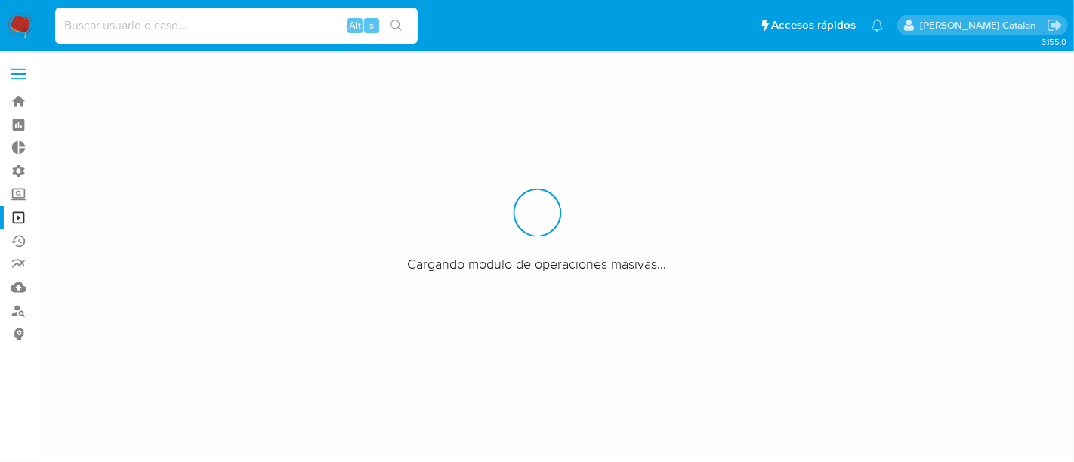
click at [197, 28] on input at bounding box center [236, 26] width 363 height 20
paste input "321485606"
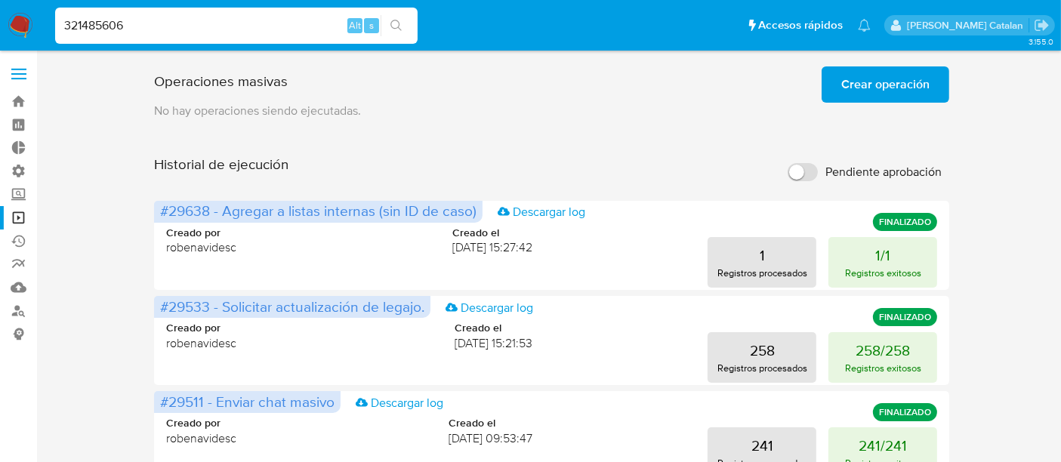
type input "321485606"
click at [394, 18] on button "search-icon" at bounding box center [396, 25] width 31 height 21
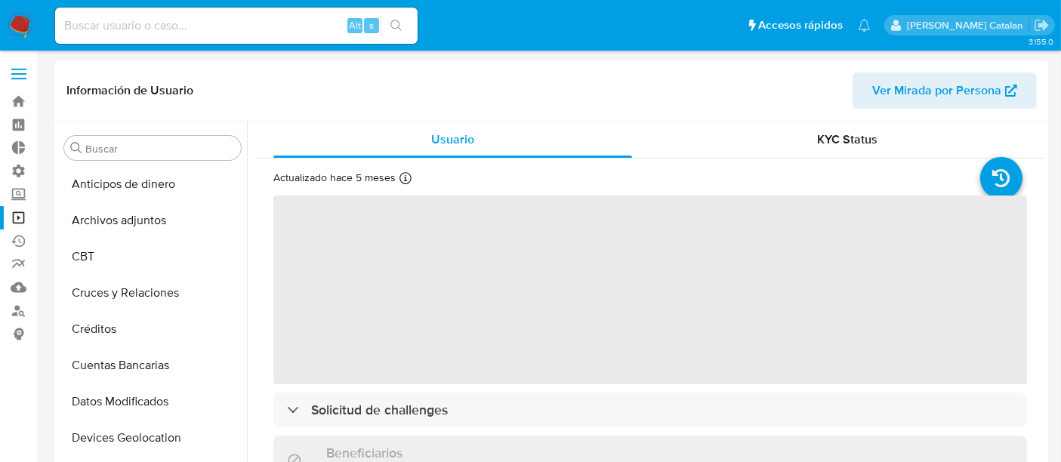
select select "10"
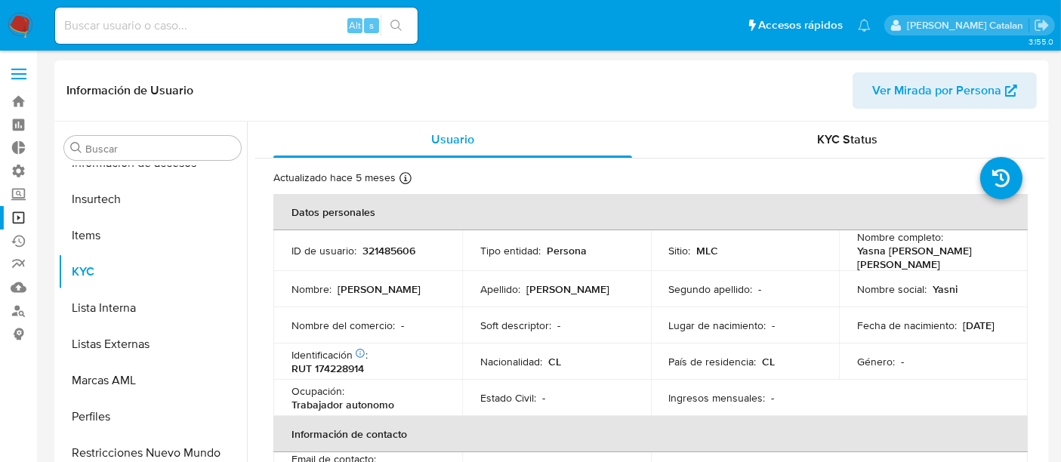
scroll to position [5, 0]
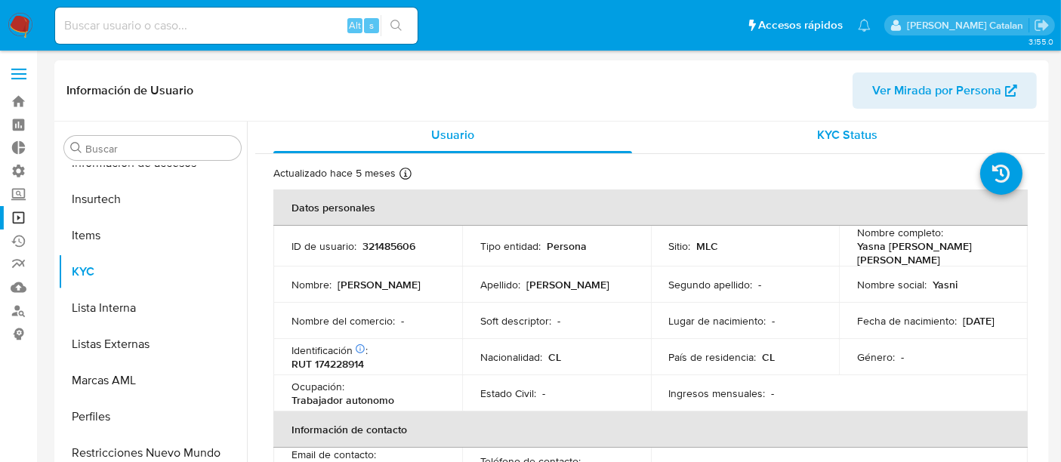
click at [831, 139] on span "KYC Status" at bounding box center [848, 134] width 60 height 17
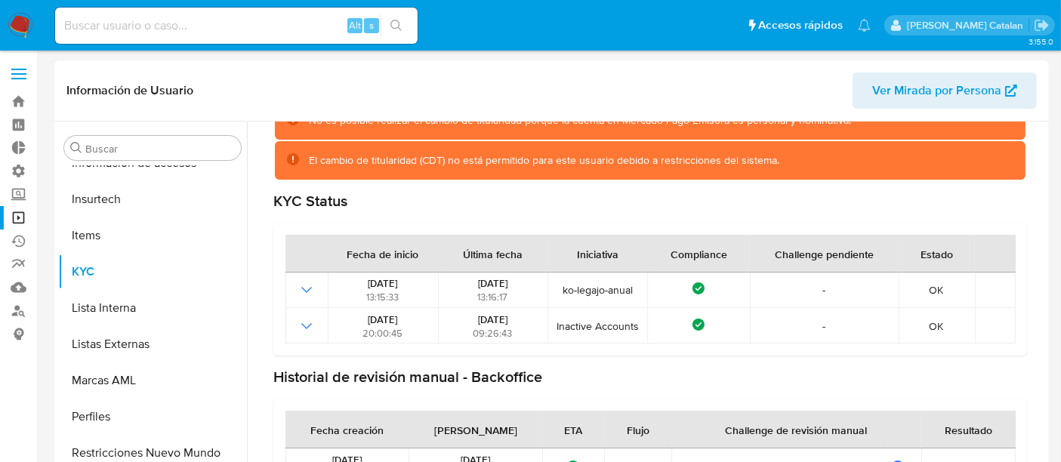
scroll to position [17, 0]
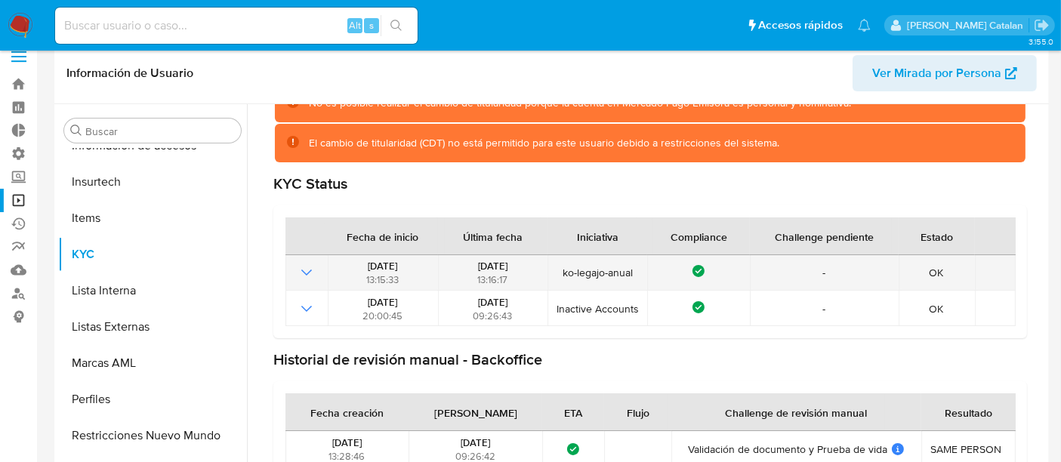
drag, startPoint x: 349, startPoint y: 265, endPoint x: 410, endPoint y: 264, distance: 61.2
click at [410, 264] on div "01/04/2025 13:15:33" at bounding box center [382, 272] width 100 height 27
click at [308, 274] on icon "Mostrar operación" at bounding box center [307, 273] width 18 height 18
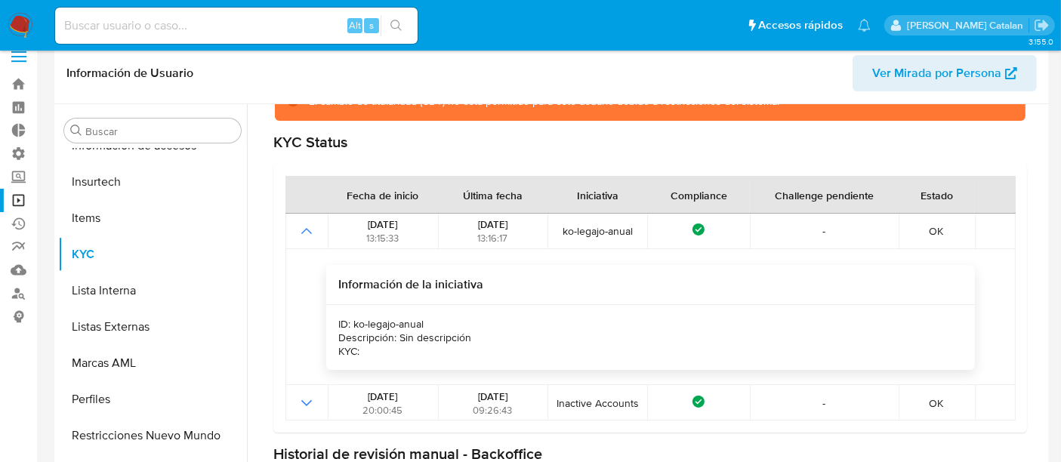
scroll to position [147, 0]
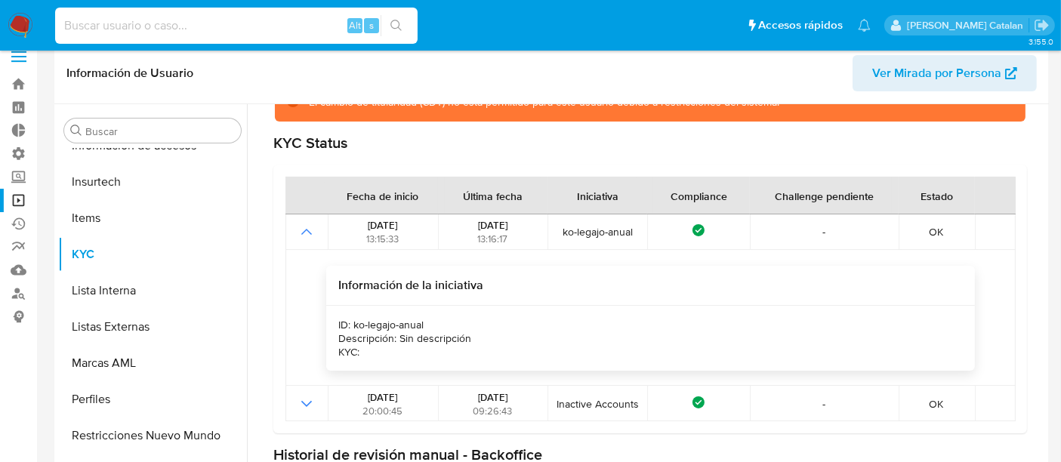
paste input "1056842376"
click at [290, 18] on input at bounding box center [236, 26] width 363 height 20
type input "1056842376"
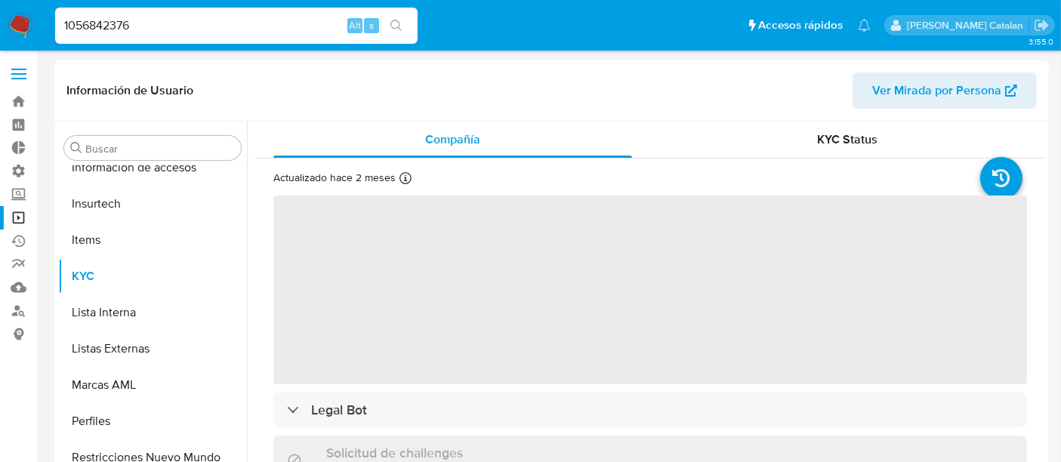
scroll to position [638, 0]
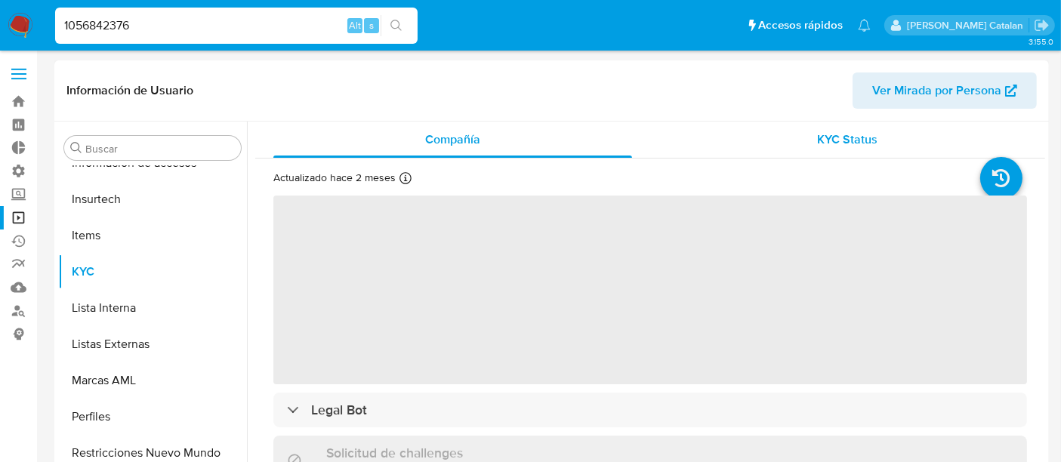
select select "10"
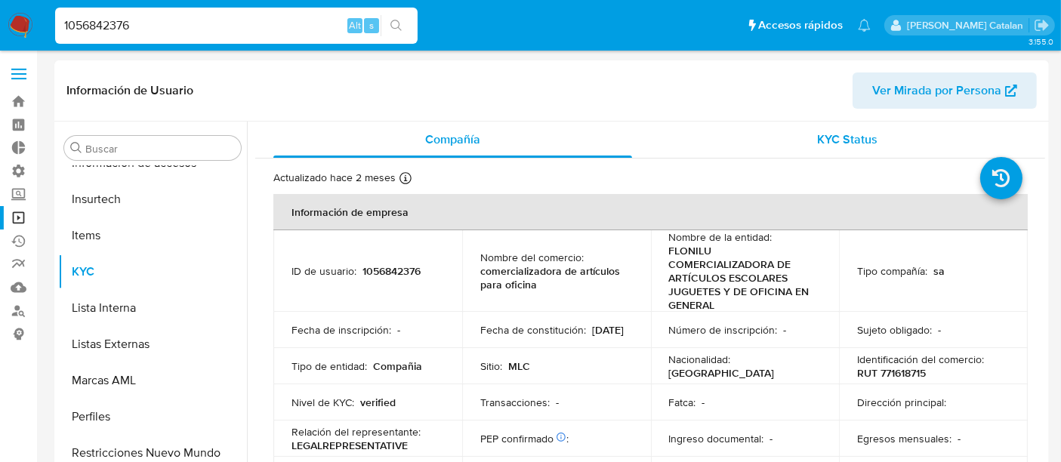
click at [870, 129] on div "KYC Status" at bounding box center [847, 140] width 359 height 36
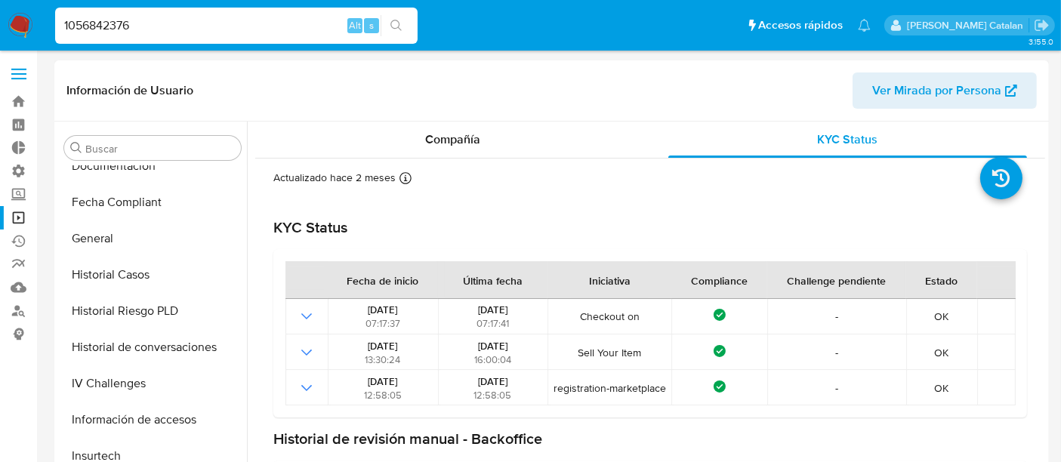
scroll to position [380, 0]
click at [122, 309] on button "Historial Riesgo PLD" at bounding box center [146, 312] width 177 height 36
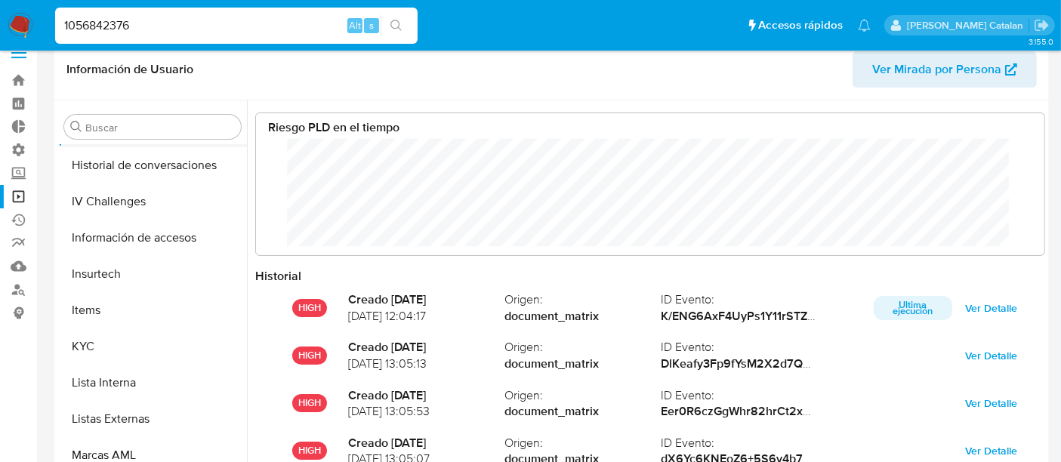
scroll to position [543, 0]
click at [103, 341] on button "KYC" at bounding box center [146, 345] width 177 height 36
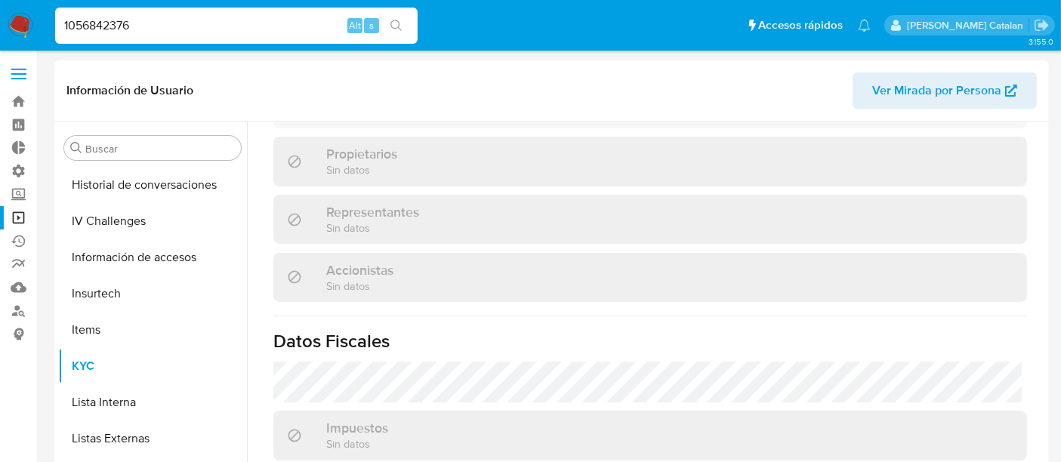
scroll to position [1042, 0]
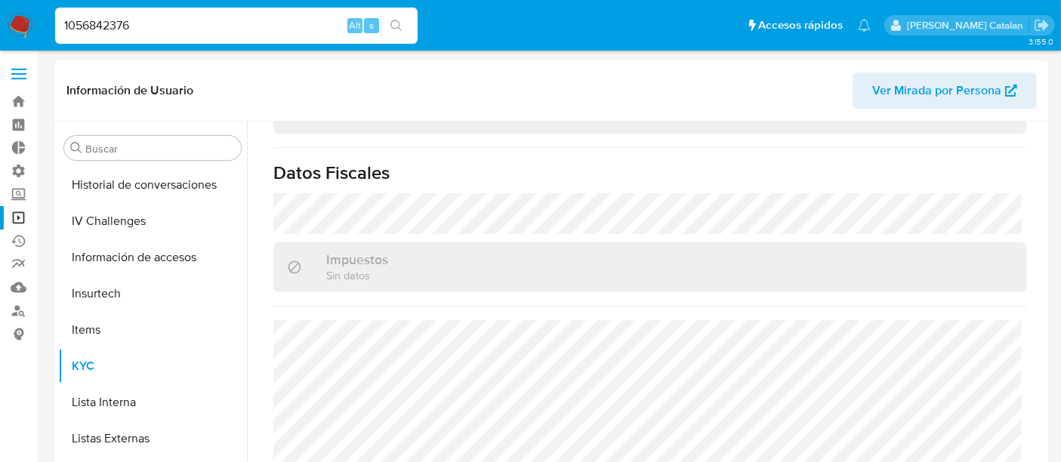
drag, startPoint x: 243, startPoint y: 33, endPoint x: 0, endPoint y: 38, distance: 243.3
click at [0, 38] on nav "Pausado Ver notificaciones 1056842376 Alt s Accesos rápidos Presiona las siguie…" at bounding box center [530, 25] width 1061 height 51
paste input "92922039"
type input "1092922039"
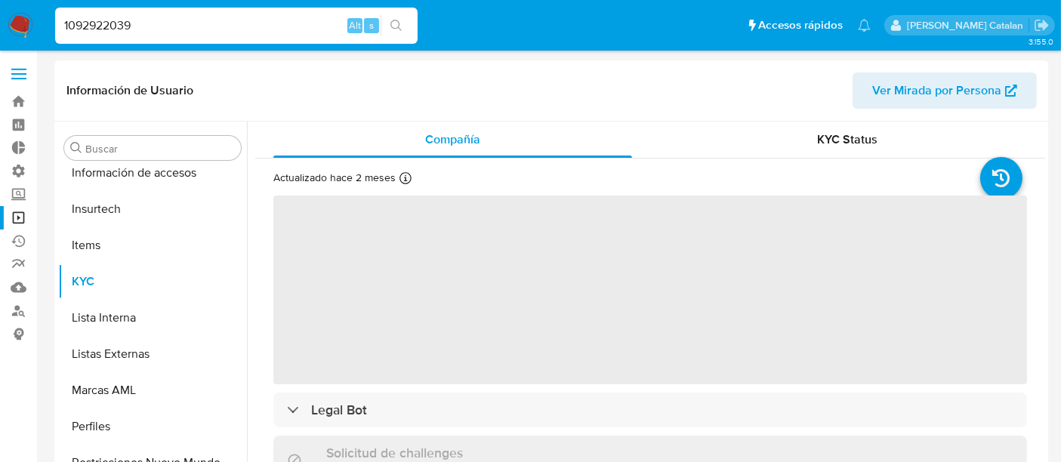
scroll to position [638, 0]
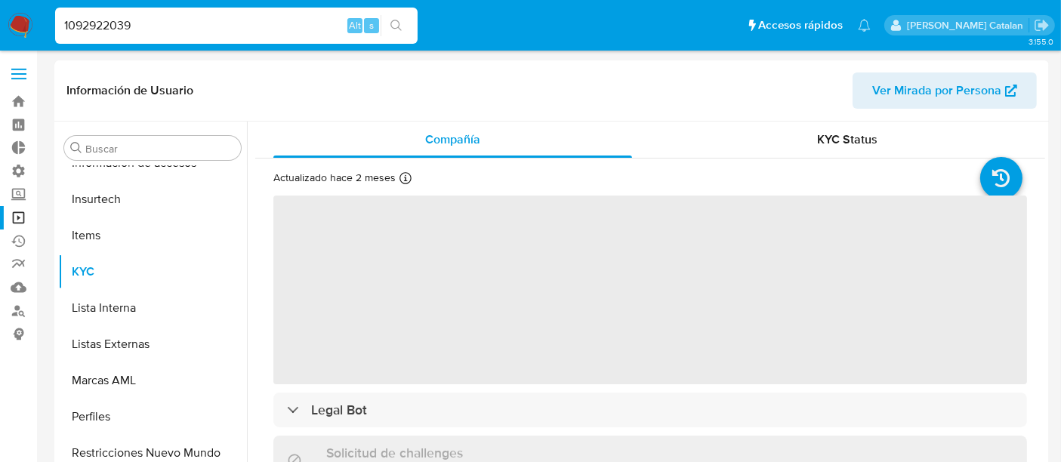
select select "10"
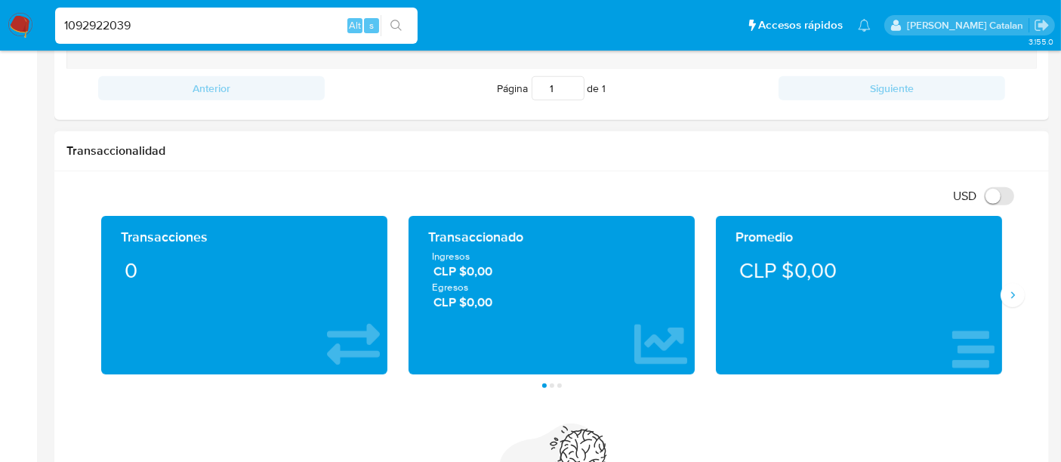
scroll to position [695, 0]
click at [1015, 295] on icon "Siguiente" at bounding box center [1013, 295] width 12 height 12
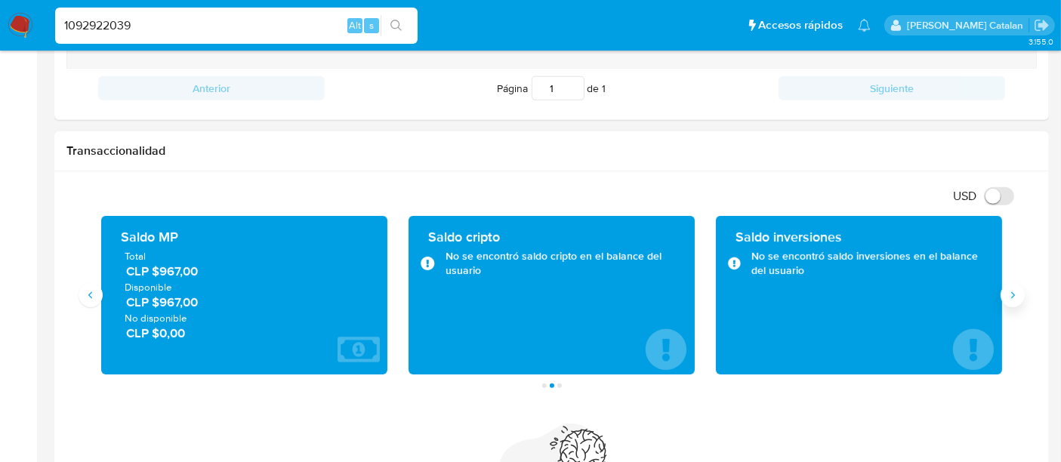
click at [1015, 295] on icon "Siguiente" at bounding box center [1013, 295] width 12 height 12
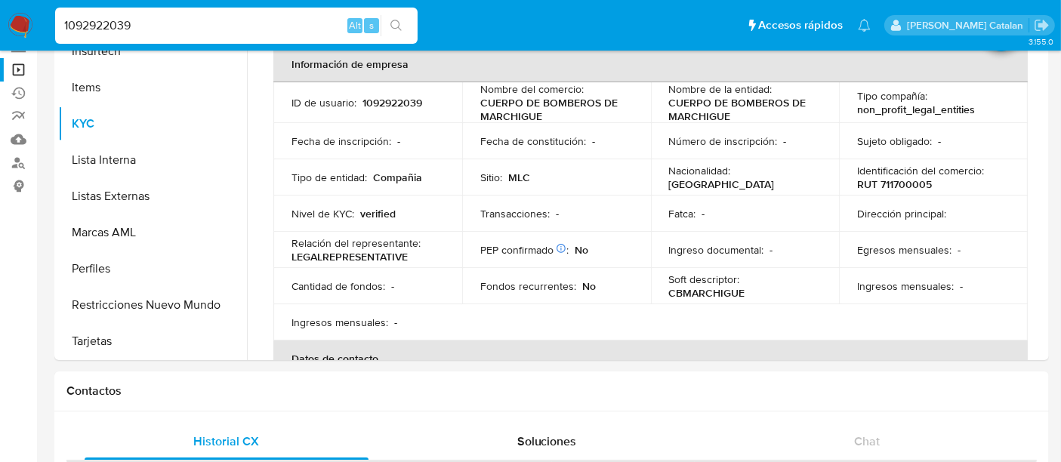
scroll to position [0, 0]
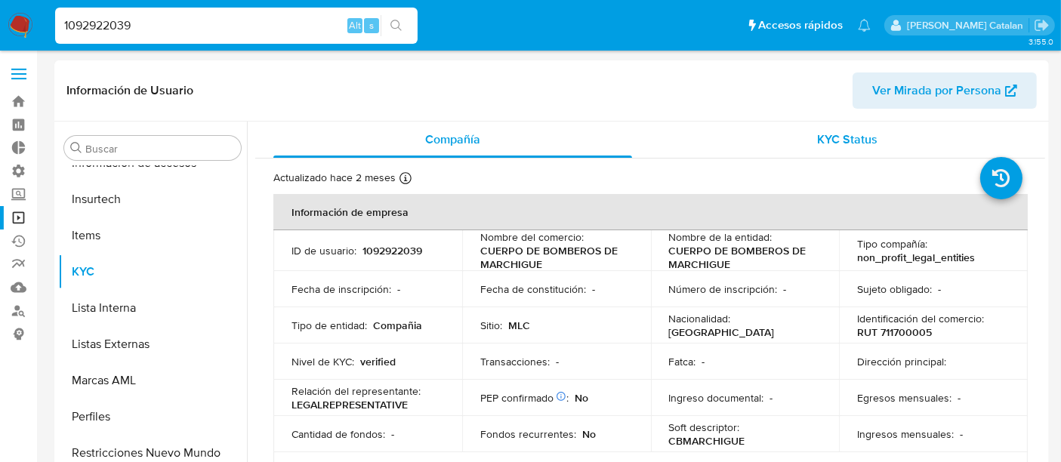
click at [835, 144] on span "KYC Status" at bounding box center [848, 139] width 60 height 17
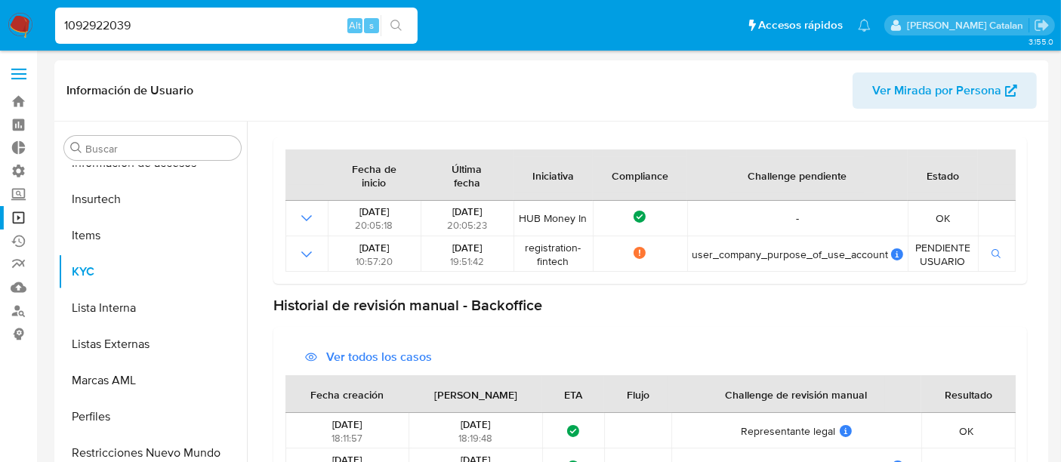
drag, startPoint x: 196, startPoint y: 23, endPoint x: 0, endPoint y: 33, distance: 195.9
click at [0, 33] on nav "Pausado Ver notificaciones 1092922039 Alt s Accesos rápidos Presiona las siguie…" at bounding box center [530, 25] width 1061 height 51
paste input "68482021"
type input "168482021"
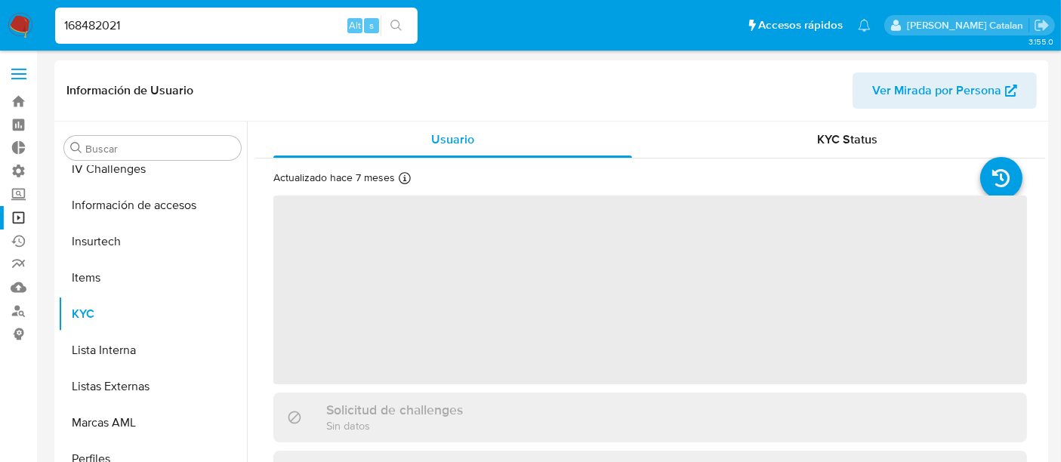
scroll to position [638, 0]
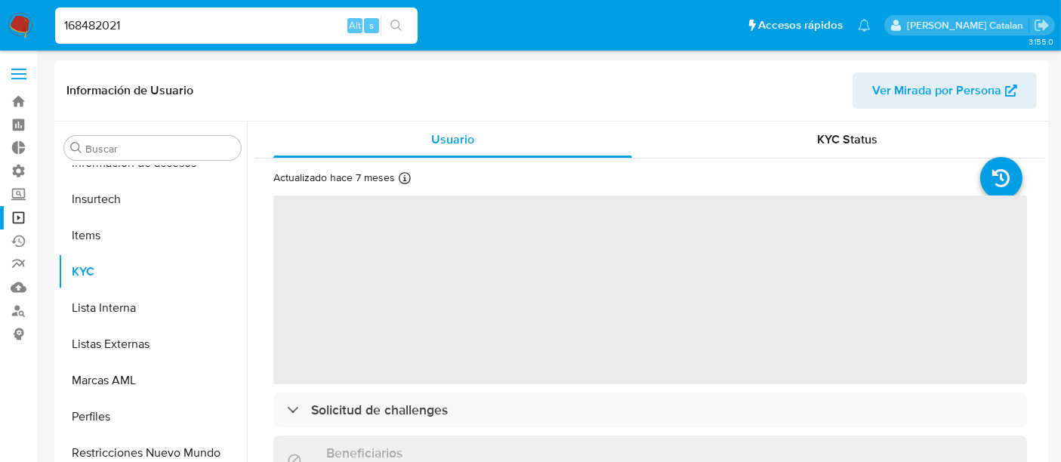
select select "10"
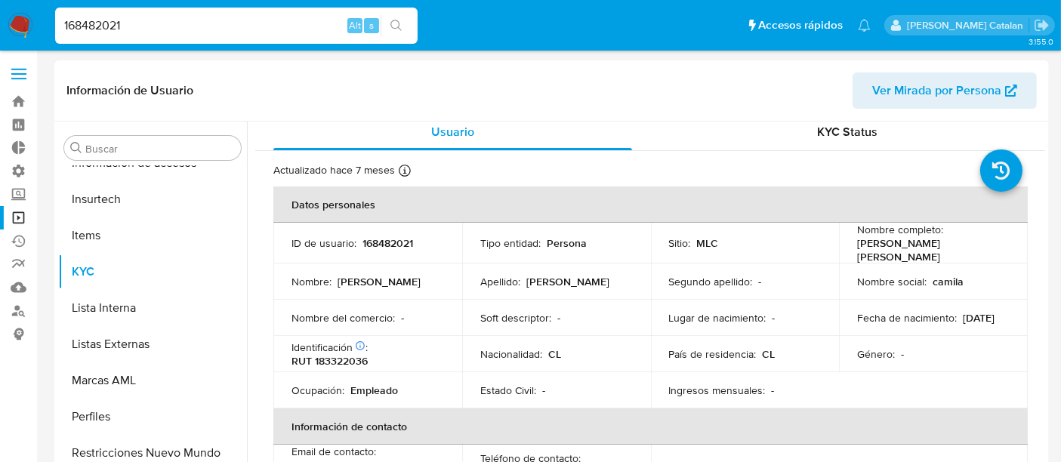
scroll to position [8, 0]
click at [855, 131] on span "KYC Status" at bounding box center [848, 130] width 60 height 17
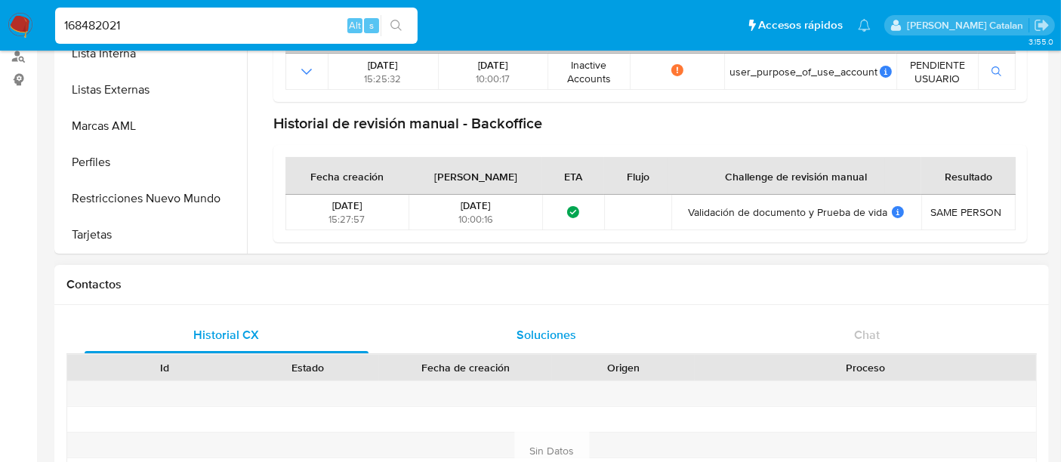
scroll to position [245, 0]
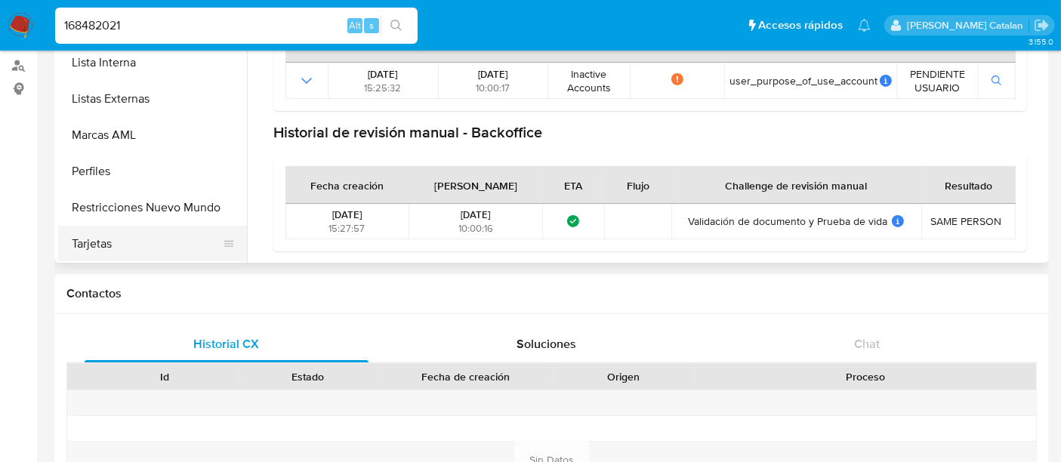
click at [157, 237] on button "Tarjetas" at bounding box center [146, 244] width 177 height 36
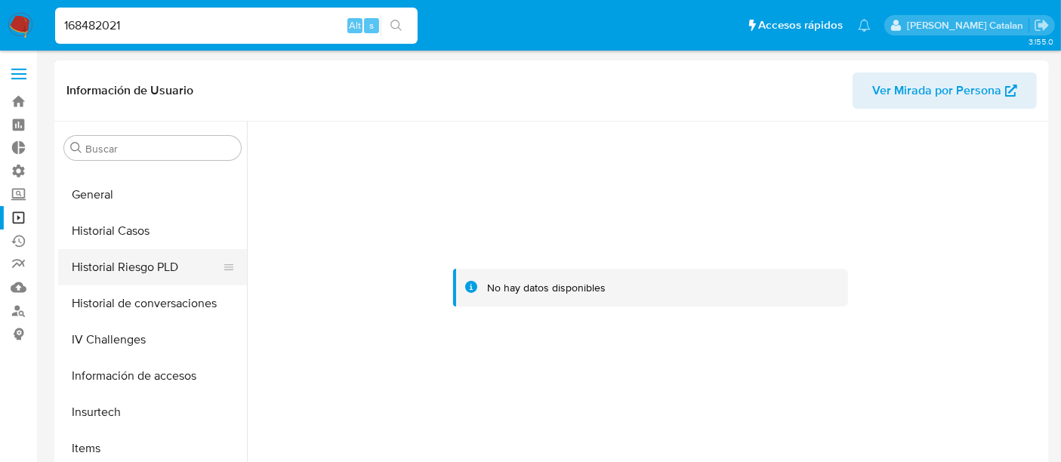
scroll to position [423, 0]
click at [128, 273] on button "Historial Riesgo PLD" at bounding box center [146, 269] width 177 height 36
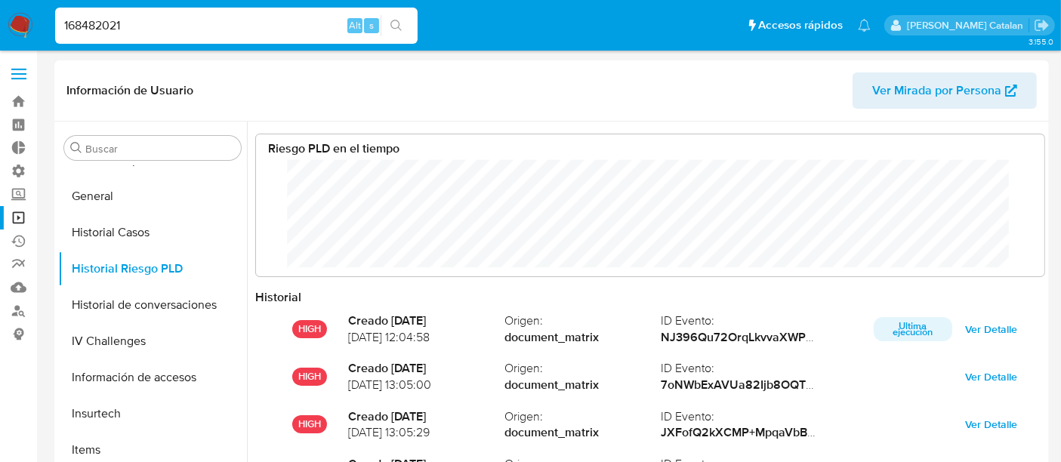
scroll to position [113, 759]
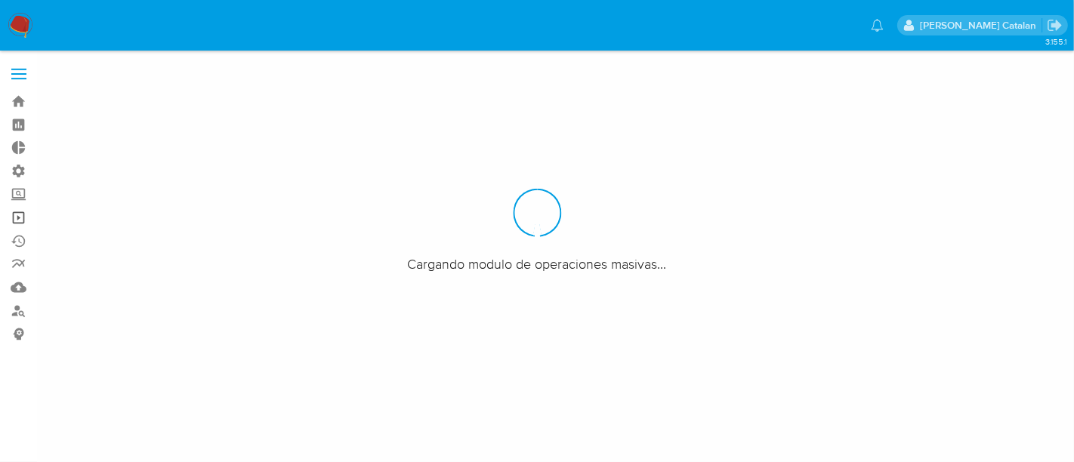
click at [19, 213] on link "Operaciones masivas" at bounding box center [90, 217] width 180 height 23
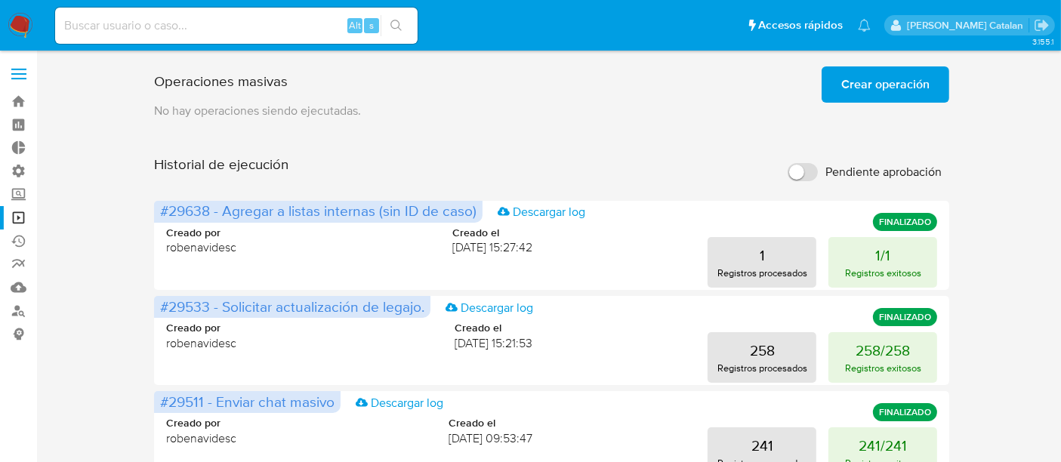
click at [844, 94] on span "Crear operación" at bounding box center [885, 84] width 88 height 33
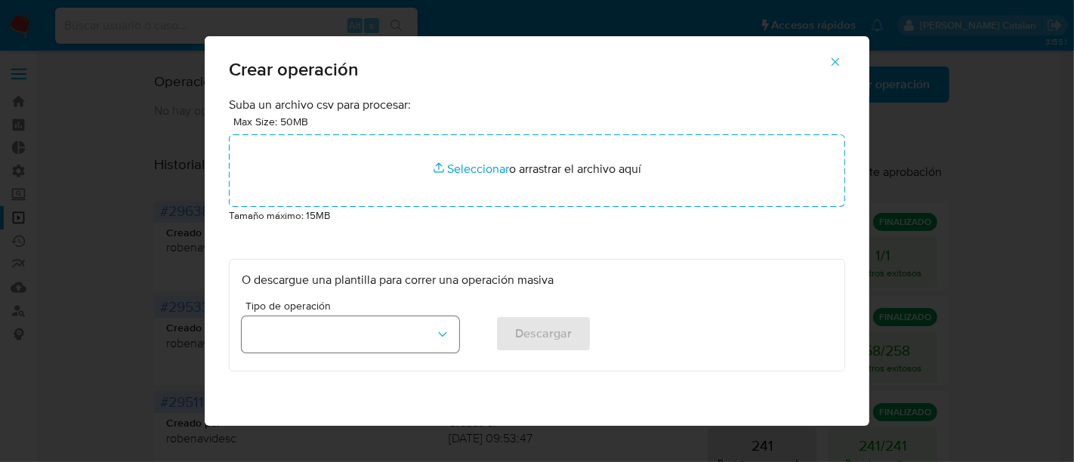
click at [379, 335] on button "button" at bounding box center [351, 334] width 218 height 36
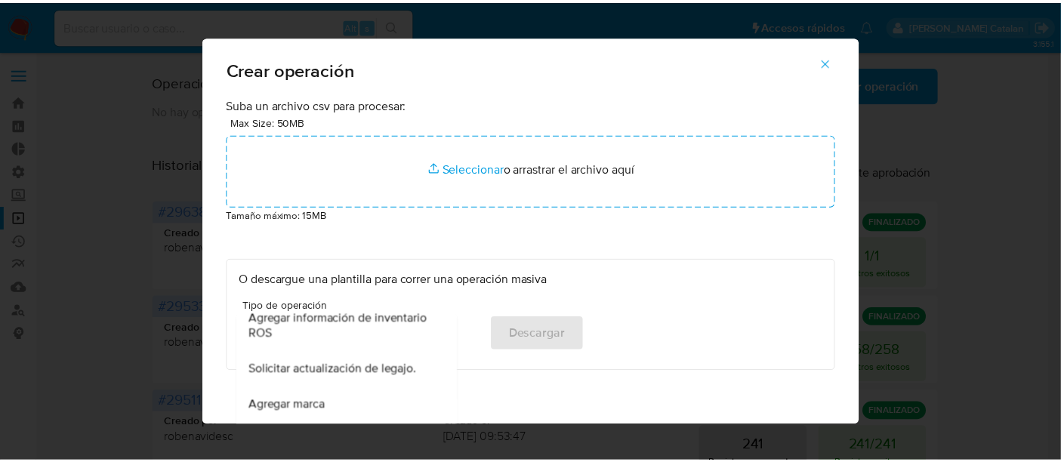
scroll to position [701, 0]
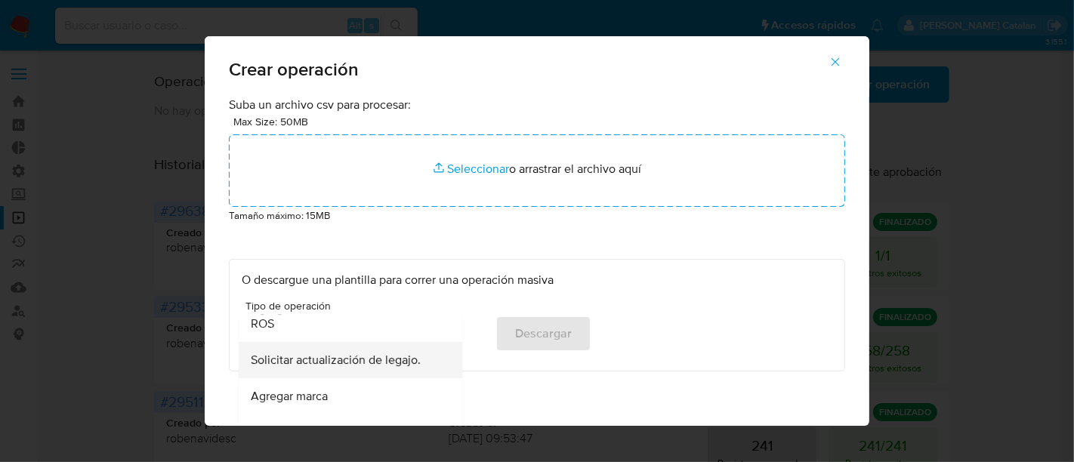
click at [369, 357] on span "Solicitar actualización de legajo." at bounding box center [336, 360] width 170 height 15
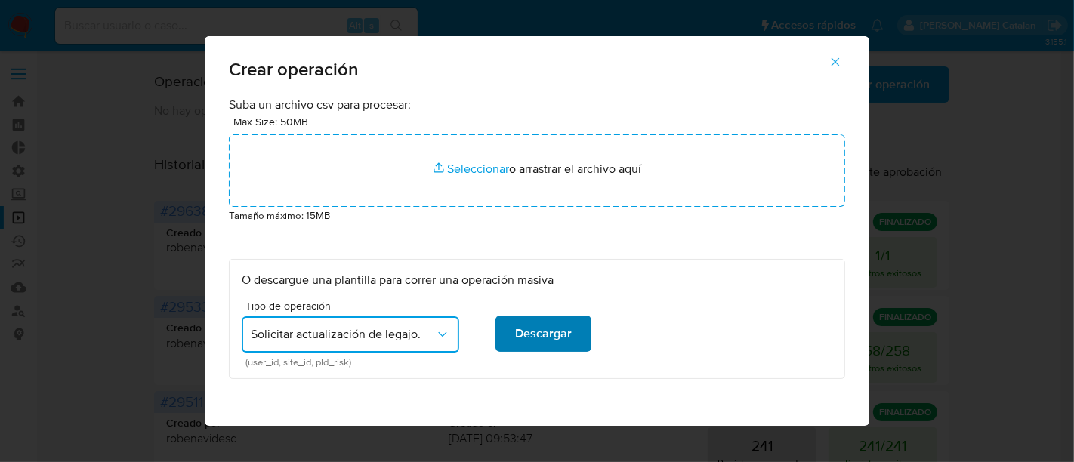
click at [515, 333] on span "Descargar" at bounding box center [543, 333] width 57 height 33
click at [842, 57] on icon "button" at bounding box center [836, 62] width 14 height 14
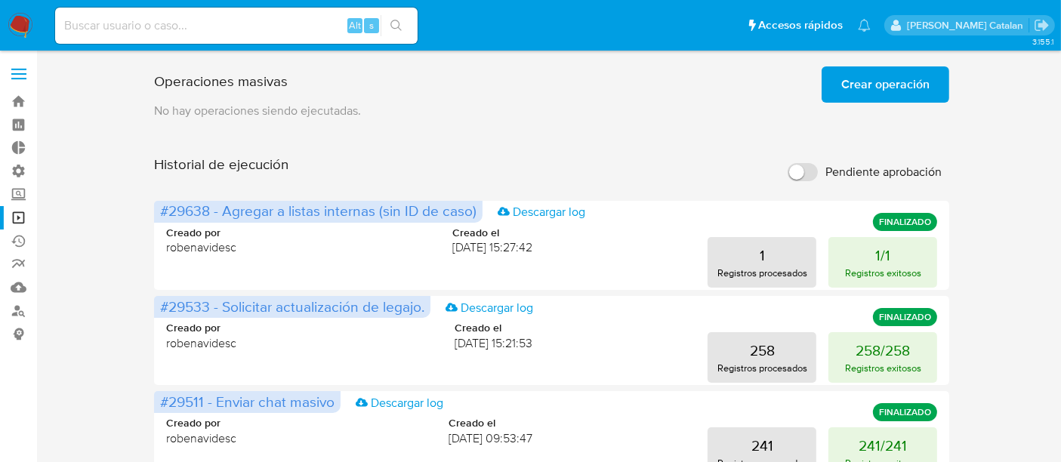
click at [531, 169] on div "Historial de ejecución Pendiente aprobación" at bounding box center [552, 172] width 796 height 33
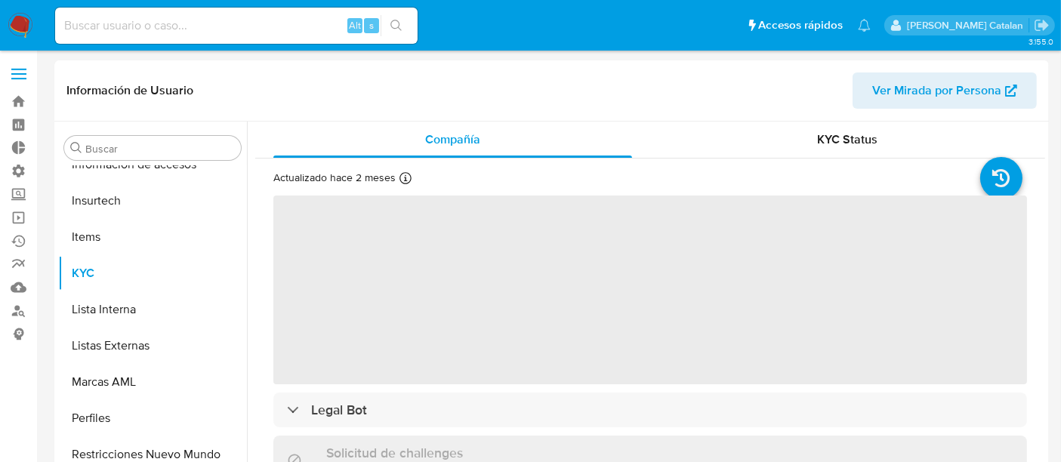
scroll to position [638, 0]
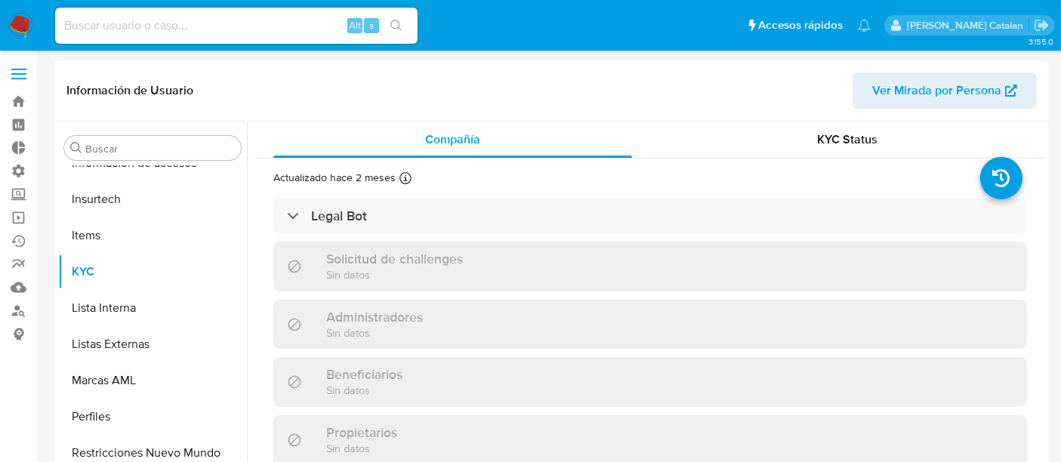
select select "10"
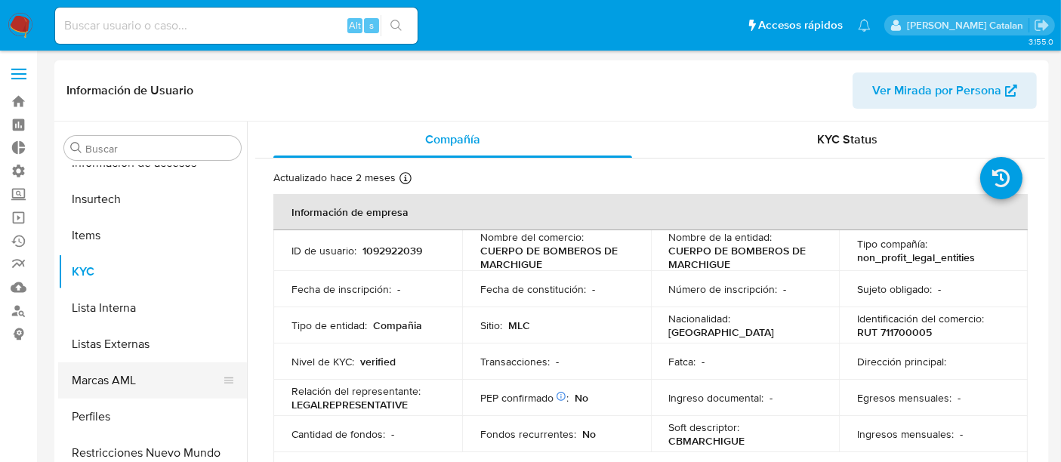
click at [235, 397] on button "Marcas AML" at bounding box center [146, 381] width 177 height 36
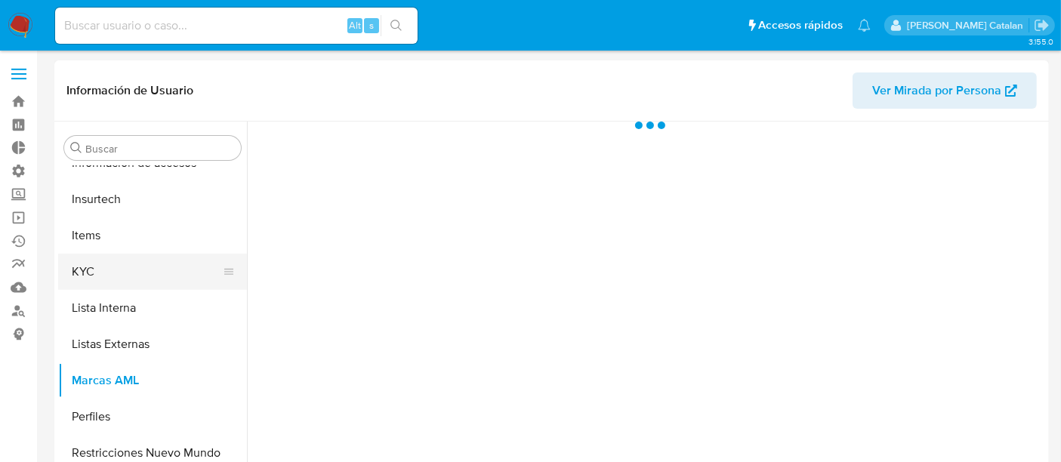
click at [117, 282] on button "KYC" at bounding box center [146, 272] width 177 height 36
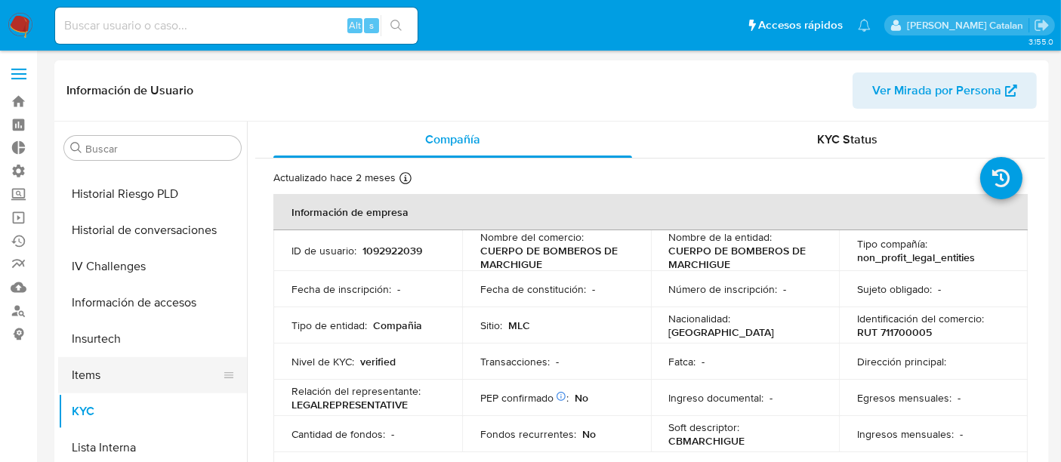
scroll to position [496, 0]
click at [127, 190] on button "Historial Riesgo PLD" at bounding box center [146, 196] width 177 height 36
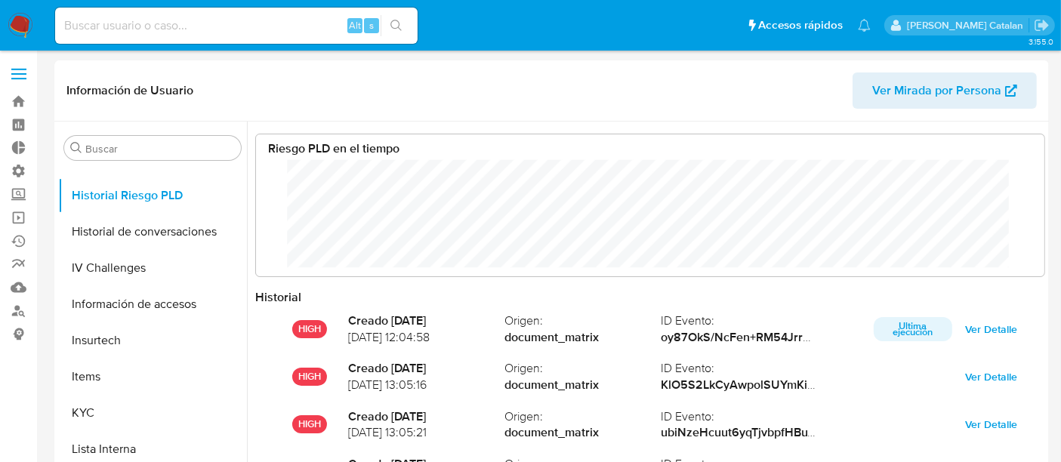
scroll to position [113, 759]
paste input "1047268287"
click at [268, 26] on input "1047268287" at bounding box center [236, 26] width 363 height 20
type input "1047268287"
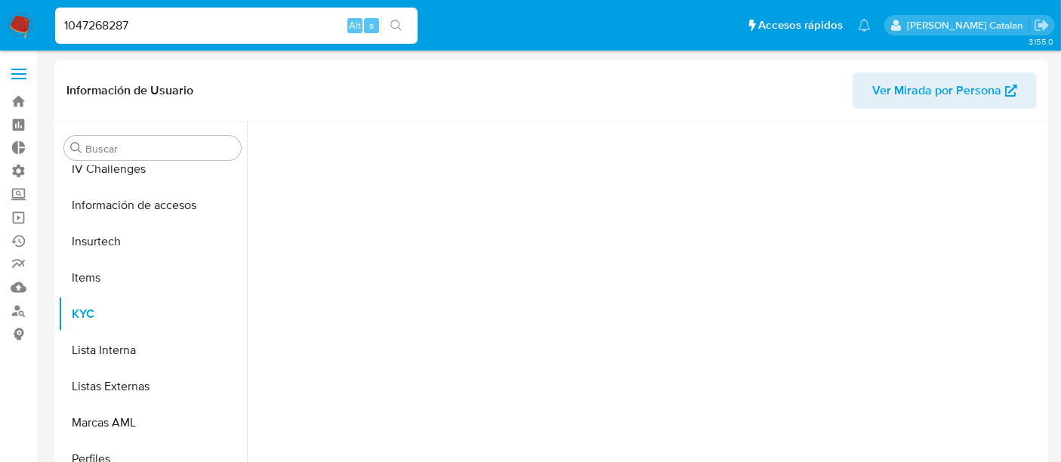
scroll to position [638, 0]
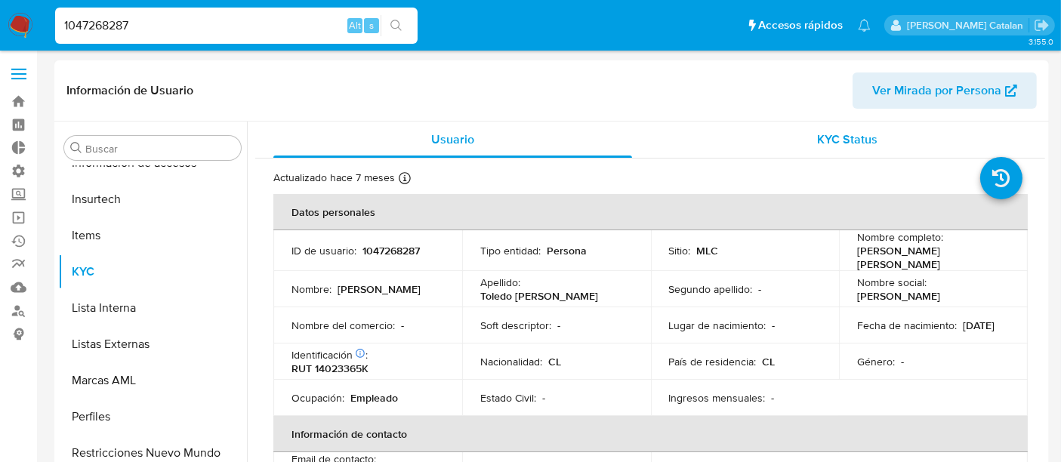
select select "10"
click at [783, 135] on div "KYC Status" at bounding box center [847, 140] width 359 height 36
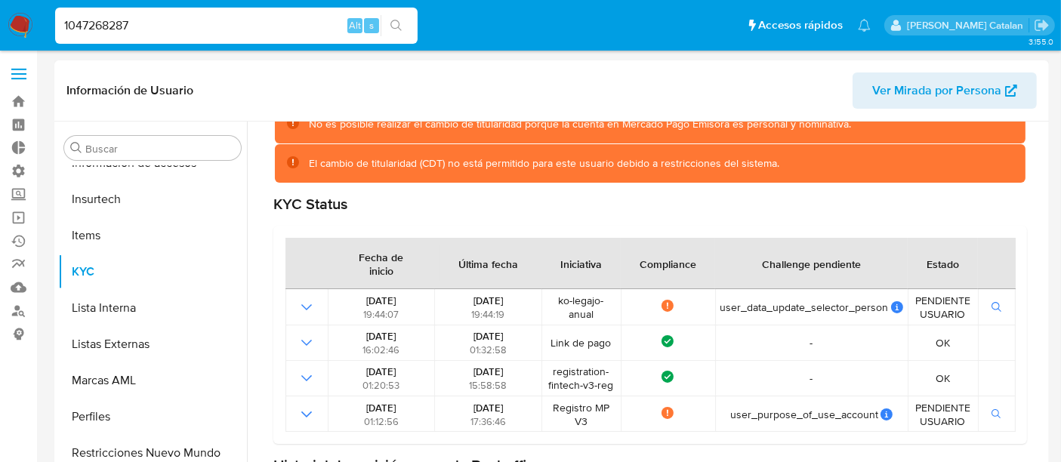
scroll to position [142, 0]
drag, startPoint x: 295, startPoint y: 24, endPoint x: 0, endPoint y: 44, distance: 296.0
click at [0, 44] on nav "Pausado Ver notificaciones 1047268287 Alt s Accesos rápidos Presiona las siguie…" at bounding box center [530, 25] width 1061 height 51
paste input "16396639"
type input "1163966397"
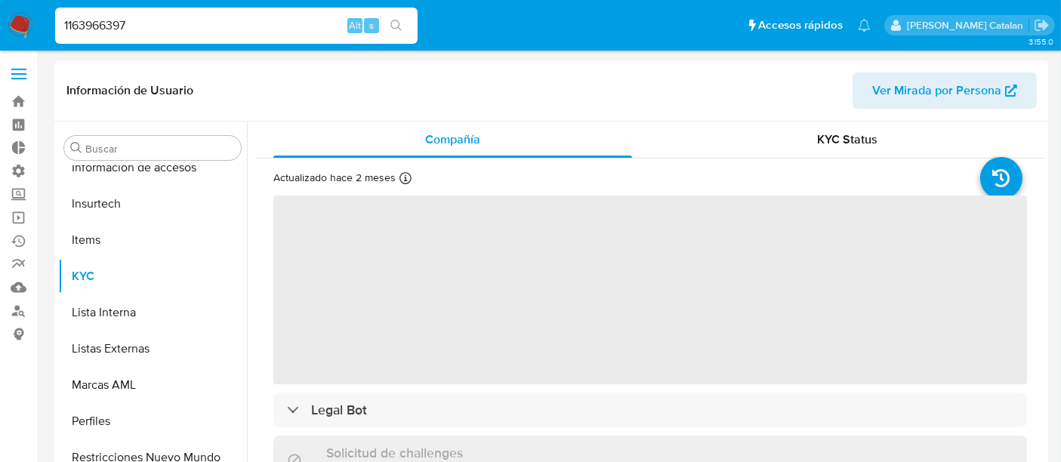
scroll to position [638, 0]
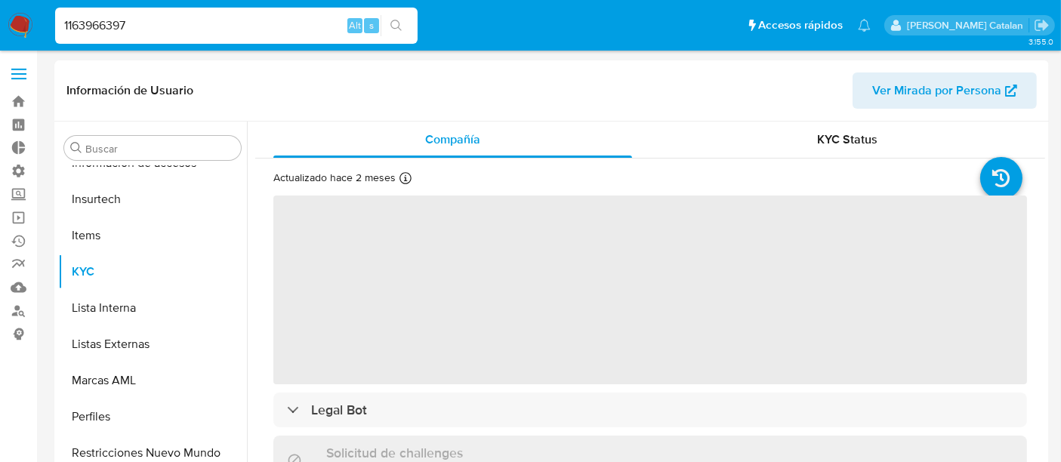
select select "10"
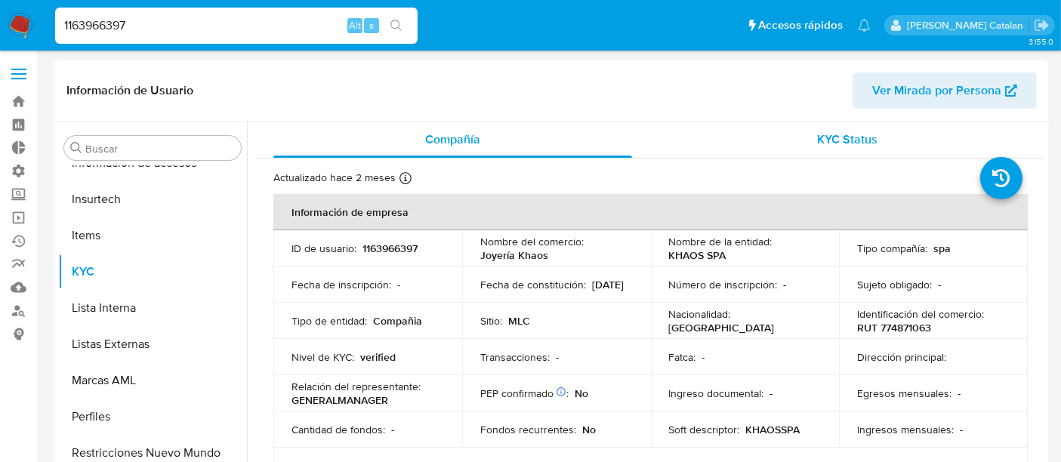
click at [841, 142] on span "KYC Status" at bounding box center [848, 139] width 60 height 17
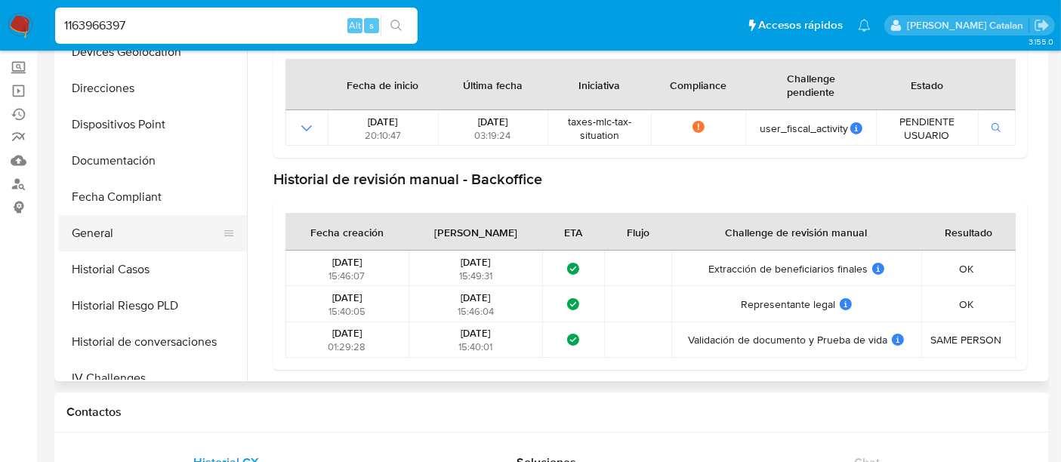
scroll to position [248, 0]
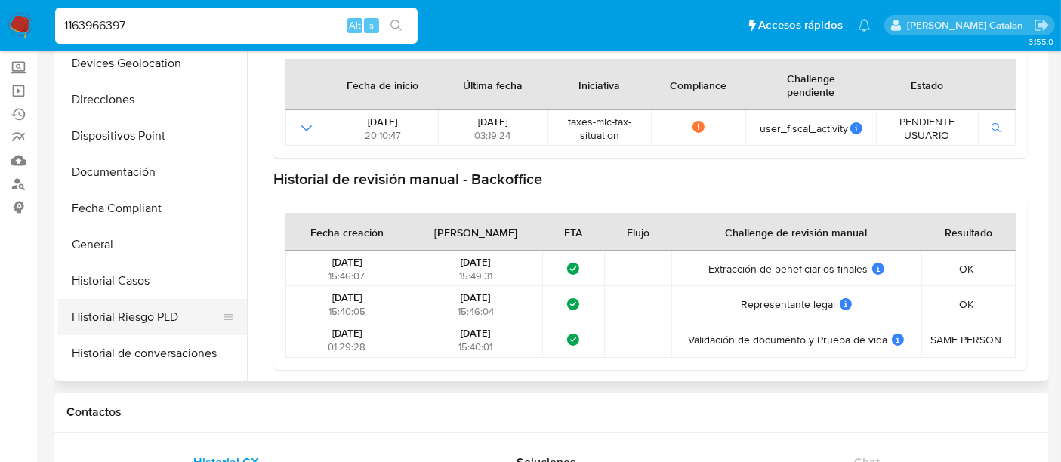
click at [134, 321] on button "Historial Riesgo PLD" at bounding box center [146, 317] width 177 height 36
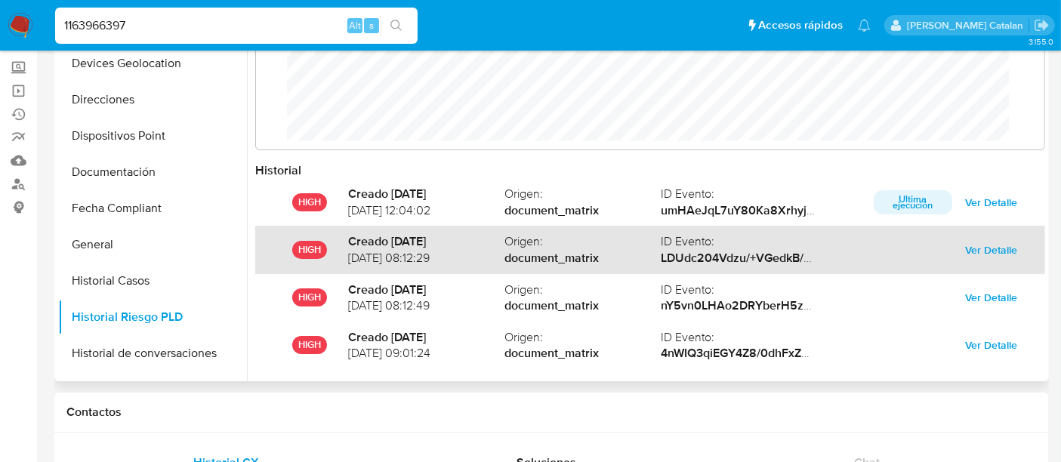
scroll to position [0, 0]
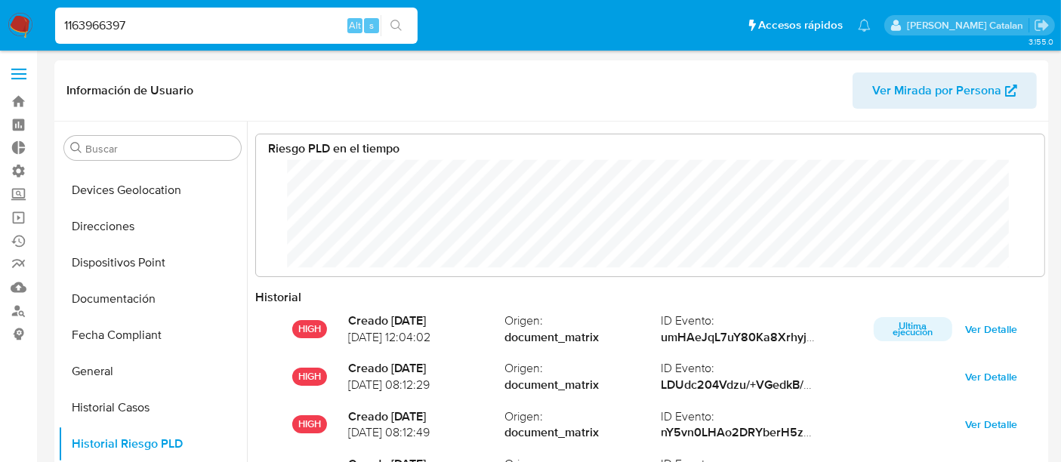
drag, startPoint x: 192, startPoint y: 23, endPoint x: 9, endPoint y: 34, distance: 183.1
click at [9, 34] on nav "Pausado Ver notificaciones 1163966397 Alt s Accesos rápidos Presiona las siguie…" at bounding box center [530, 25] width 1061 height 51
paste input "322985478"
type input "322985478"
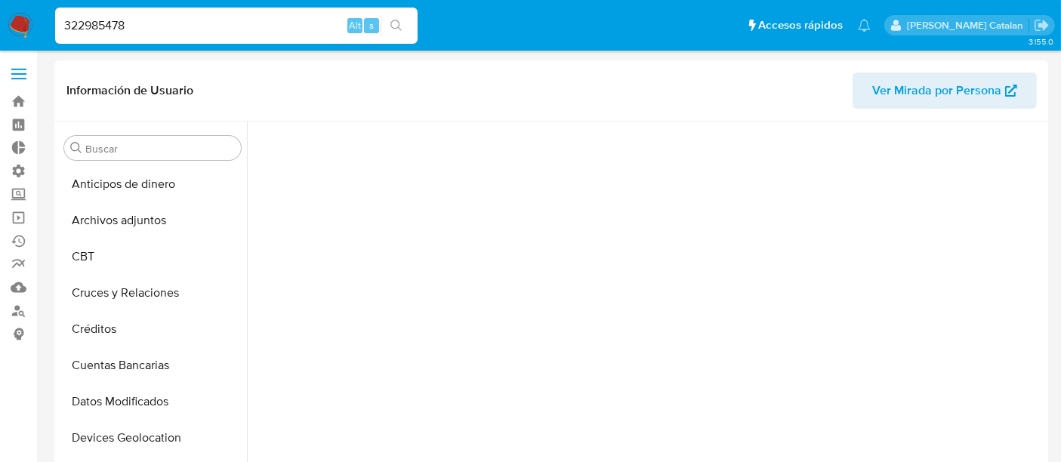
scroll to position [601, 0]
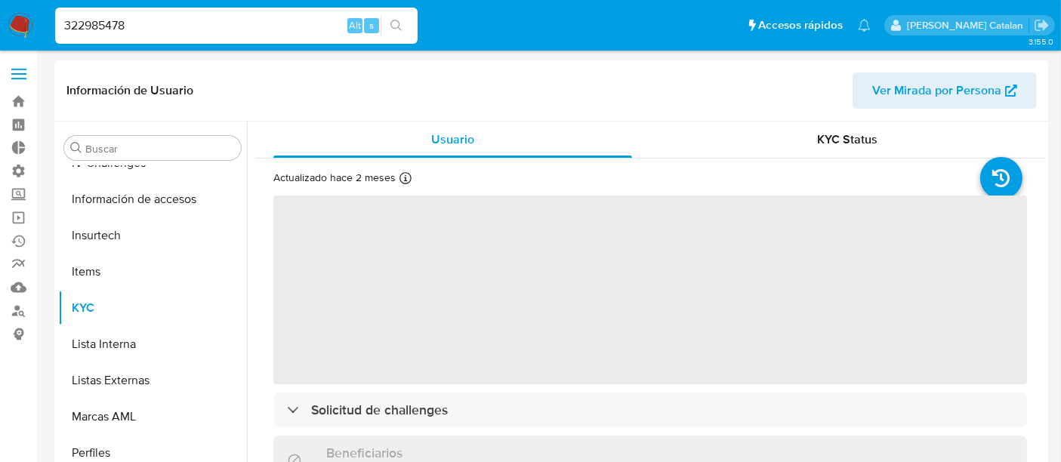
select select "10"
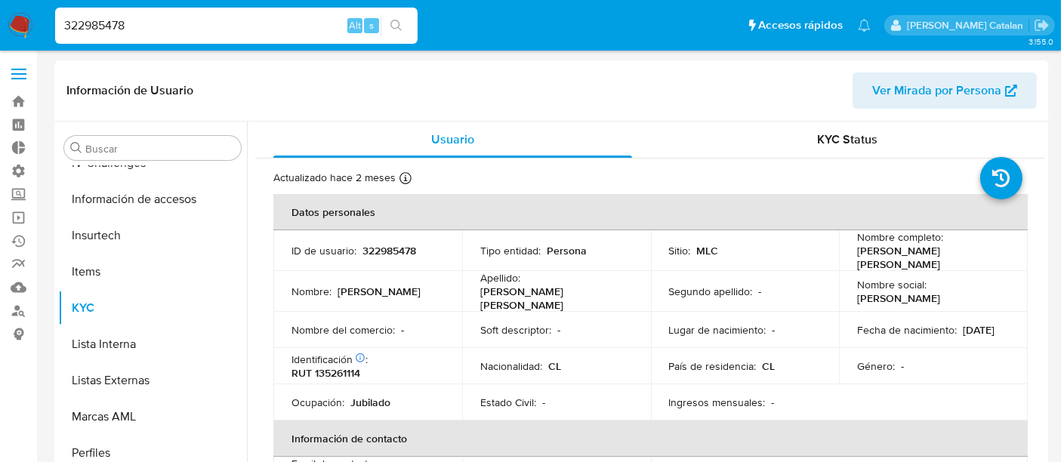
scroll to position [638, 0]
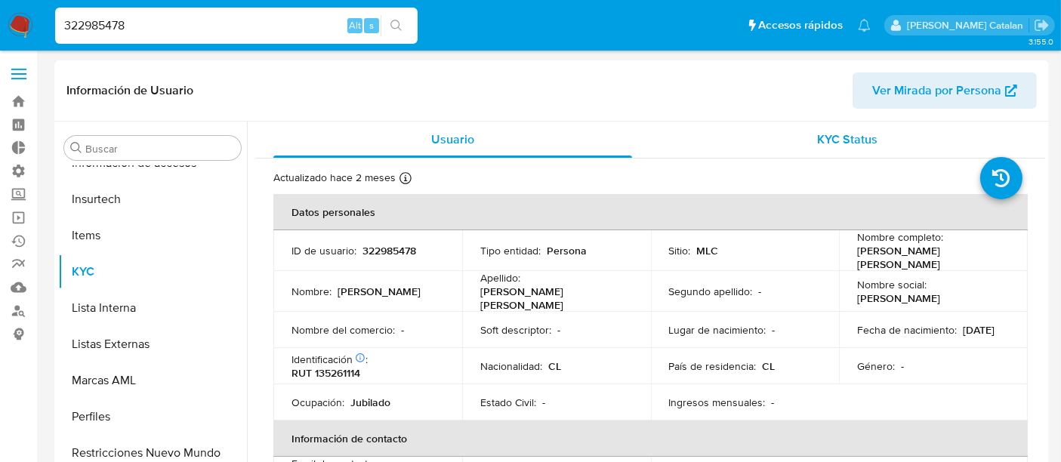
click at [799, 131] on div "KYC Status" at bounding box center [847, 140] width 359 height 36
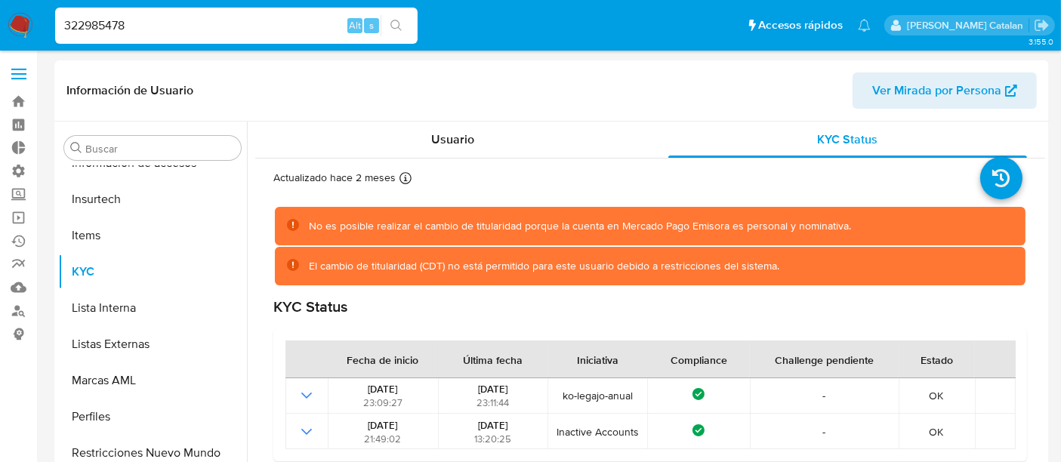
click at [218, 14] on div "322985478 Alt s" at bounding box center [236, 26] width 363 height 36
drag, startPoint x: 148, startPoint y: 31, endPoint x: 0, endPoint y: 23, distance: 148.3
click at [0, 23] on nav "Pausado Ver notificaciones 322985478 Alt s Accesos rápidos Presiona las siguien…" at bounding box center [530, 25] width 1061 height 51
paste input "237847156"
type input "237847156"
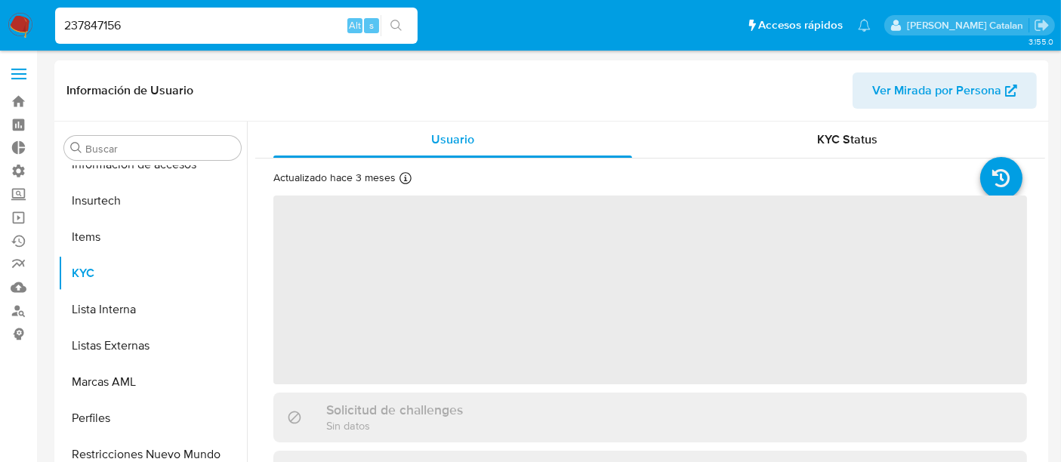
scroll to position [638, 0]
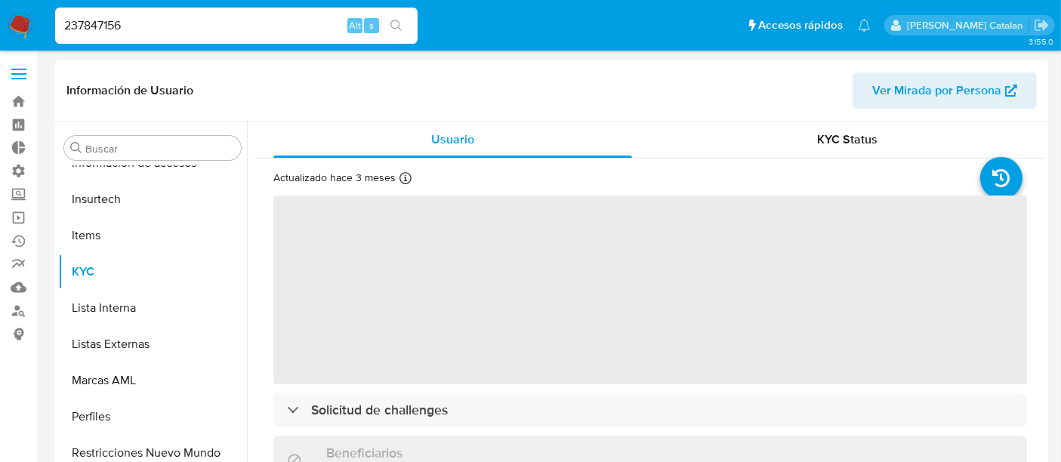
select select "10"
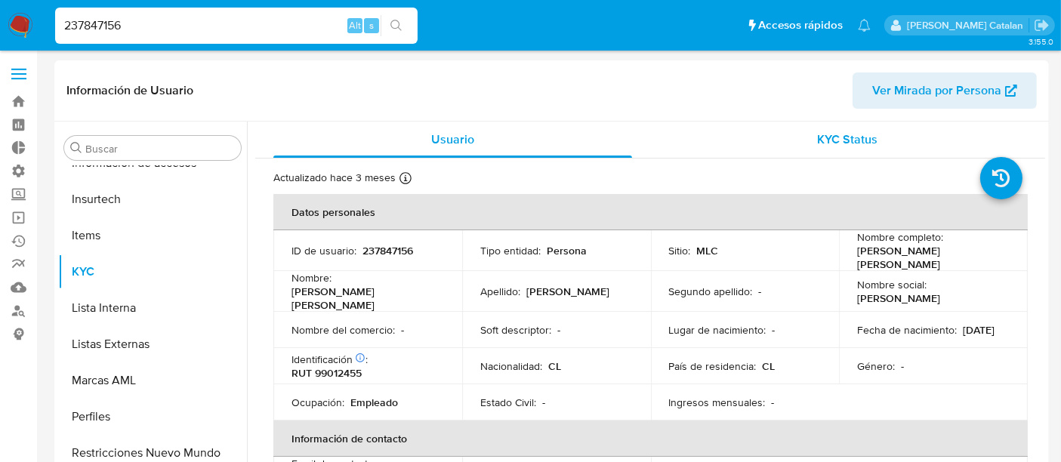
click at [804, 136] on div "KYC Status" at bounding box center [847, 140] width 359 height 36
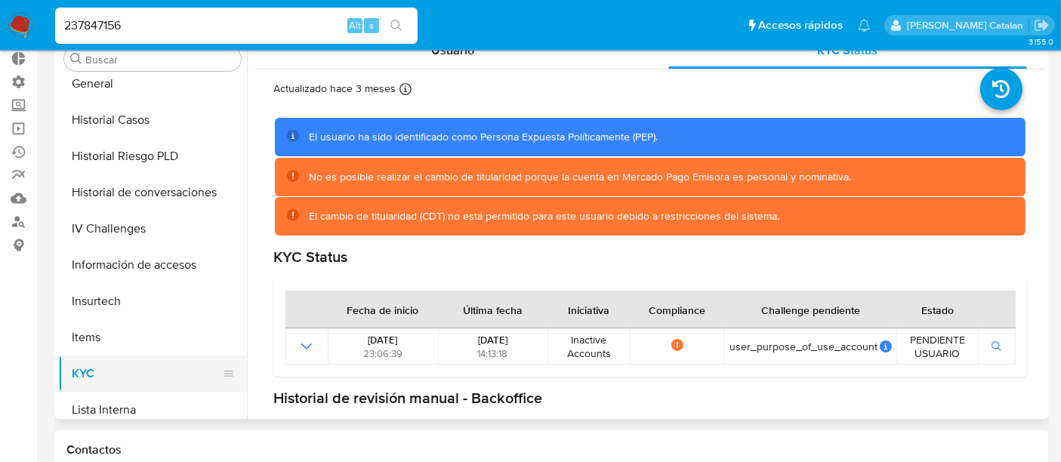
scroll to position [444, 0]
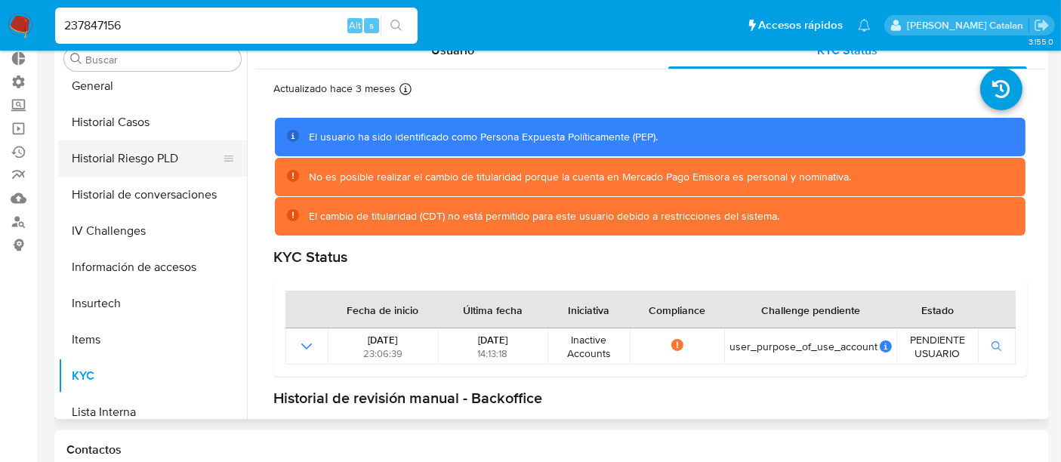
click at [114, 159] on button "Historial Riesgo PLD" at bounding box center [146, 158] width 177 height 36
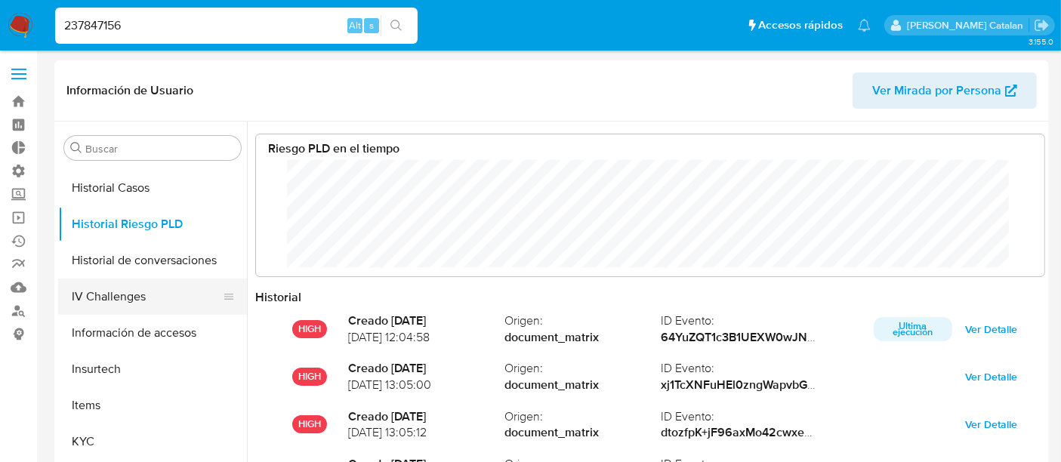
scroll to position [469, 0]
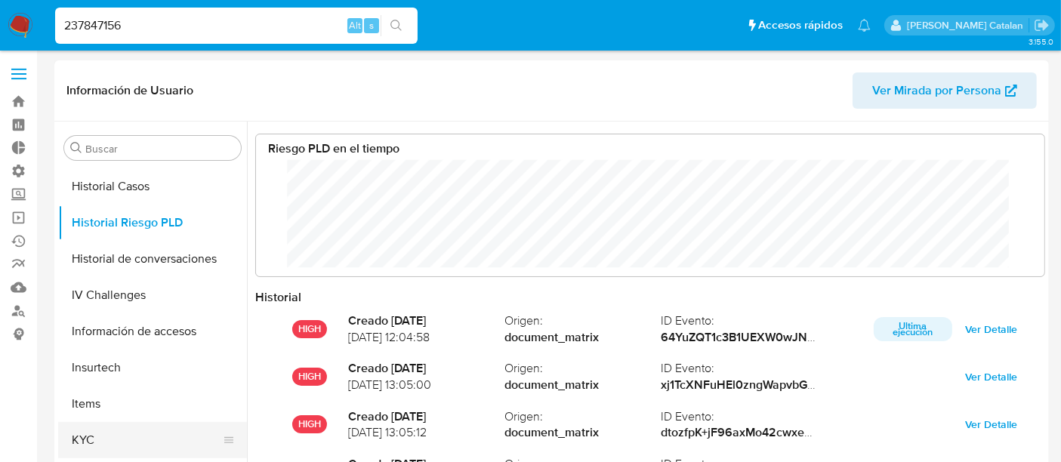
click at [113, 424] on button "KYC" at bounding box center [146, 440] width 177 height 36
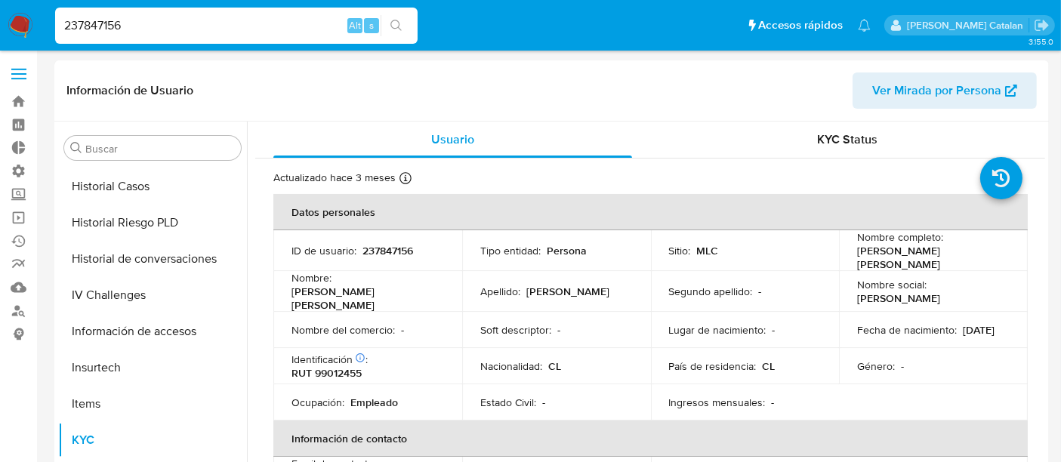
drag, startPoint x: 196, startPoint y: 23, endPoint x: 10, endPoint y: 17, distance: 186.7
click at [10, 17] on nav "Pausado Ver notificaciones 237847156 Alt s Accesos rápidos Presiona las siguien…" at bounding box center [530, 25] width 1061 height 51
paste input "719929"
type input "237719929"
click at [393, 20] on icon "search-icon" at bounding box center [396, 25] width 11 height 11
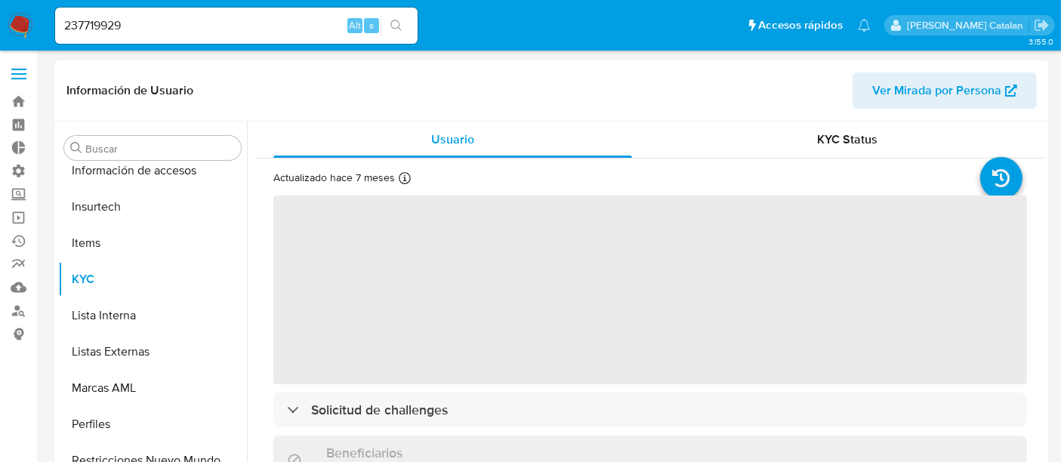
scroll to position [638, 0]
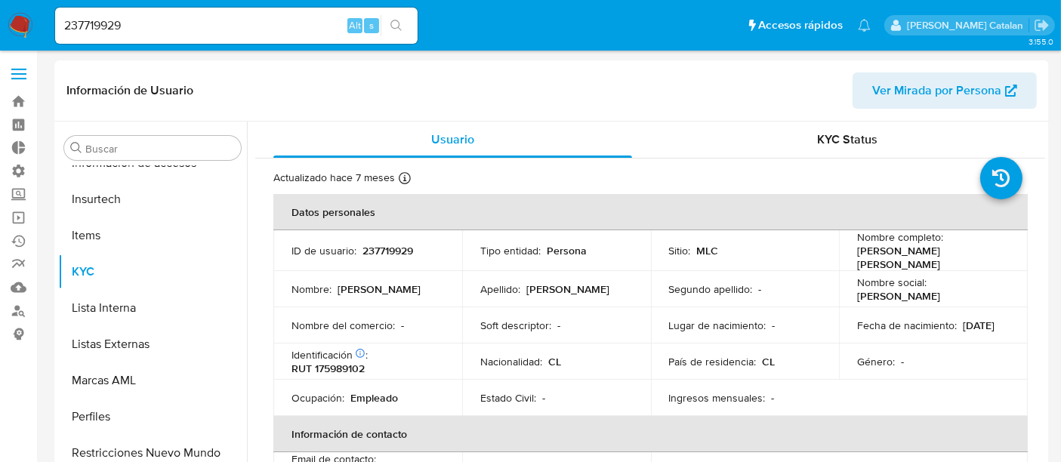
select select "10"
click at [818, 135] on span "KYC Status" at bounding box center [848, 139] width 60 height 17
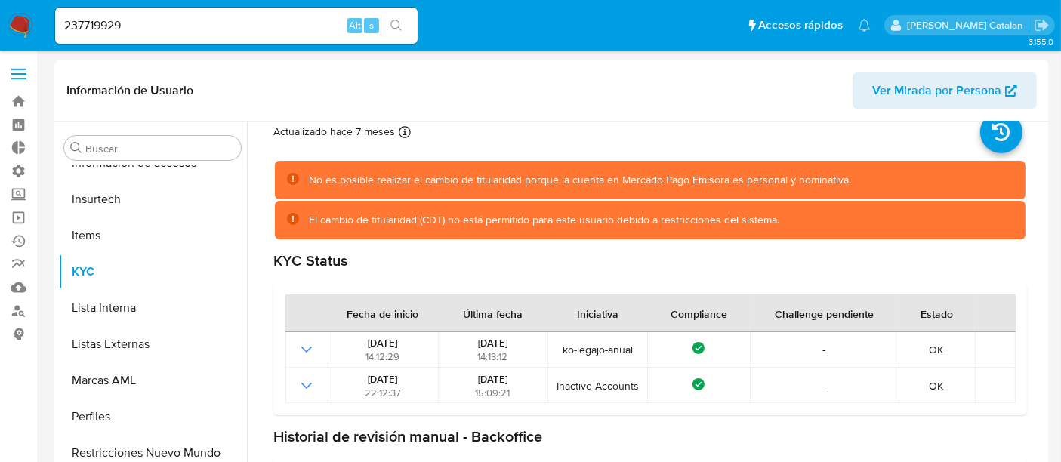
scroll to position [47, 0]
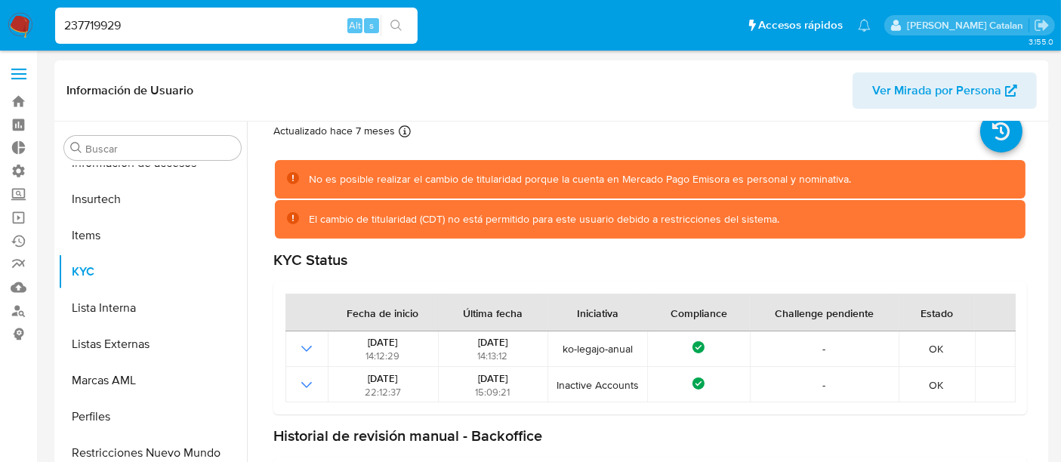
drag, startPoint x: 294, startPoint y: 23, endPoint x: 0, endPoint y: -6, distance: 295.2
paste input "1177346547"
type input "1177346547"
click at [391, 15] on button "search-icon" at bounding box center [396, 25] width 31 height 21
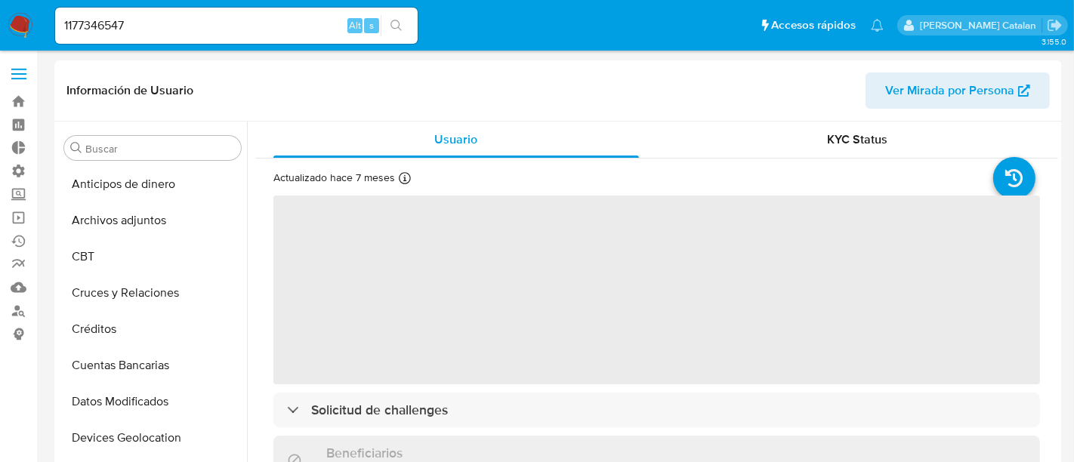
select select "10"
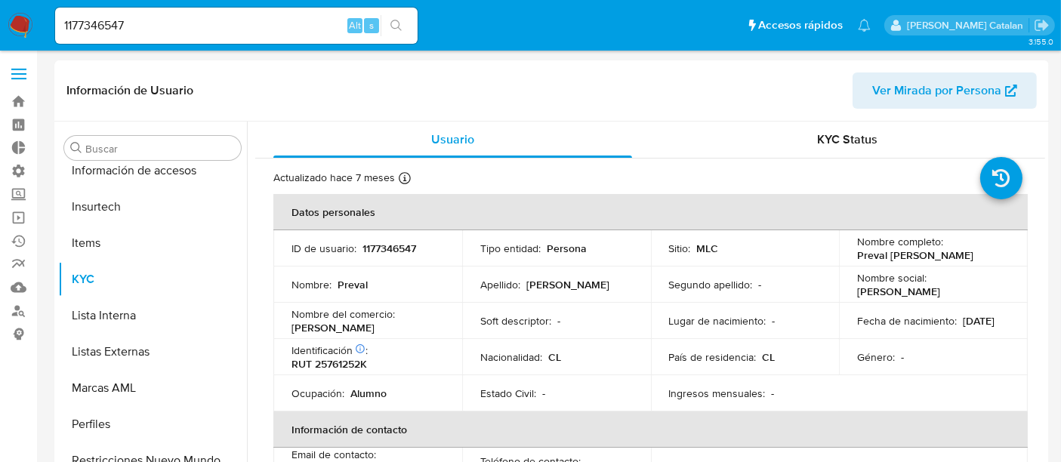
scroll to position [638, 0]
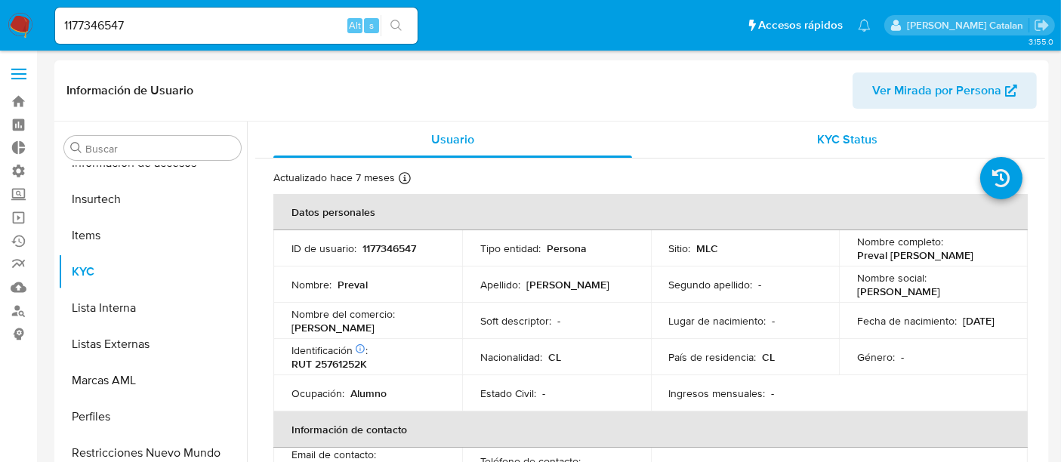
click at [799, 154] on div "KYC Status" at bounding box center [847, 140] width 359 height 36
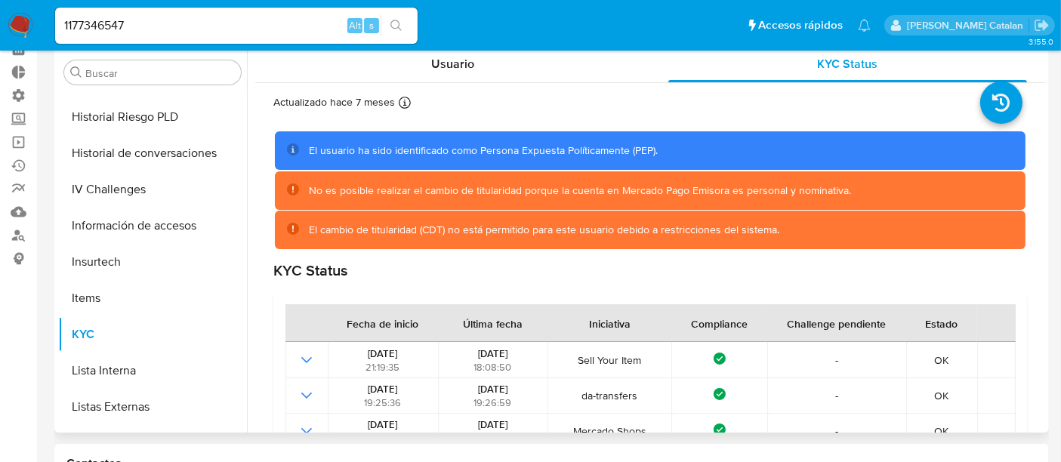
scroll to position [474, 0]
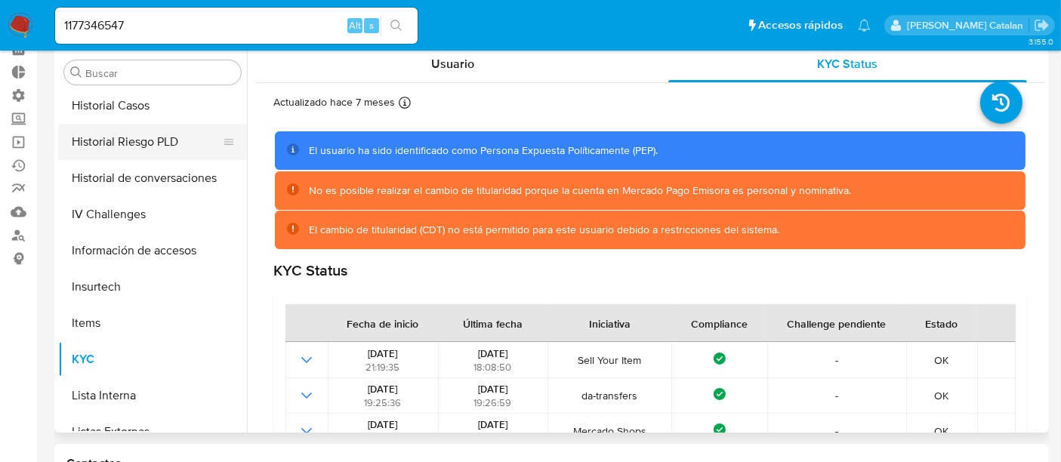
click at [116, 134] on button "Historial Riesgo PLD" at bounding box center [146, 142] width 177 height 36
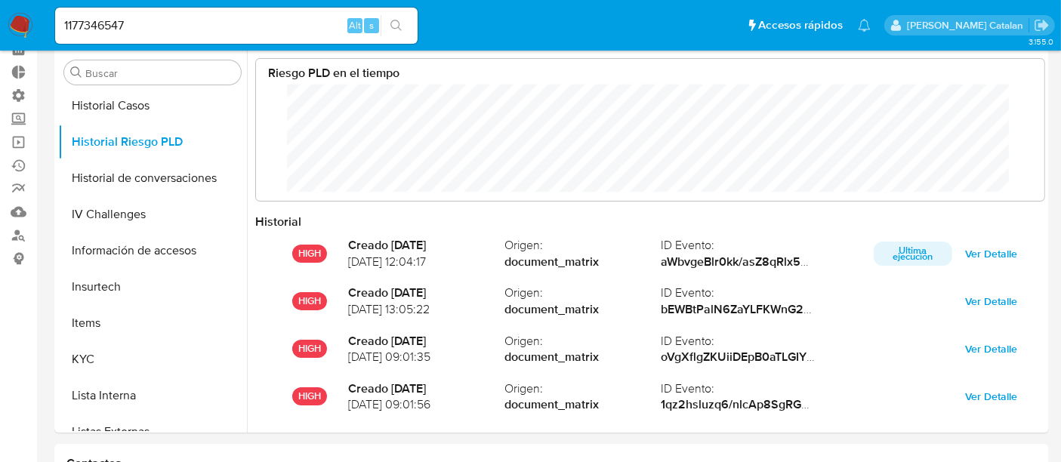
scroll to position [113, 759]
click at [150, 11] on div "1177346547 Alt s" at bounding box center [236, 26] width 363 height 36
drag, startPoint x: 157, startPoint y: 20, endPoint x: 34, endPoint y: 23, distance: 123.2
click at [34, 23] on nav "Pausado Ver notificaciones 1177346547 Alt s Accesos rápidos Presiona las siguie…" at bounding box center [530, 25] width 1061 height 51
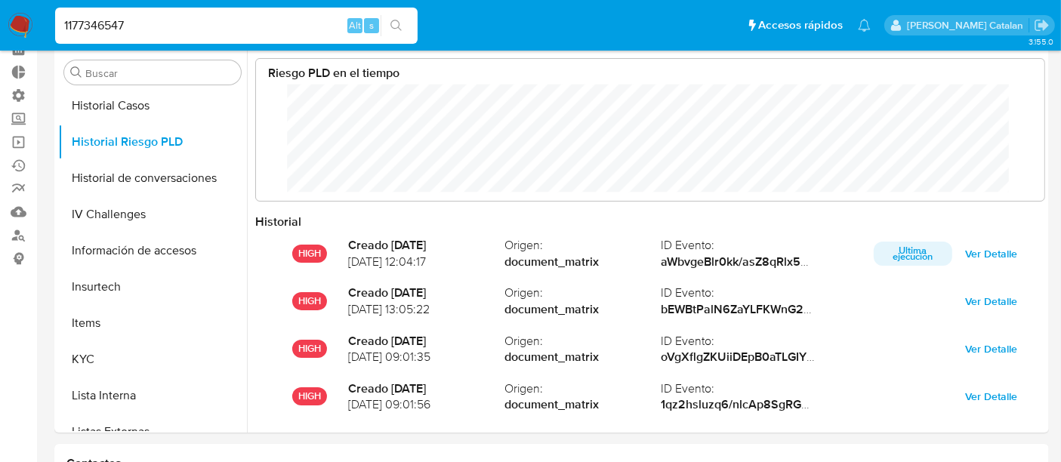
paste input "419161195"
type input "419161195"
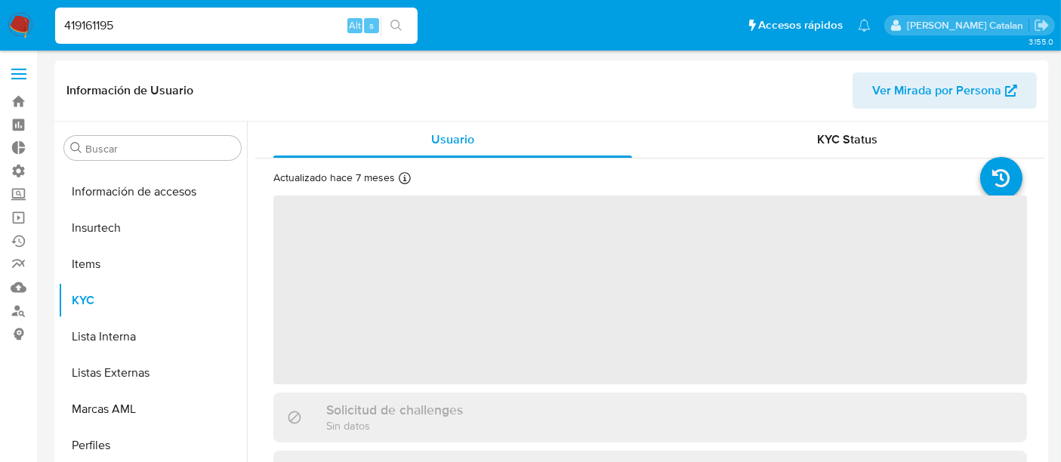
scroll to position [638, 0]
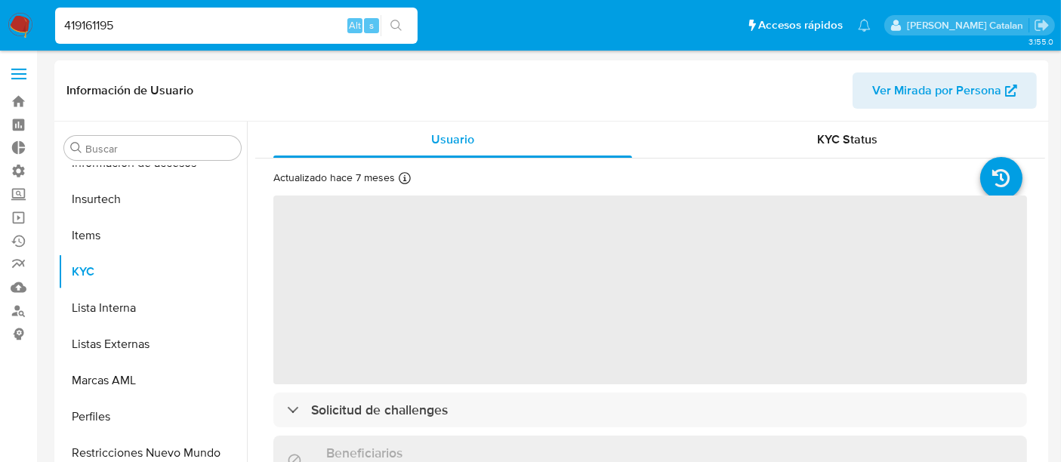
select select "10"
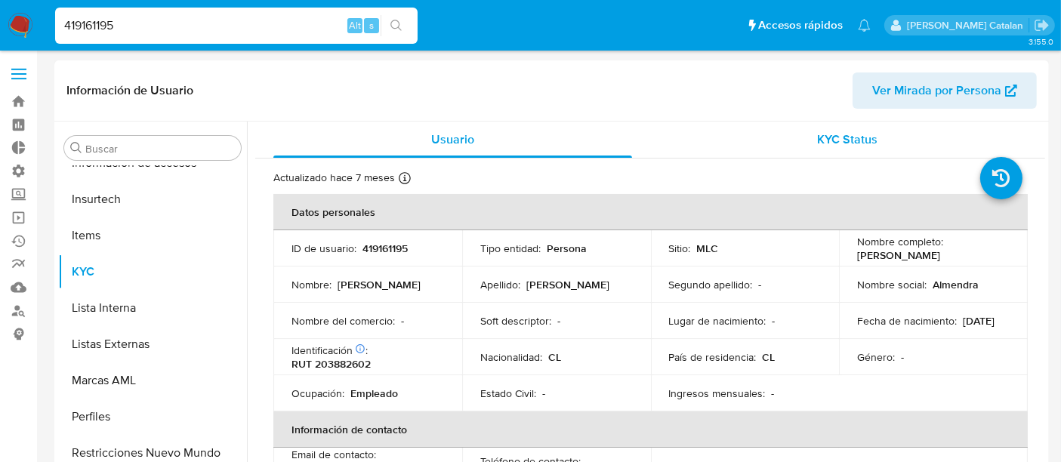
click at [832, 126] on div "KYC Status" at bounding box center [847, 140] width 359 height 36
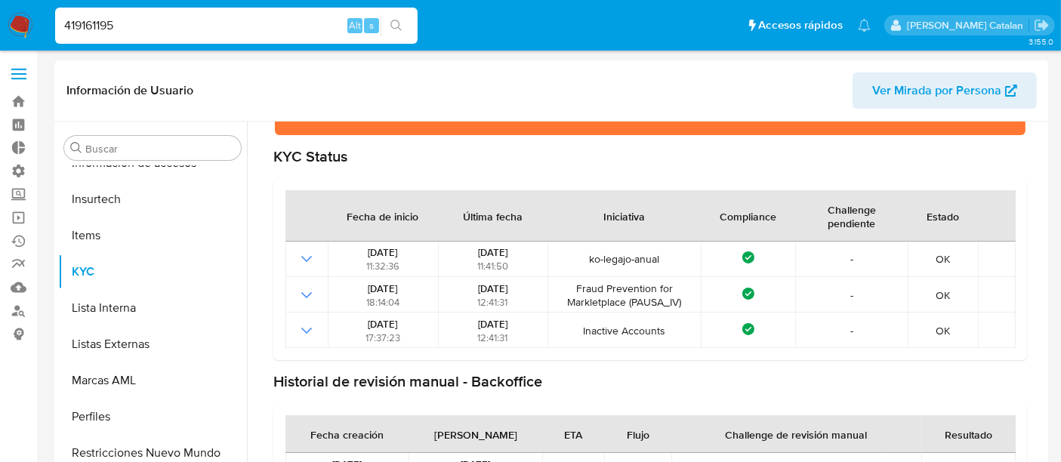
scroll to position [151, 0]
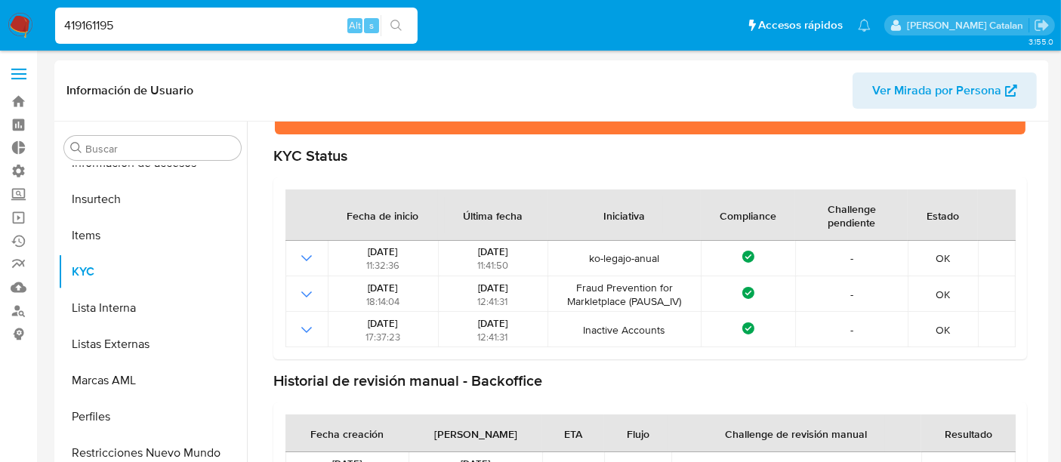
drag, startPoint x: 240, startPoint y: 26, endPoint x: 0, endPoint y: 25, distance: 240.2
click at [0, 25] on nav "Pausado Ver notificaciones 419161195 Alt s Accesos rápidos Presiona las siguien…" at bounding box center [530, 25] width 1061 height 51
paste input "1180970168"
type input "1180970168"
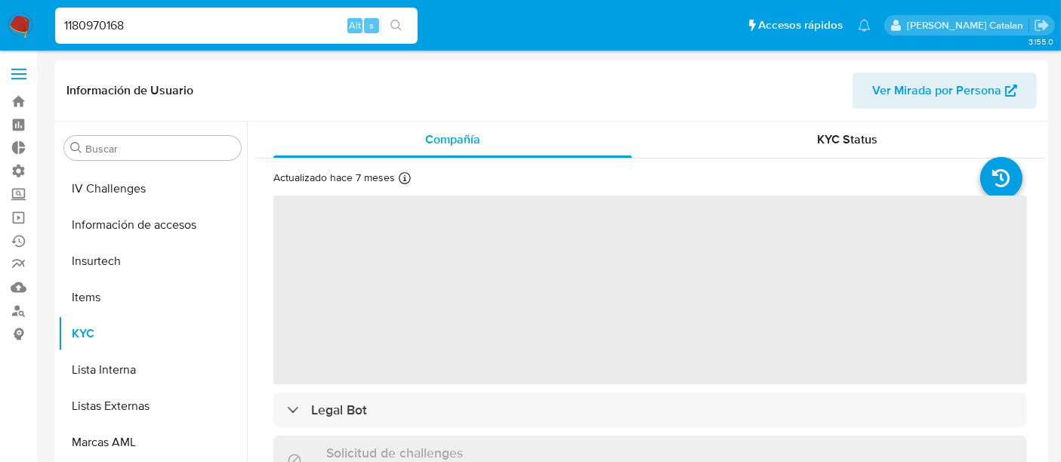
scroll to position [638, 0]
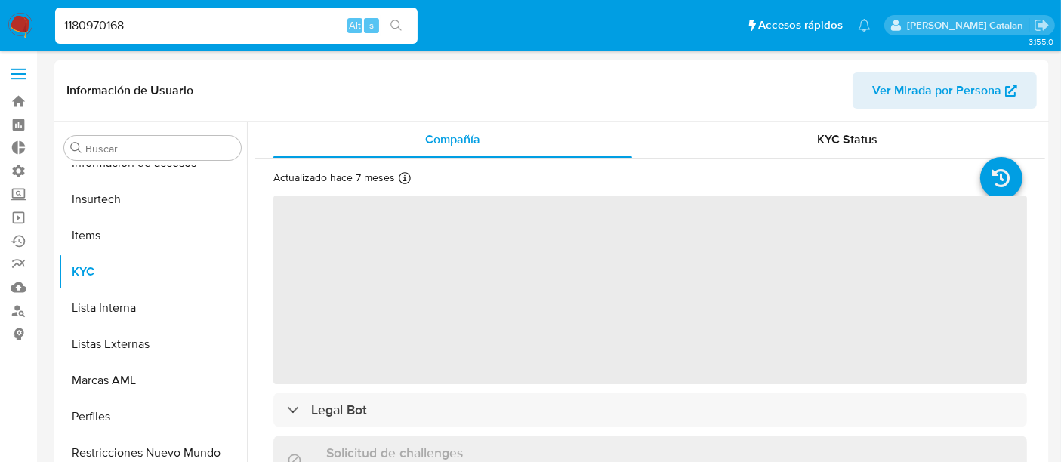
select select "10"
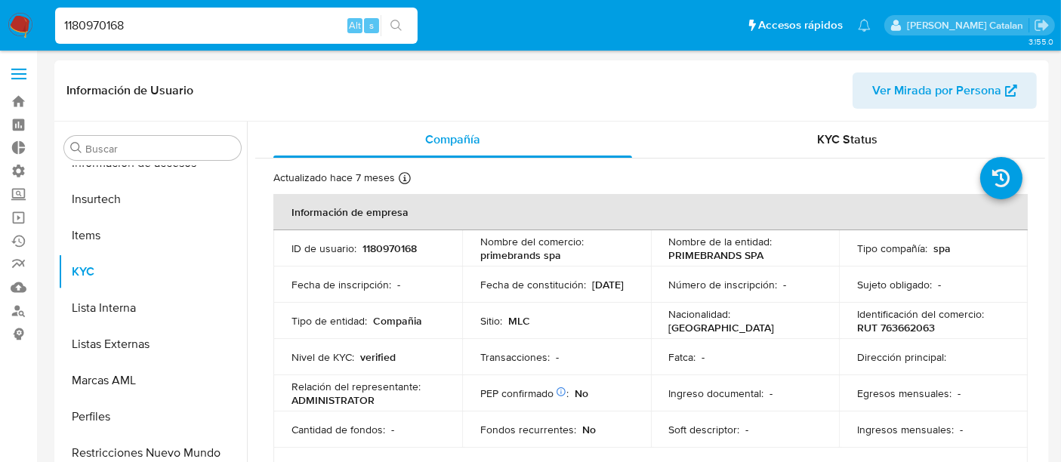
click at [651, 330] on td "Nacionalidad : Chile" at bounding box center [745, 321] width 189 height 36
click at [829, 156] on div "KYC Status" at bounding box center [847, 140] width 359 height 36
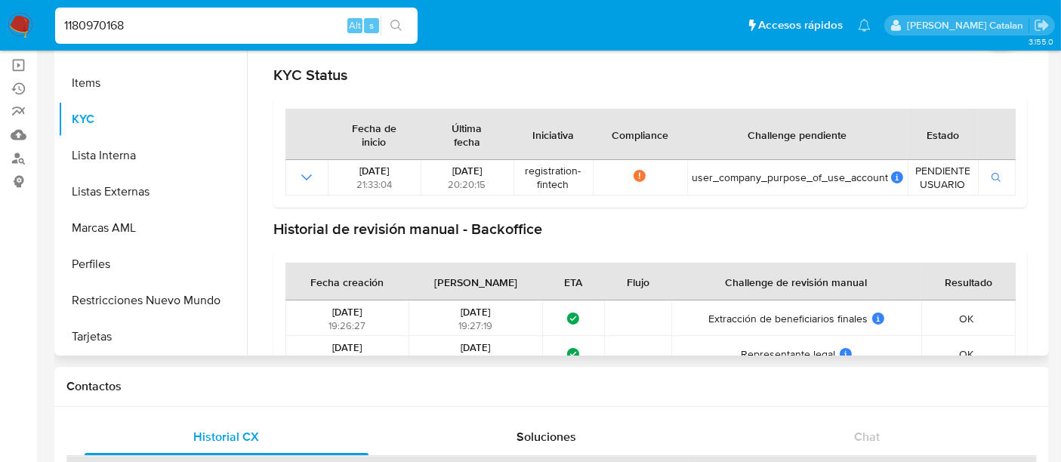
scroll to position [0, 0]
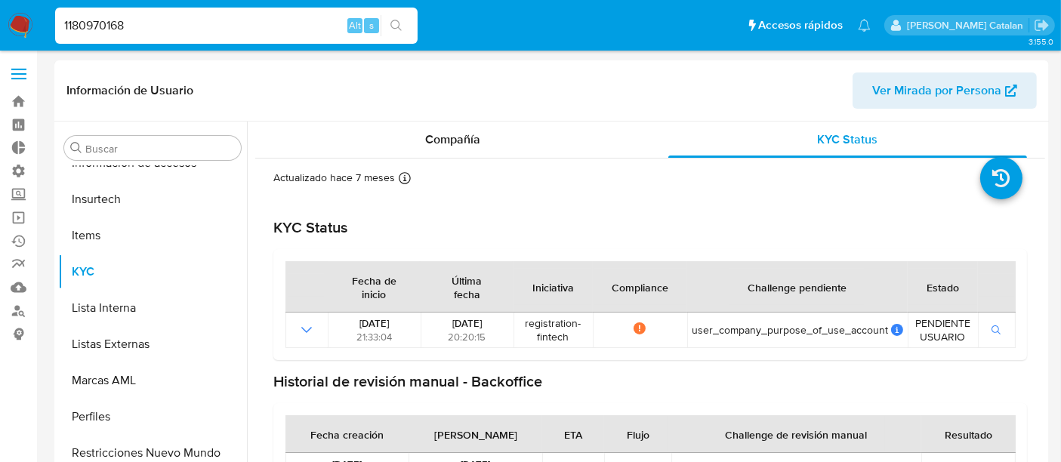
drag, startPoint x: 170, startPoint y: 33, endPoint x: 0, endPoint y: 14, distance: 171.1
click at [0, 14] on nav "Pausado Ver notificaciones 1180970168 Alt s Accesos rápidos Presiona las siguie…" at bounding box center [530, 25] width 1061 height 51
paste input "370987997"
type input "370987997"
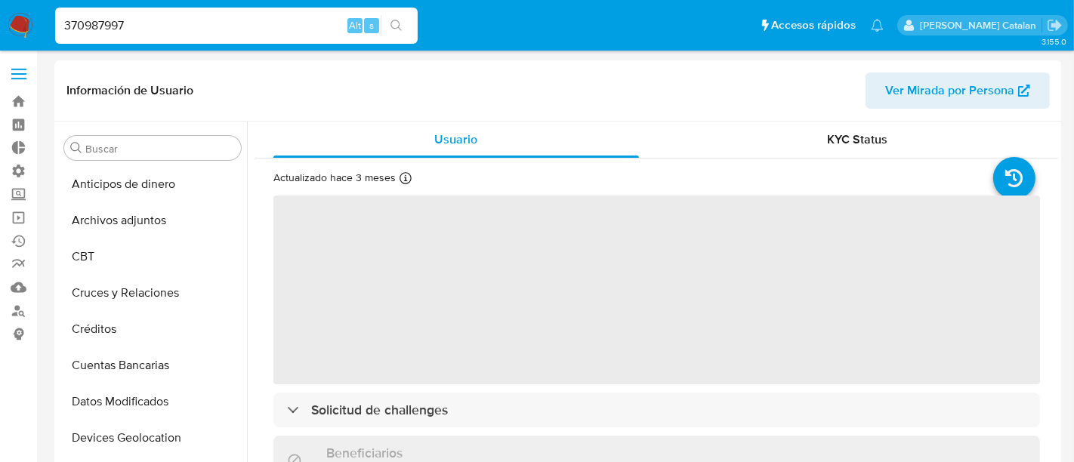
select select "10"
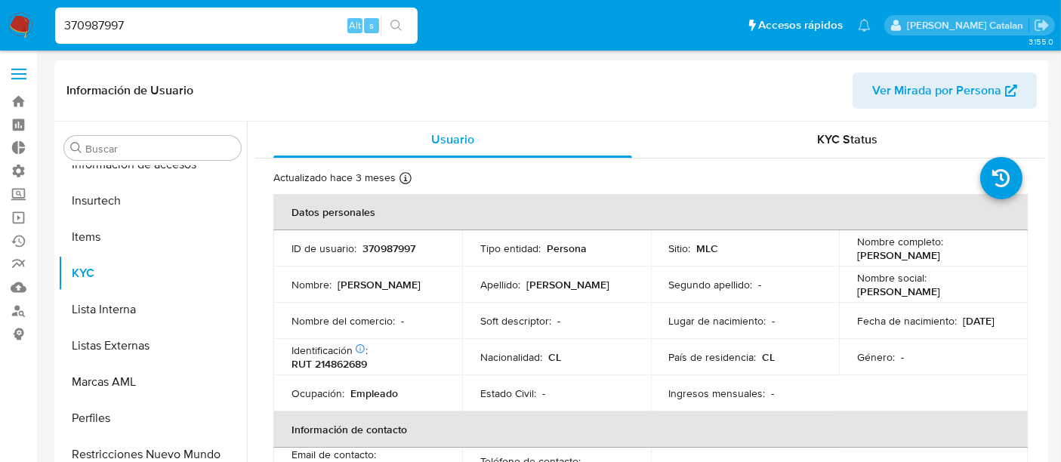
scroll to position [638, 0]
click at [818, 142] on span "KYC Status" at bounding box center [848, 139] width 60 height 17
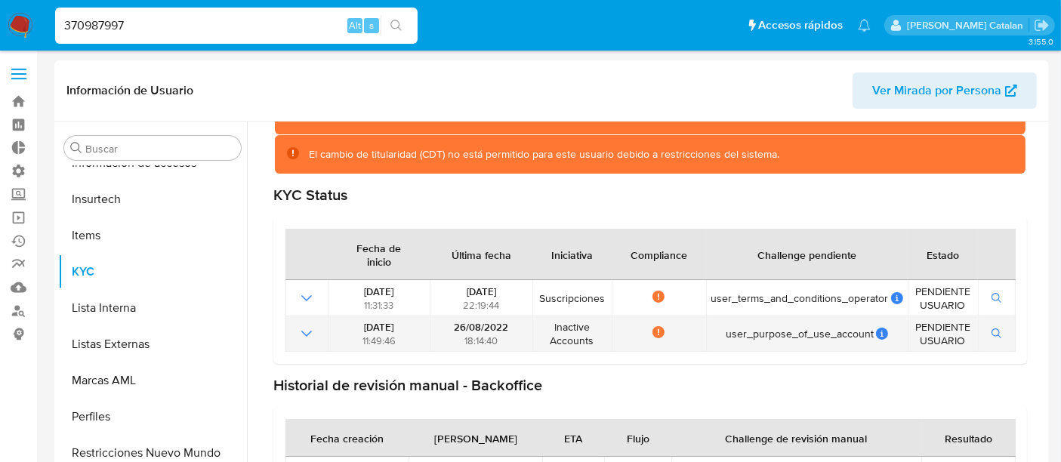
scroll to position [159, 0]
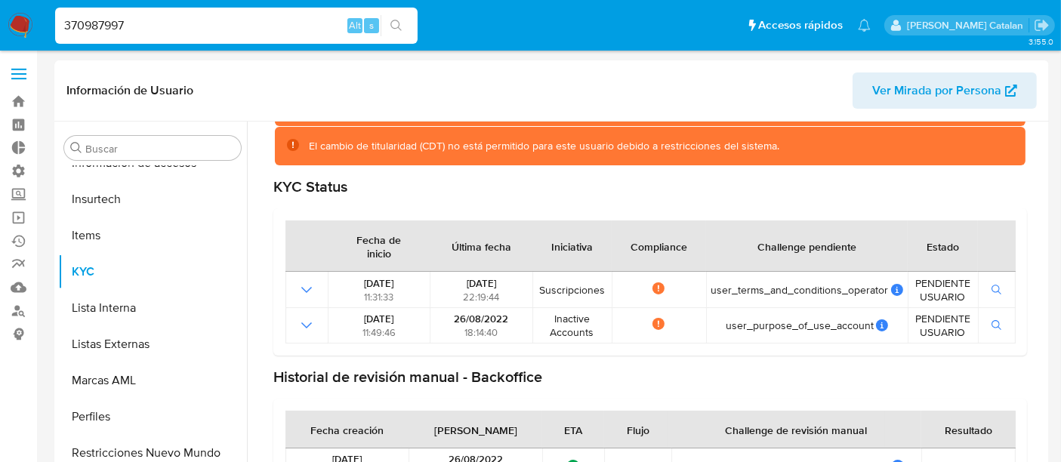
click at [155, 11] on div "370987997 Alt s" at bounding box center [236, 26] width 363 height 36
drag, startPoint x: 163, startPoint y: 20, endPoint x: 0, endPoint y: 39, distance: 164.2
click at [0, 39] on nav "Pausado Ver notificaciones 370987997 Alt s Accesos rápidos Presiona las siguien…" at bounding box center [530, 25] width 1061 height 51
paste input "1187406350"
type input "1187406350"
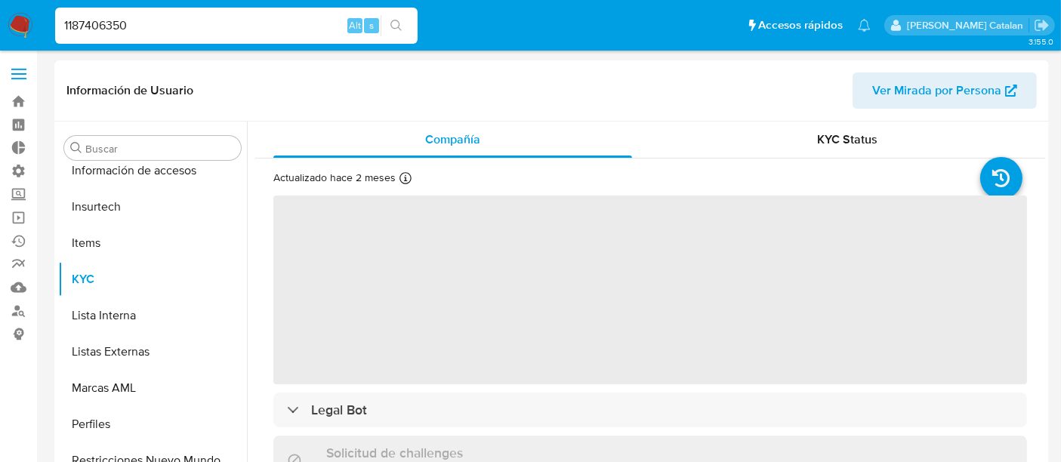
scroll to position [638, 0]
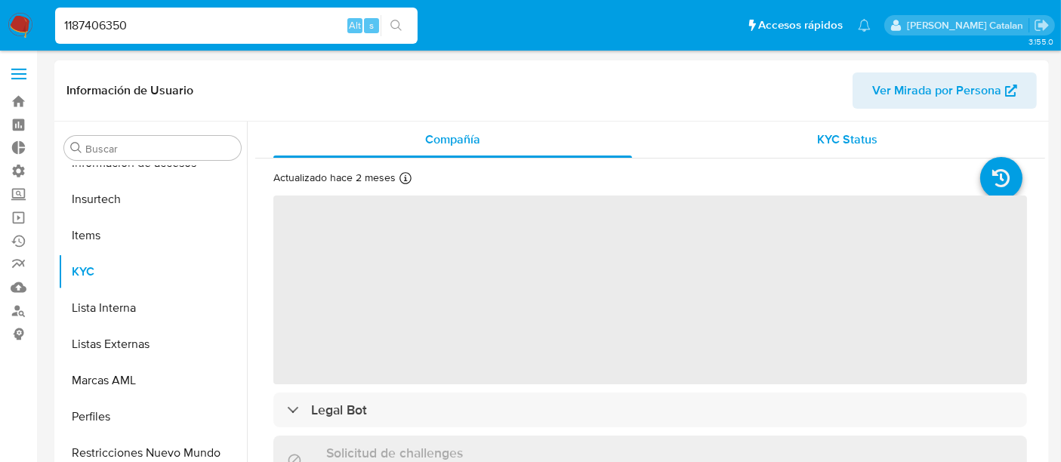
click at [848, 139] on span "KYC Status" at bounding box center [848, 139] width 60 height 17
select select "10"
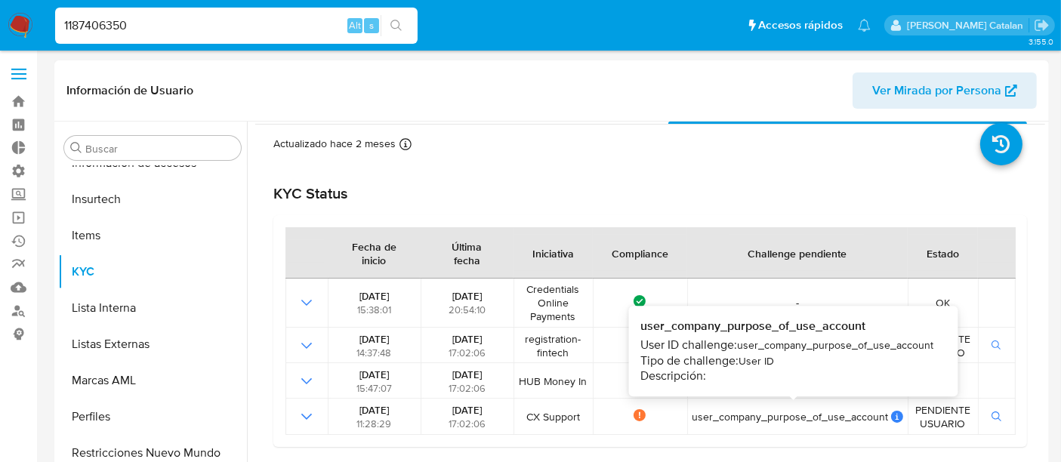
scroll to position [35, 0]
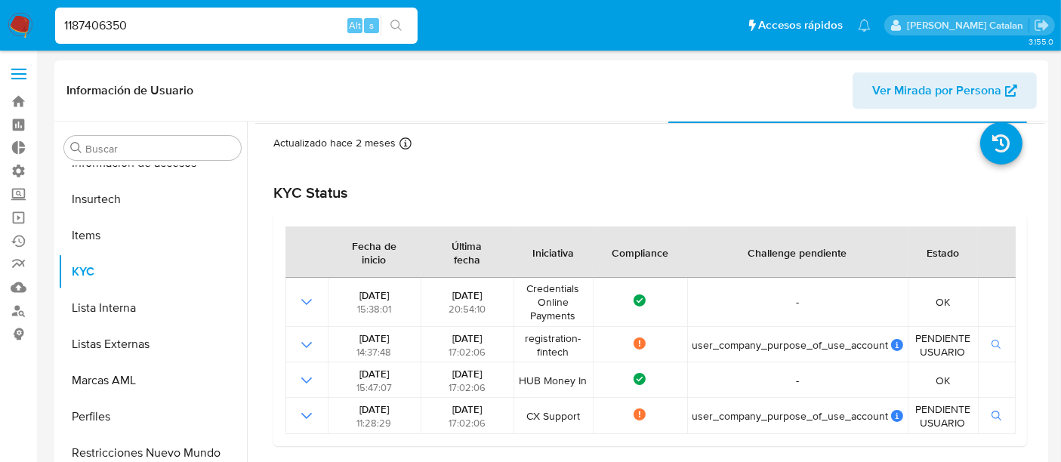
drag, startPoint x: 280, startPoint y: 31, endPoint x: 0, endPoint y: 25, distance: 280.3
click at [0, 25] on nav "Pausado Ver notificaciones 1187406350 Alt s Accesos rápidos Presiona las siguie…" at bounding box center [530, 25] width 1061 height 51
paste input "390215125"
type input "390215125"
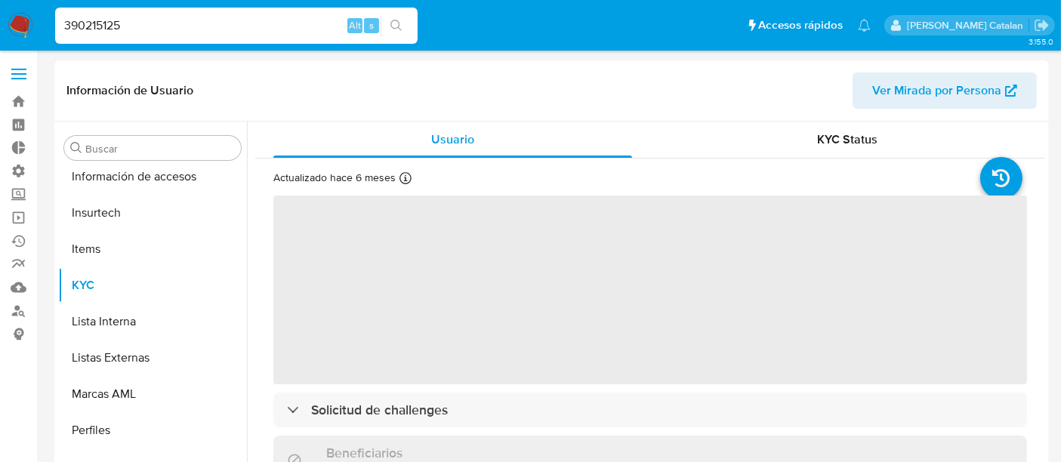
scroll to position [638, 0]
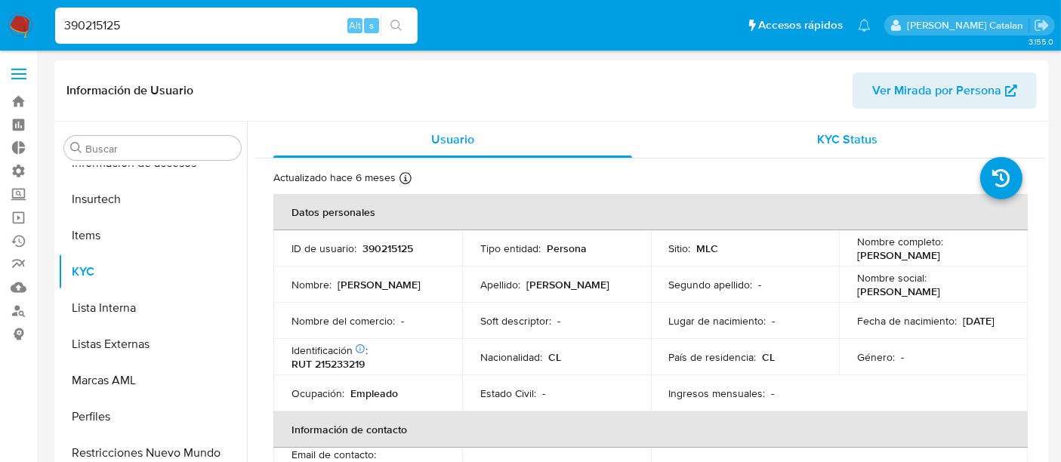
select select "10"
click at [807, 140] on div "KYC Status" at bounding box center [847, 140] width 359 height 36
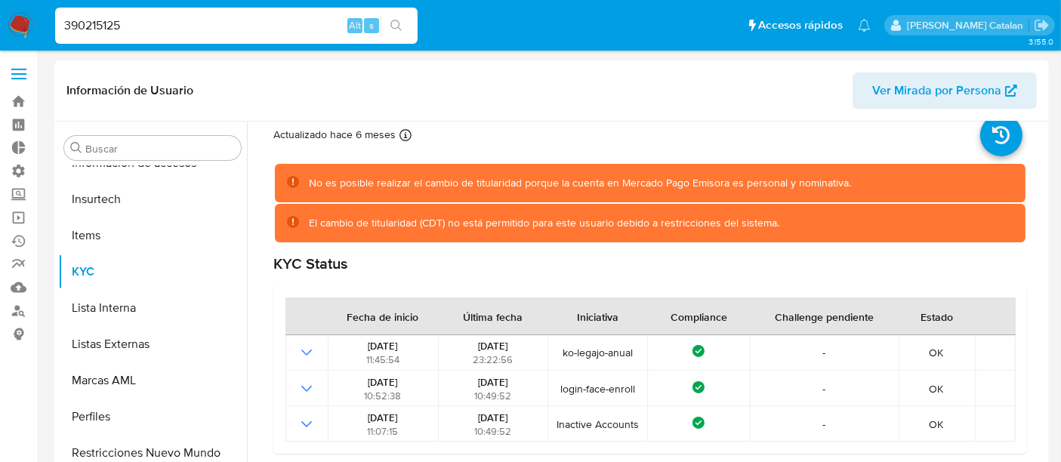
scroll to position [45, 0]
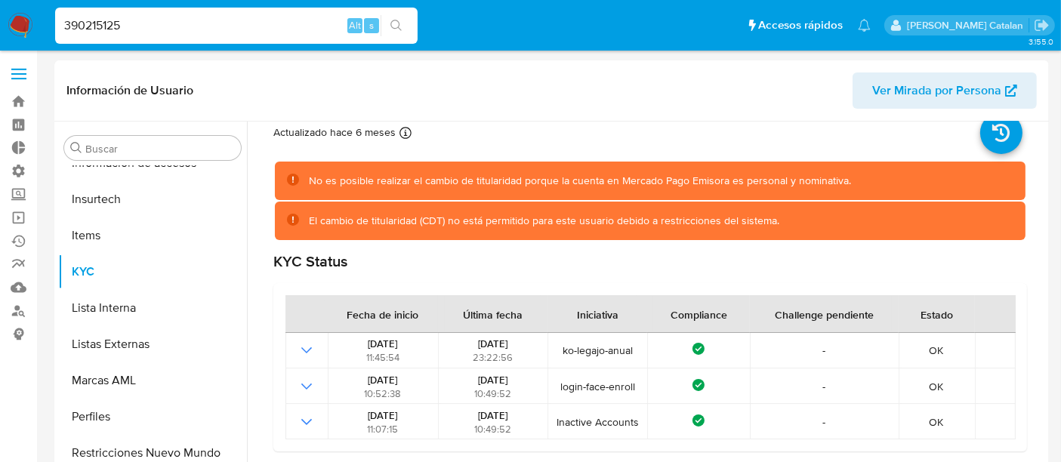
drag, startPoint x: 190, startPoint y: 34, endPoint x: 0, endPoint y: 17, distance: 191.1
click at [0, 17] on nav "Pausado Ver notificaciones 390215125 Alt s Accesos rápidos Presiona las siguien…" at bounding box center [530, 25] width 1061 height 51
paste input "268346166"
type input "268346166"
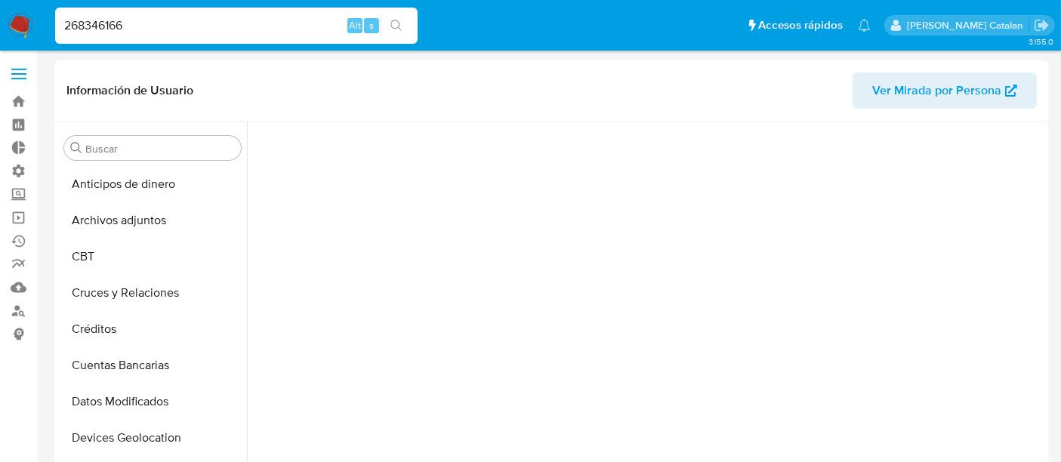
scroll to position [147, 0]
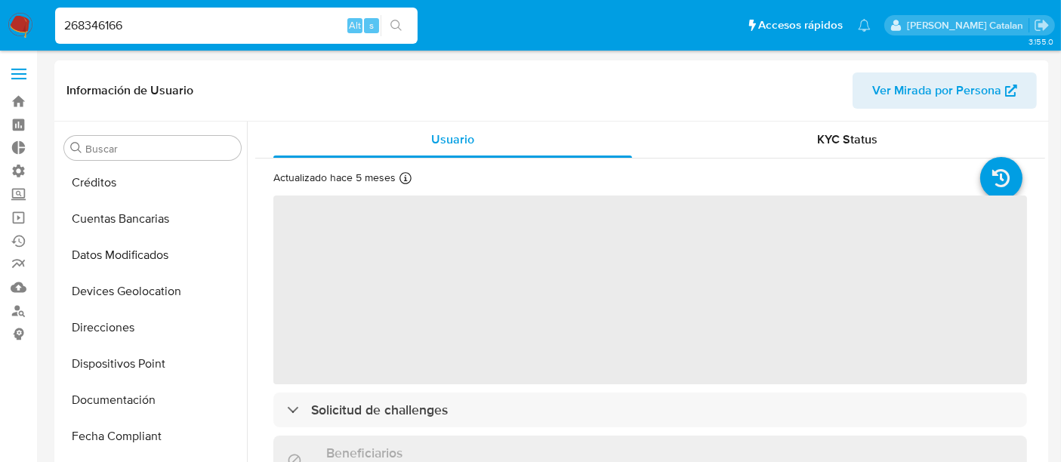
select select "10"
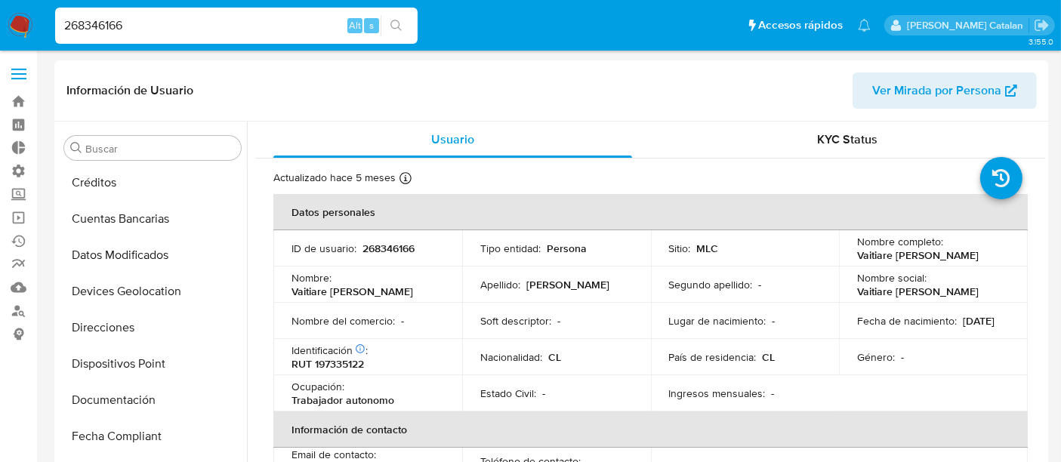
scroll to position [638, 0]
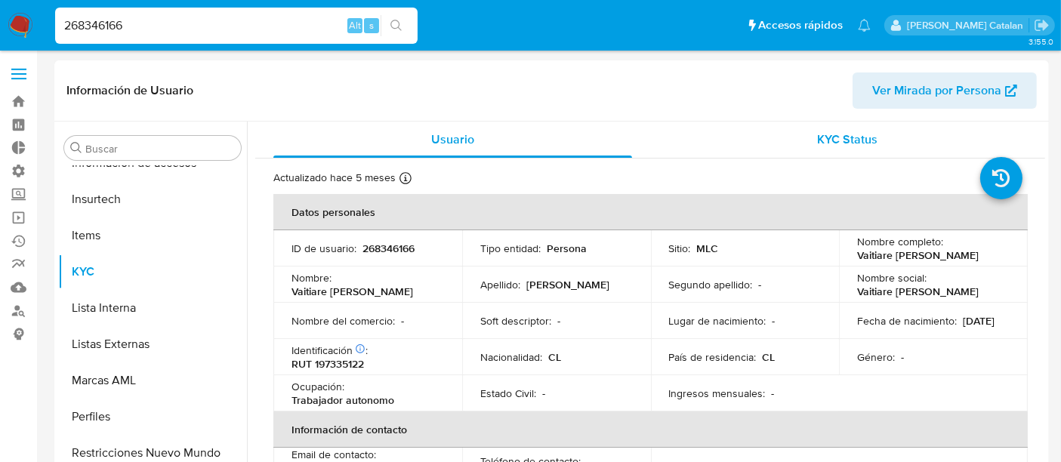
click at [812, 141] on div "KYC Status" at bounding box center [847, 140] width 359 height 36
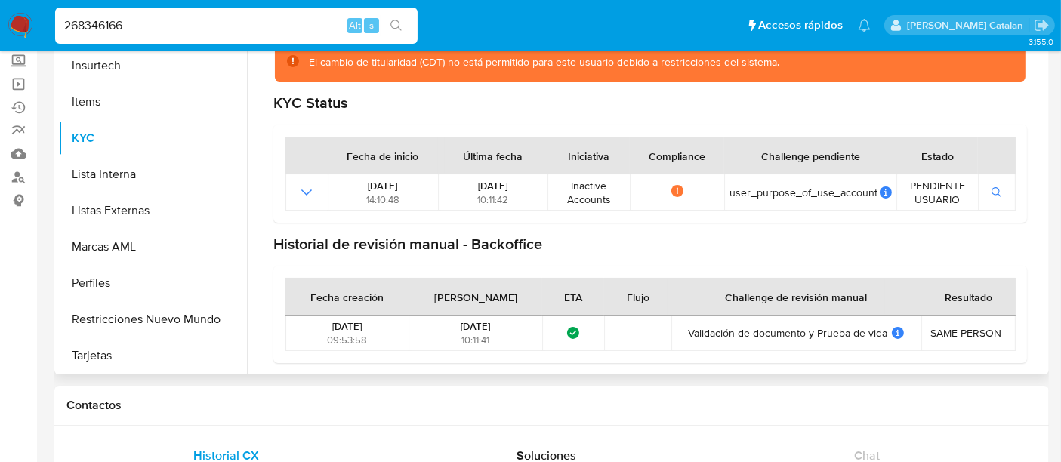
scroll to position [137, 0]
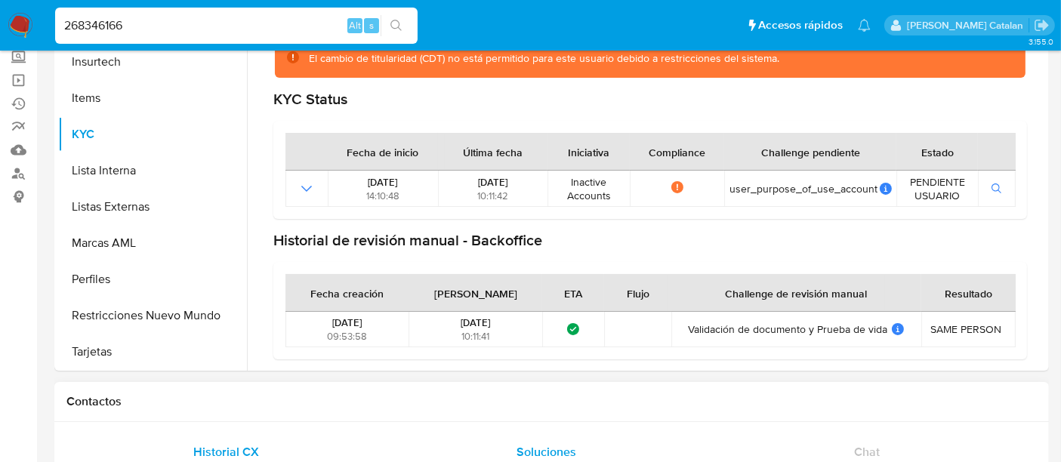
click at [416, 434] on div "Soluciones" at bounding box center [547, 452] width 284 height 36
drag, startPoint x: 273, startPoint y: 16, endPoint x: 0, endPoint y: 16, distance: 273.4
click at [0, 16] on nav "Pausado Ver notificaciones 268346166 Alt s Accesos rápidos Presiona las siguien…" at bounding box center [530, 25] width 1061 height 51
paste input "333260173"
type input "333260173"
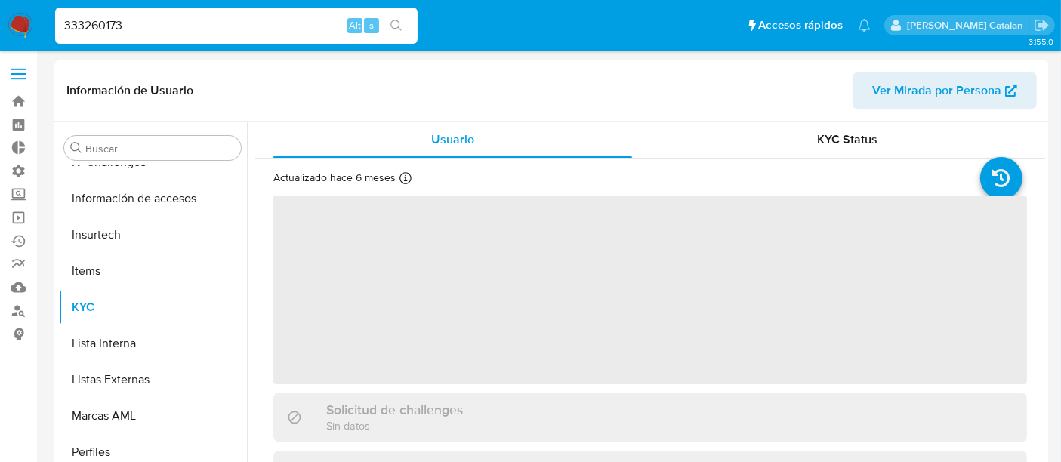
scroll to position [638, 0]
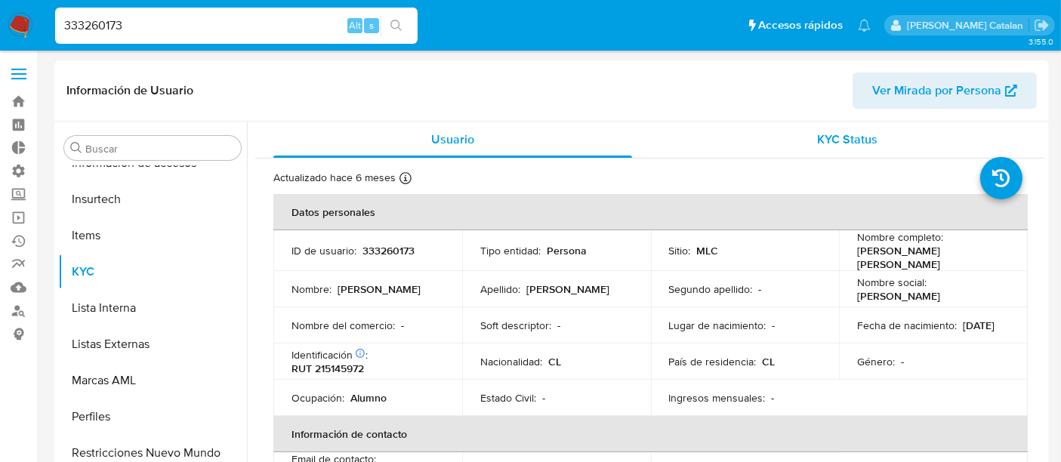
select select "10"
click at [783, 151] on div "KYC Status" at bounding box center [847, 140] width 359 height 36
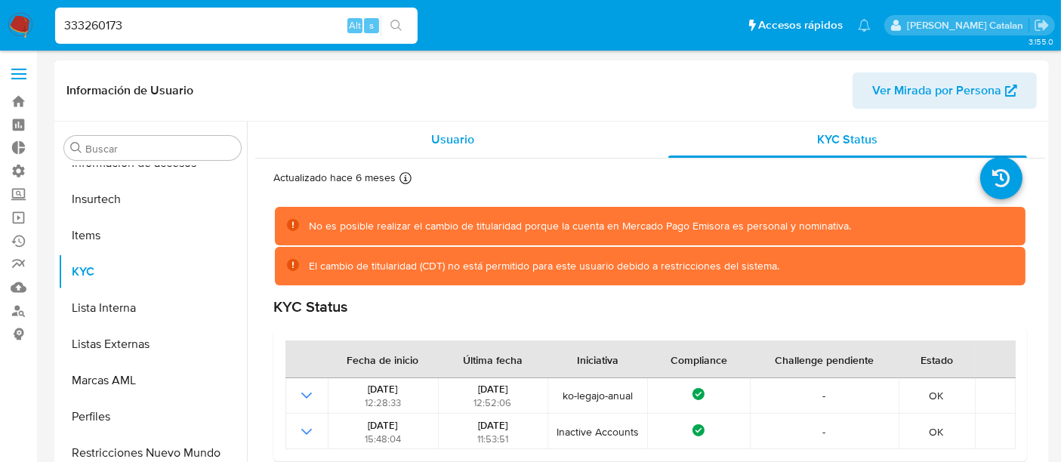
click at [477, 147] on div "Usuario" at bounding box center [452, 140] width 359 height 36
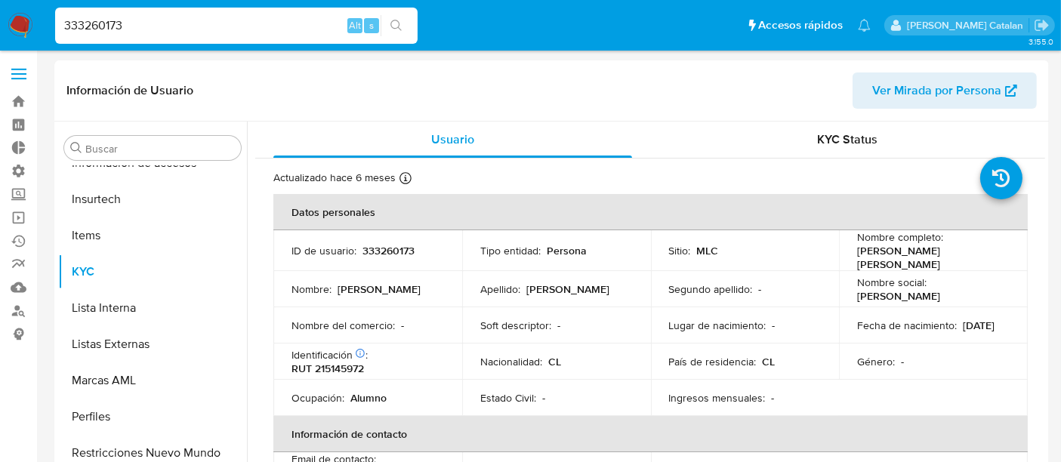
drag, startPoint x: 155, startPoint y: 20, endPoint x: 0, endPoint y: 14, distance: 154.9
click at [0, 14] on nav "Pausado Ver notificaciones 333260173 Alt s Accesos rápidos Presiona las siguien…" at bounding box center [530, 25] width 1061 height 51
paste input "62952335"
type input "362952335"
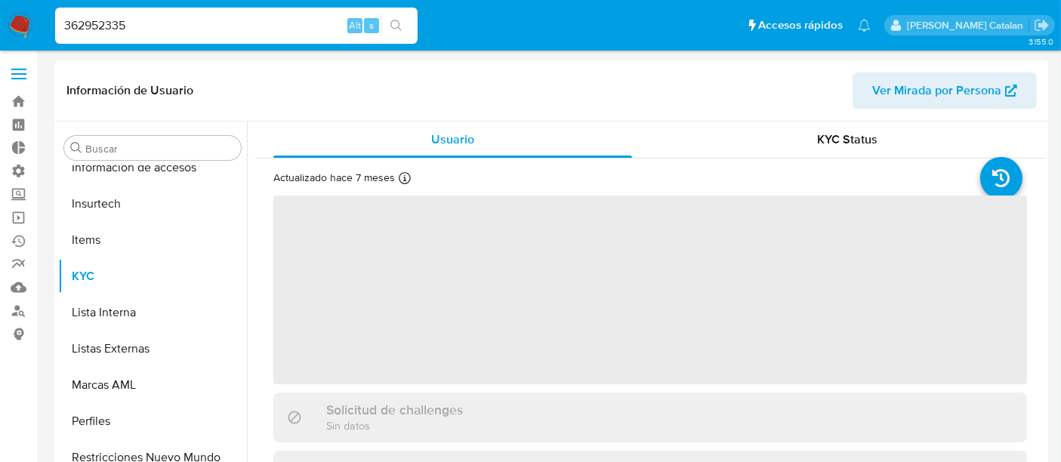
scroll to position [638, 0]
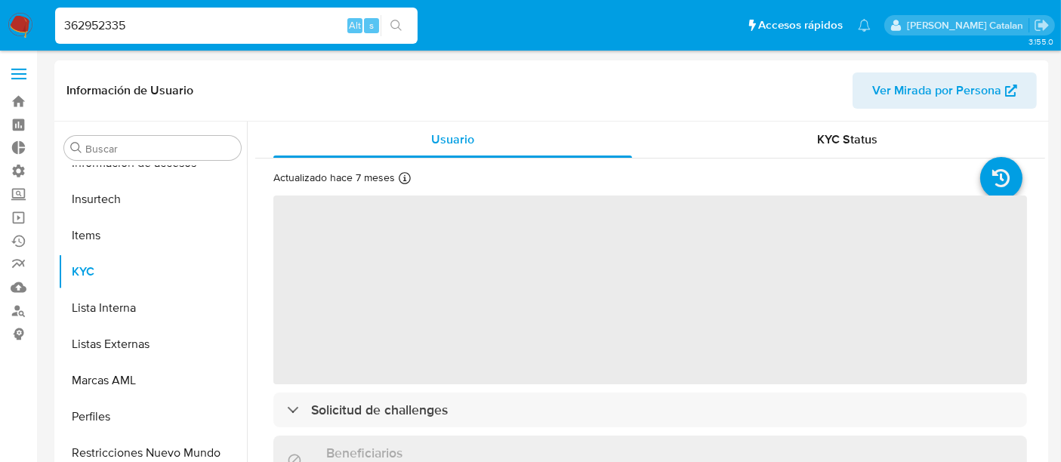
select select "10"
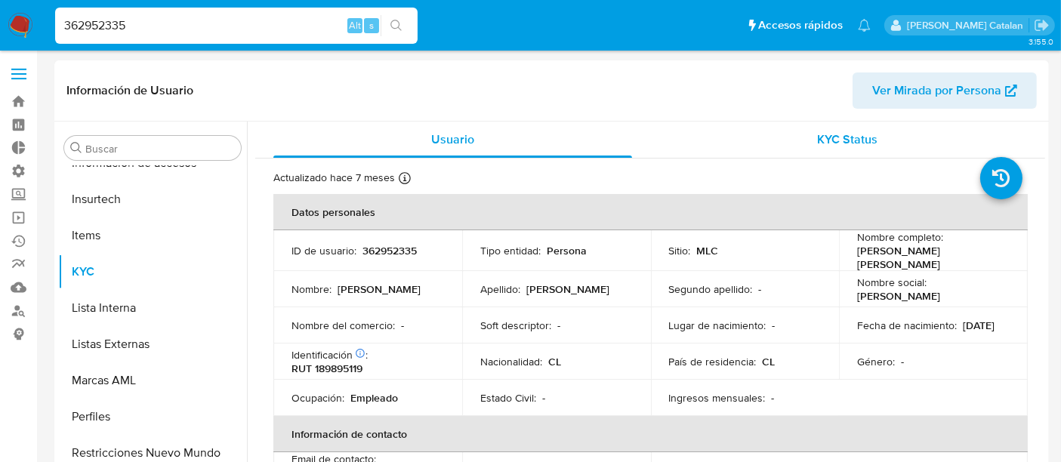
click at [806, 126] on div "KYC Status" at bounding box center [847, 140] width 359 height 36
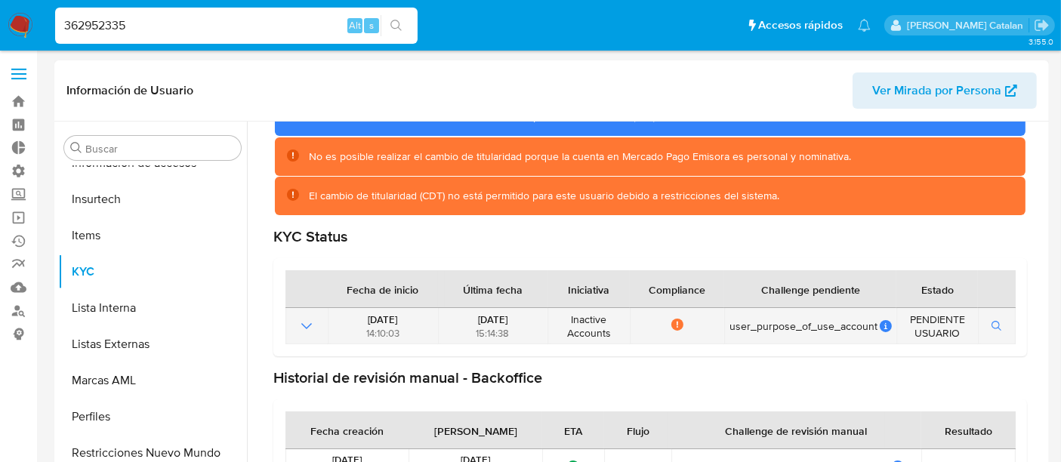
scroll to position [0, 0]
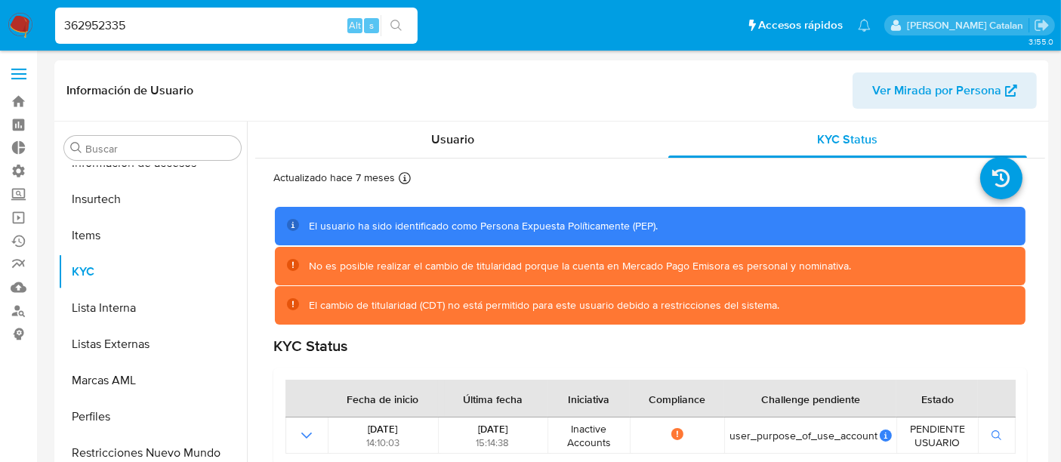
drag, startPoint x: 175, startPoint y: 34, endPoint x: 26, endPoint y: 9, distance: 151.6
click at [26, 9] on nav "Pausado Ver notificaciones 362952335 Alt s Accesos rápidos Presiona las siguien…" at bounding box center [530, 25] width 1061 height 51
paste input "13805459"
type input "138054595"
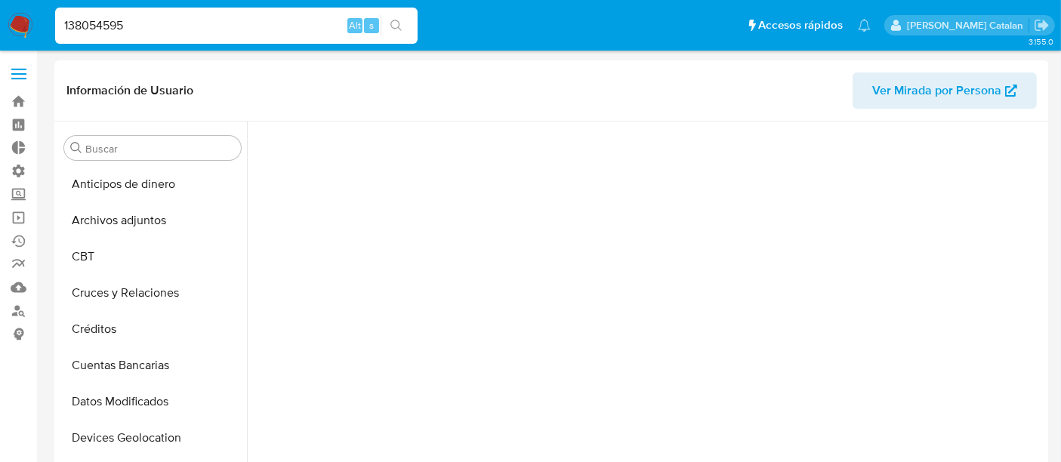
scroll to position [496, 0]
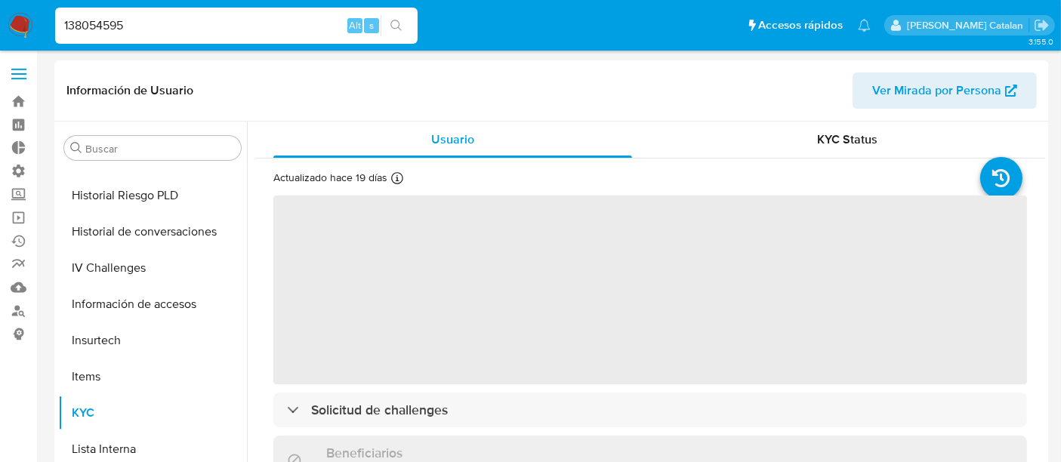
select select "10"
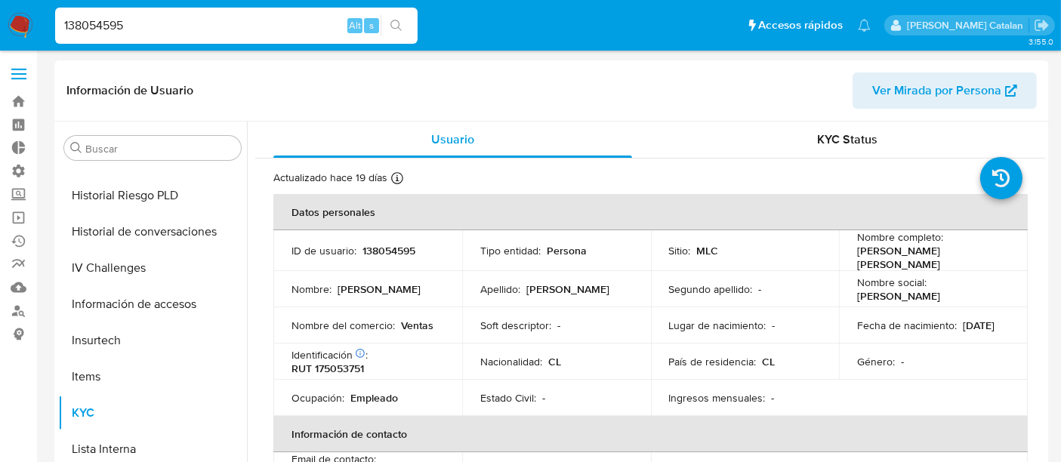
scroll to position [586, 0]
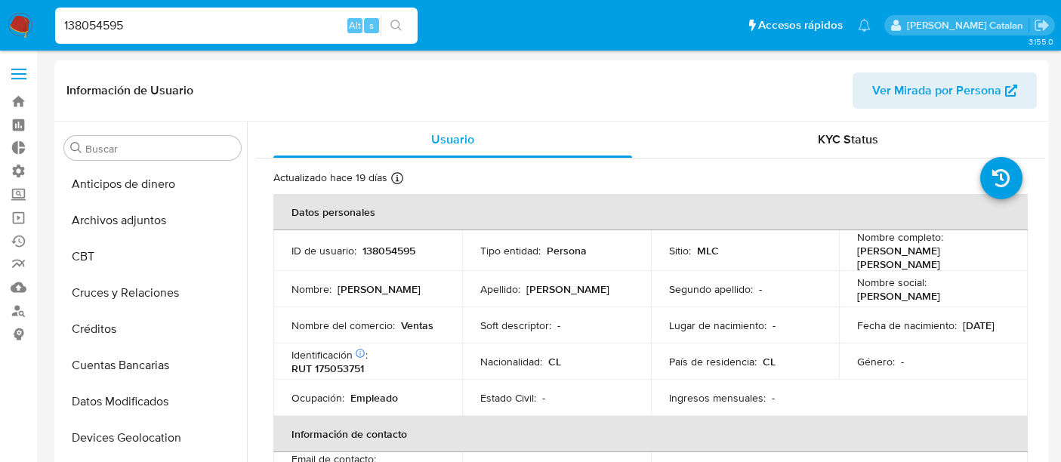
select select "10"
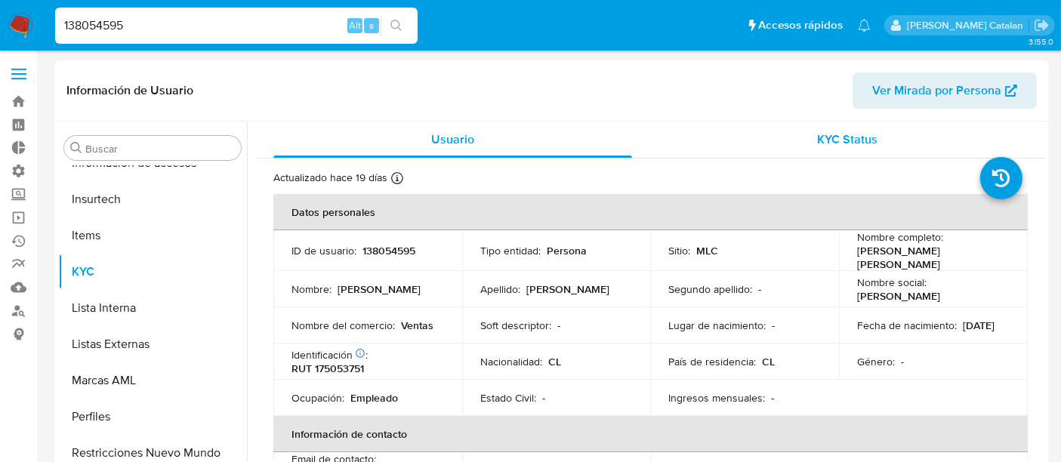
click at [827, 141] on span "KYC Status" at bounding box center [848, 139] width 60 height 17
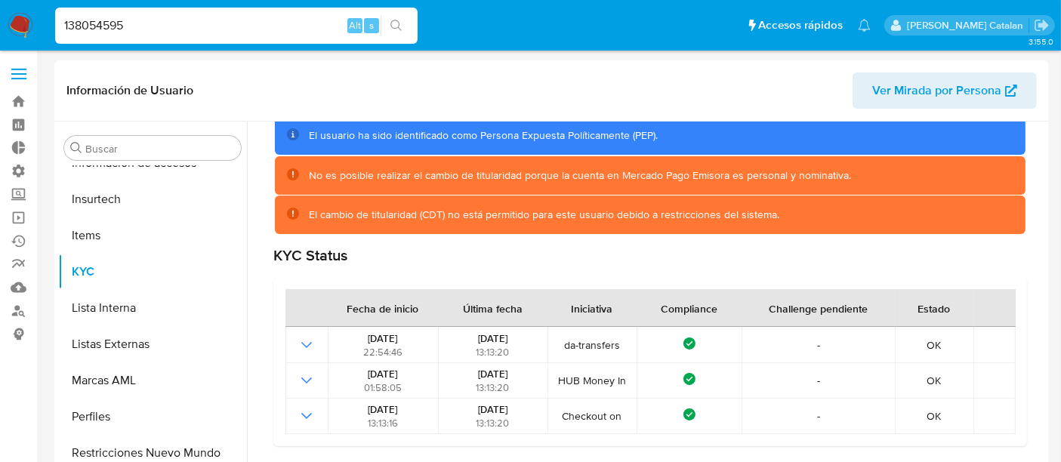
scroll to position [181, 0]
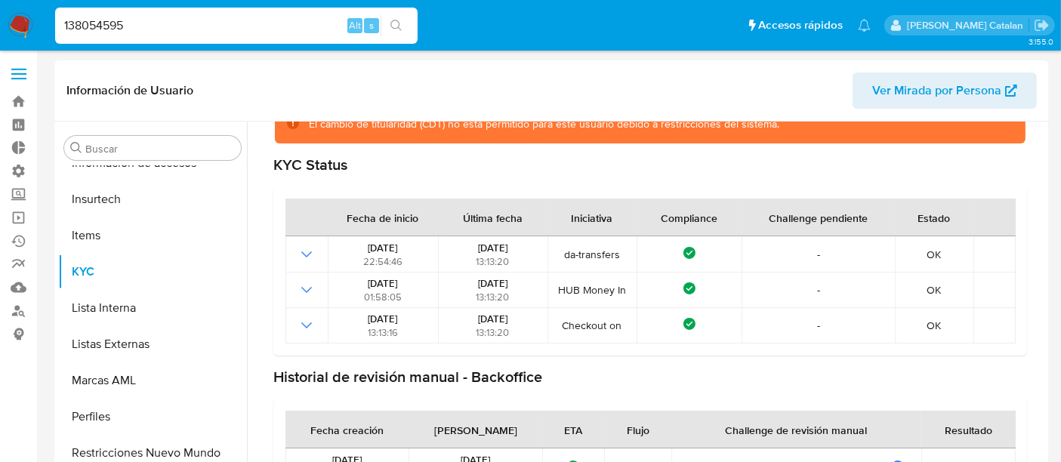
drag, startPoint x: 149, startPoint y: 30, endPoint x: 0, endPoint y: 5, distance: 151.0
click at [0, 5] on nav "Pausado Ver notificaciones 138054595 Alt s Accesos rápidos Presiona las siguien…" at bounding box center [530, 25] width 1061 height 51
paste input "404997833"
type input "404997833"
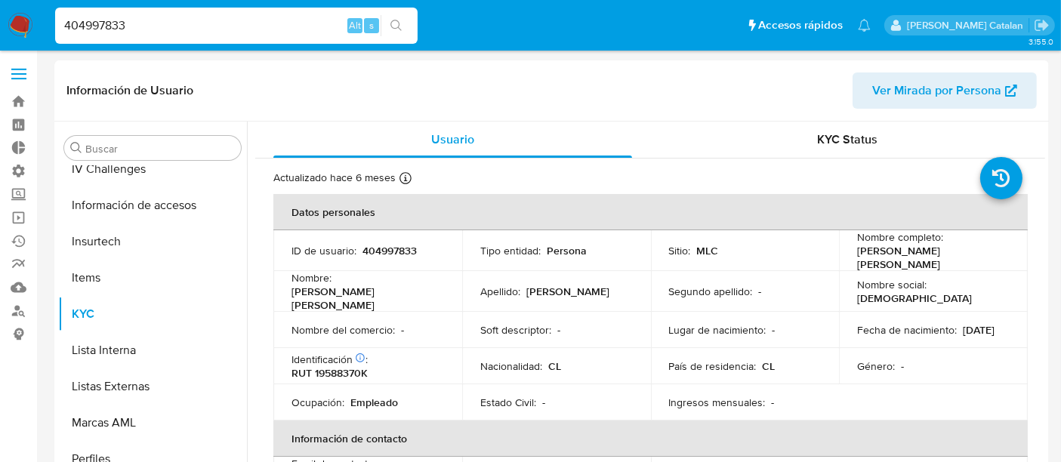
scroll to position [638, 0]
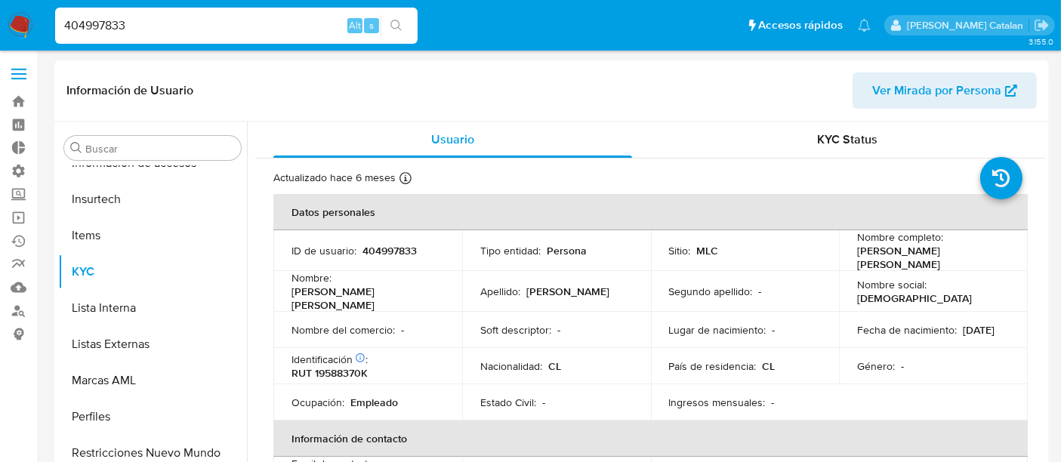
select select "10"
click at [818, 137] on span "KYC Status" at bounding box center [848, 139] width 60 height 17
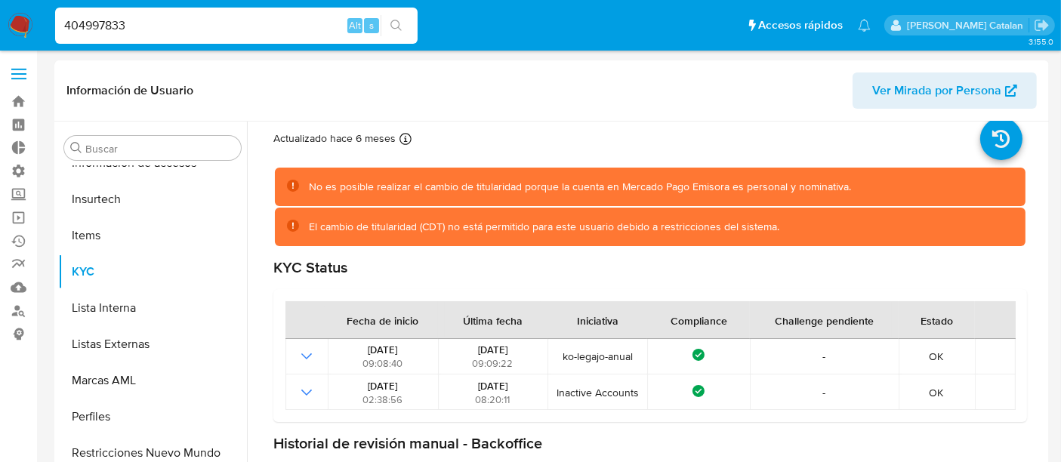
scroll to position [61, 0]
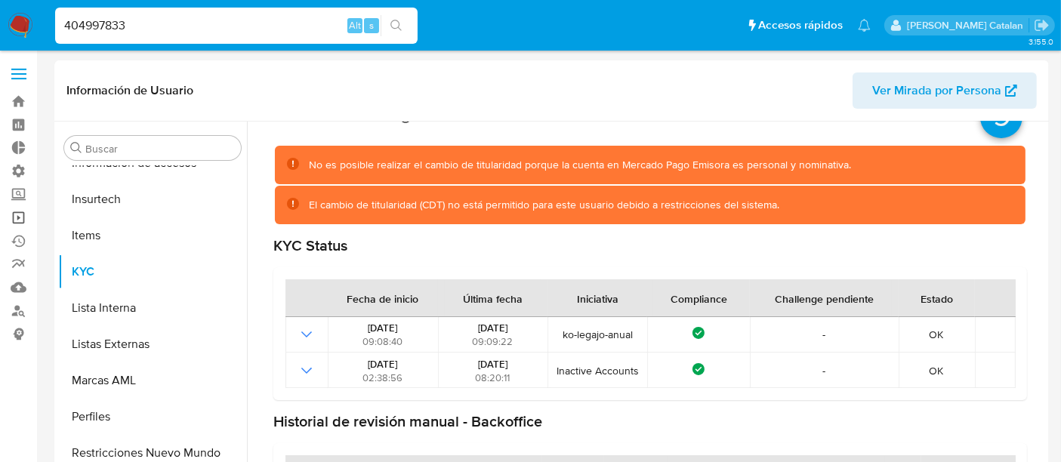
click at [21, 212] on link "Operaciones masivas" at bounding box center [90, 217] width 180 height 23
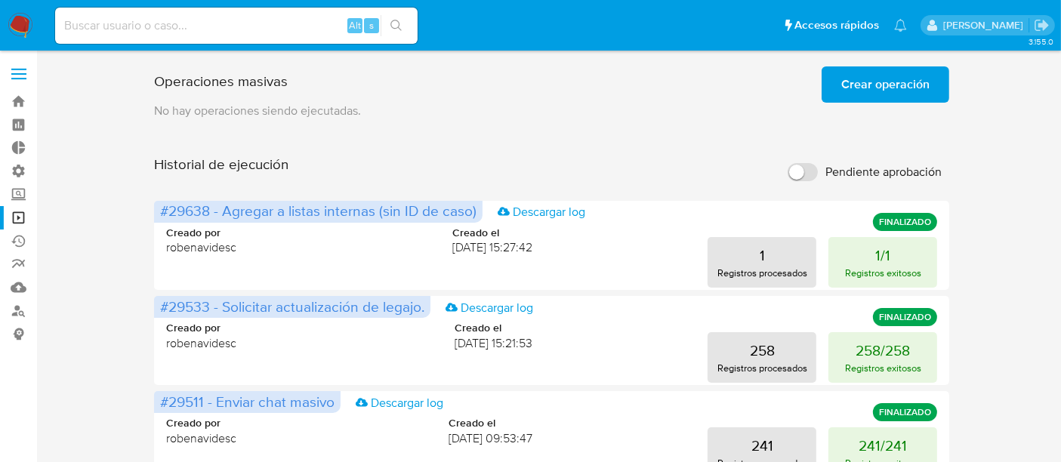
click at [861, 85] on span "Crear operación" at bounding box center [885, 84] width 88 height 33
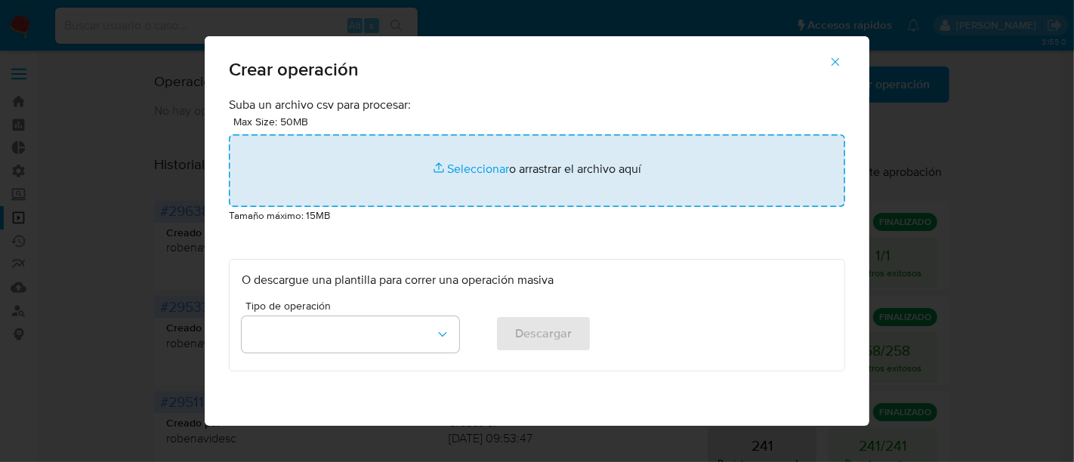
click at [454, 169] on input "file" at bounding box center [537, 170] width 616 height 73
type input "C:\fakepath\REQUEST_BUNDLE_UPDATE (4).csv"
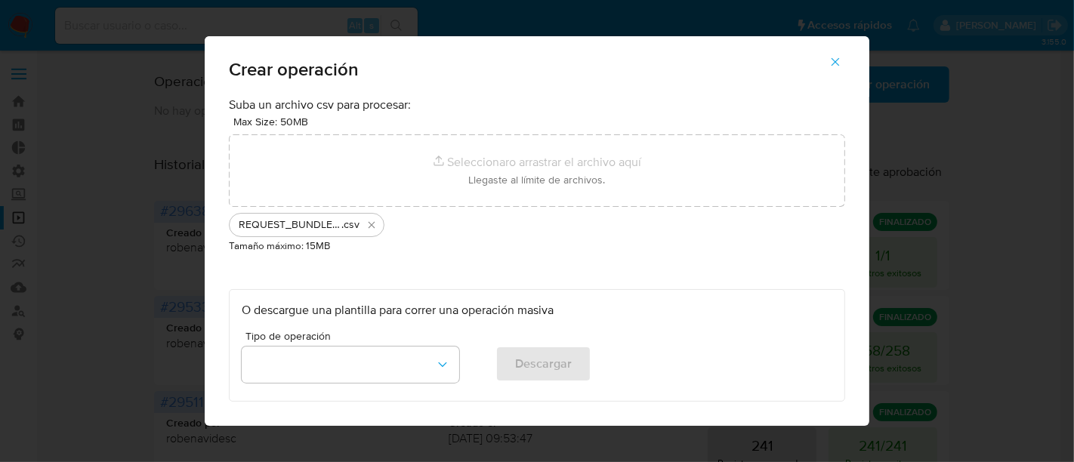
click at [424, 273] on div "Suba un archivo csv para procesar: Max Size: 50MB Seleccionar archivos Seleccio…" at bounding box center [537, 249] width 616 height 305
click at [367, 221] on icon "Eliminar REQUEST_BUNDLE_UPDATE (4).csv" at bounding box center [372, 225] width 12 height 12
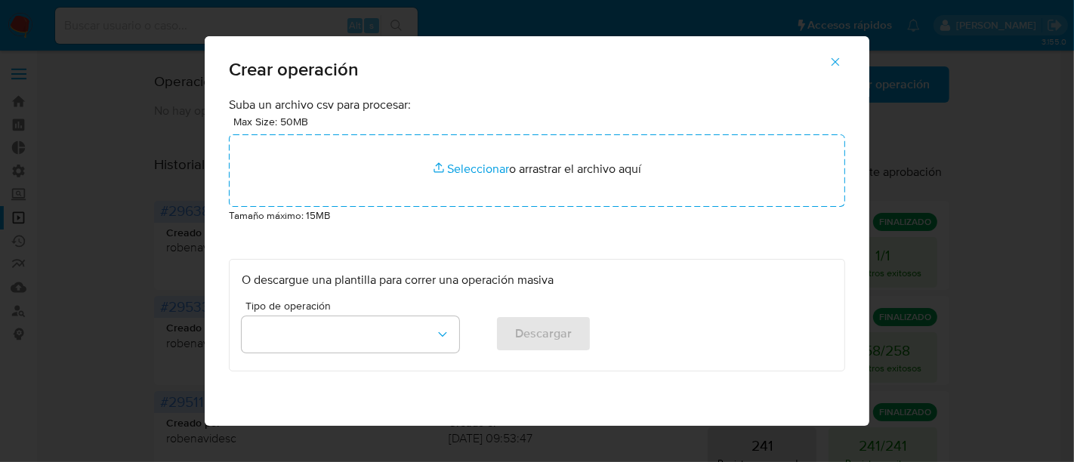
click at [840, 63] on icon "button" at bounding box center [836, 62] width 8 height 8
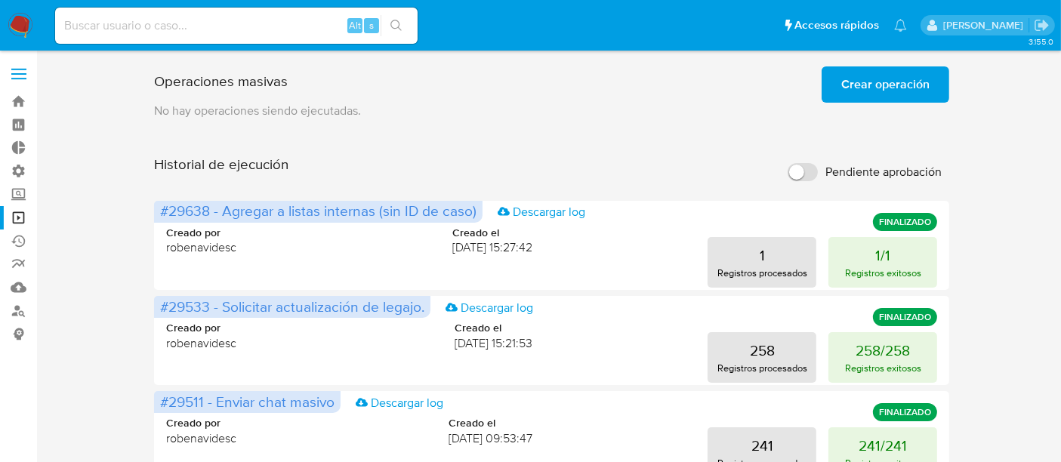
click at [859, 68] on span "Crear operación" at bounding box center [885, 84] width 88 height 33
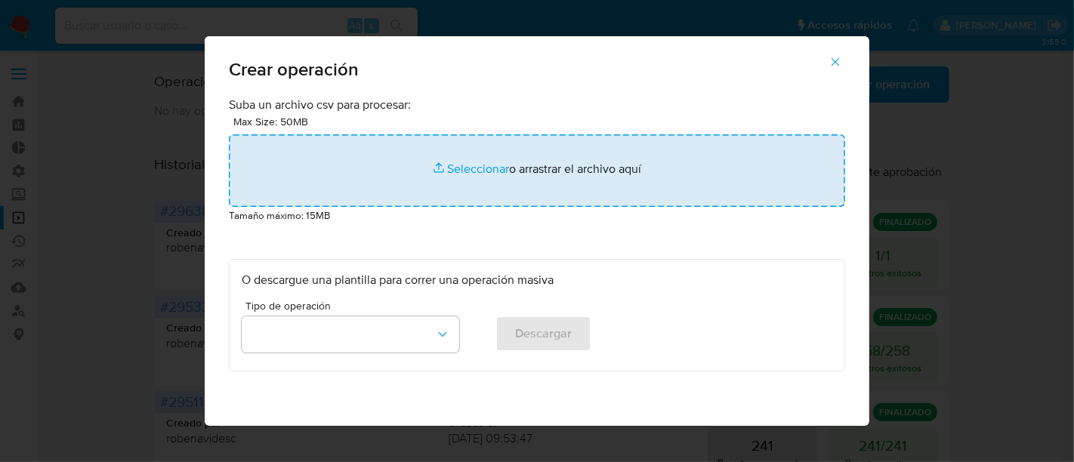
click at [461, 184] on input "file" at bounding box center [537, 170] width 616 height 73
type input "C:\fakepath\Legajos faltantes auditoria interna.csv"
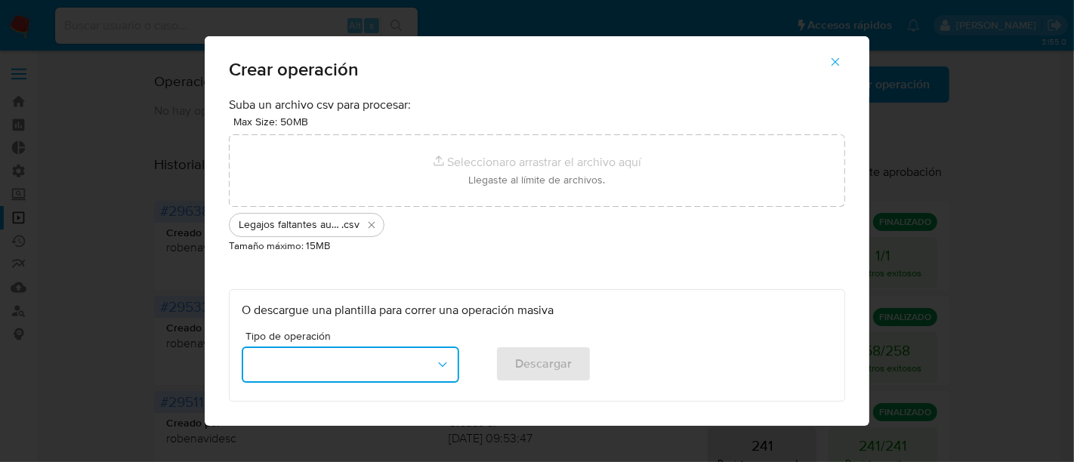
click at [435, 367] on icon "button" at bounding box center [442, 364] width 15 height 15
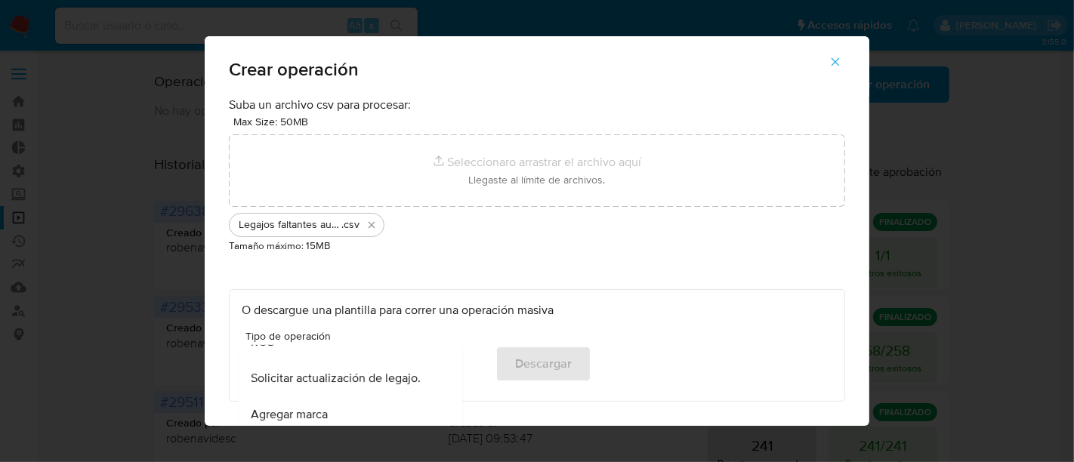
scroll to position [718, 0]
click at [373, 383] on div "Solicitar actualización de legajo." at bounding box center [346, 374] width 190 height 36
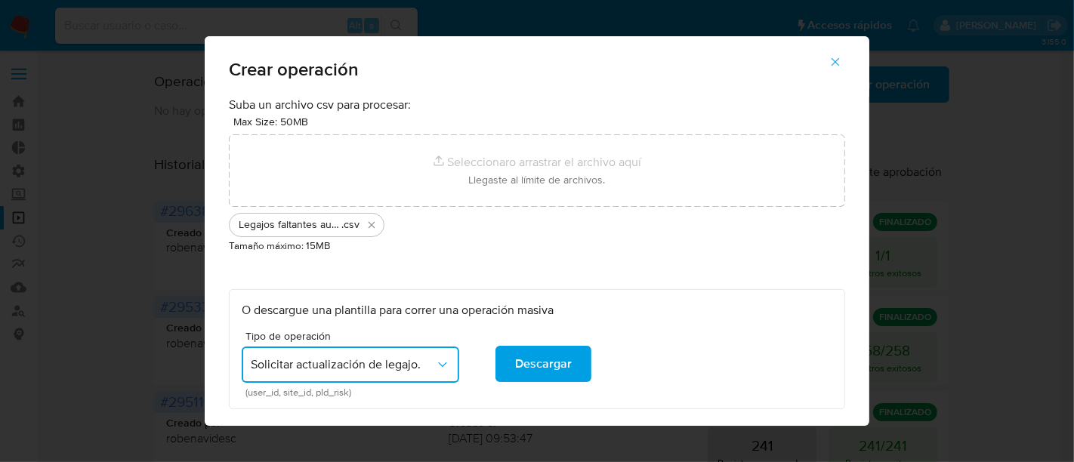
click at [649, 311] on p "O descargue una plantilla para correr una operación masiva" at bounding box center [537, 310] width 591 height 17
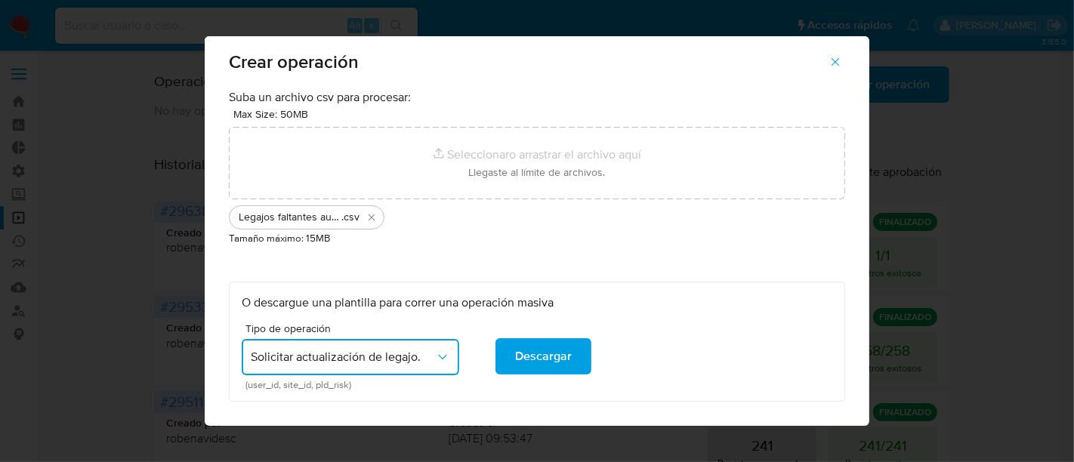
scroll to position [4, 0]
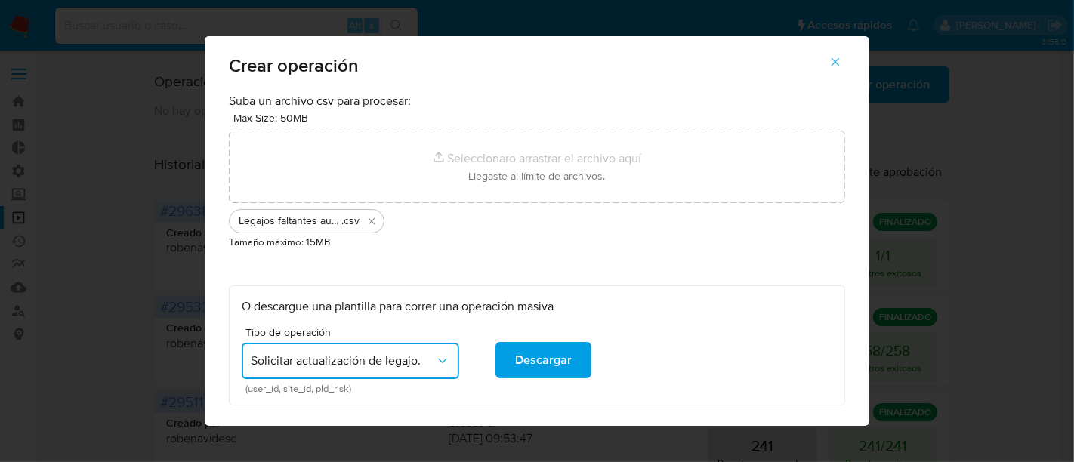
click at [668, 271] on div "Suba un archivo csv para procesar: Max Size: 50MB Seleccionar archivos Seleccio…" at bounding box center [537, 249] width 616 height 313
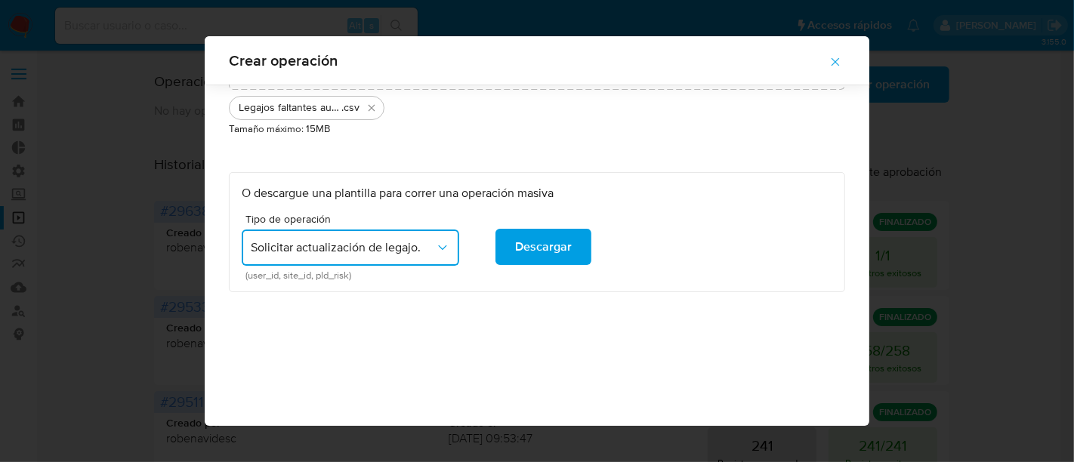
click at [686, 105] on ul "Legajos faltantes auditoria interna .csv" at bounding box center [537, 105] width 616 height 30
click at [686, 190] on p "O descargue una plantilla para correr una operación masiva" at bounding box center [537, 193] width 591 height 17
click at [837, 71] on span "button" at bounding box center [836, 61] width 14 height 33
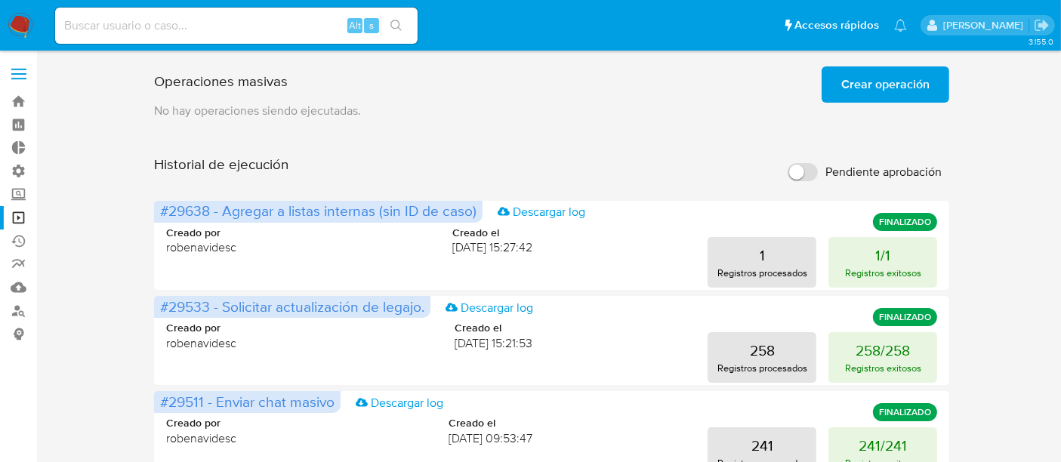
click at [823, 79] on div "Operaciones masivas Crear operación Sólo puede haber hasta un máximo de 5 opera…" at bounding box center [552, 81] width 796 height 42
click at [865, 85] on span "Crear operación" at bounding box center [885, 84] width 88 height 33
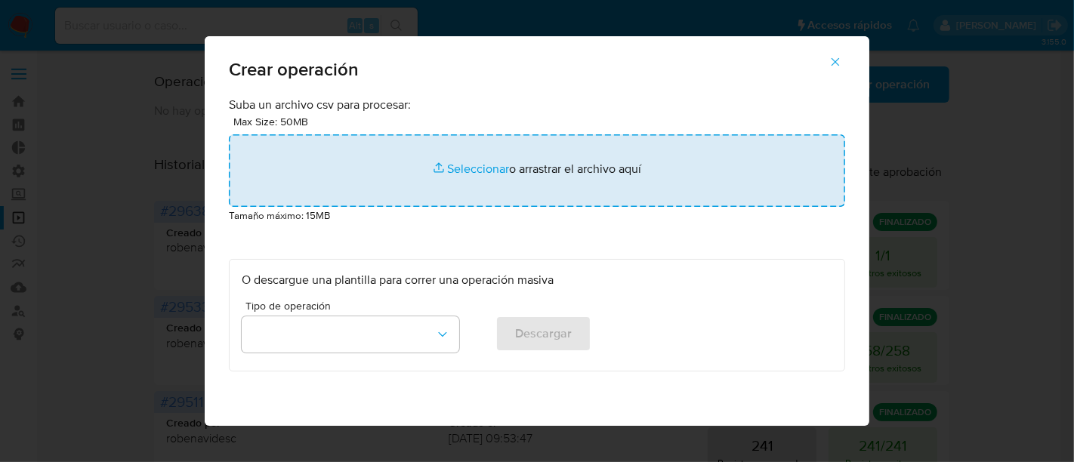
click at [455, 163] on input "file" at bounding box center [537, 170] width 616 height 73
type input "C:\fakepath\Legajos faltantes auditoria interna.csv"
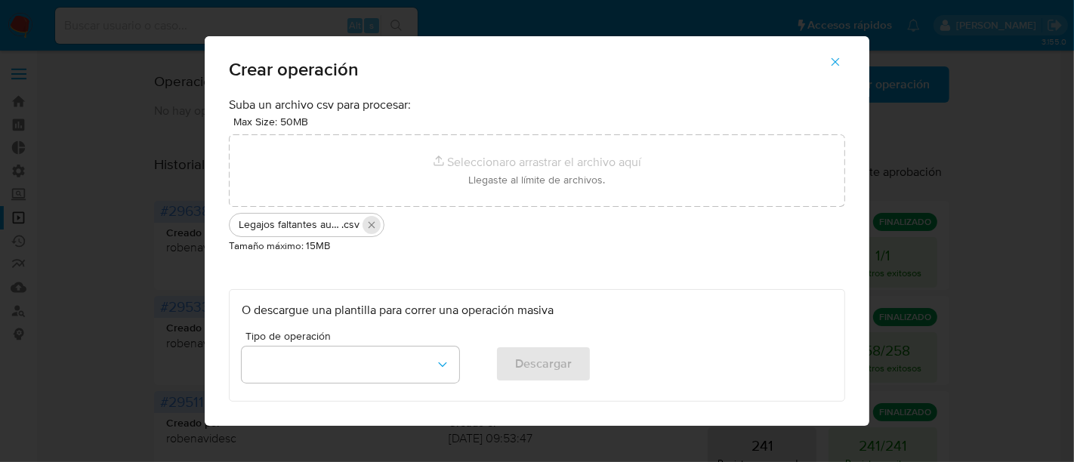
click at [369, 223] on icon "Eliminar Legajos faltantes auditoria interna.csv" at bounding box center [372, 224] width 7 height 7
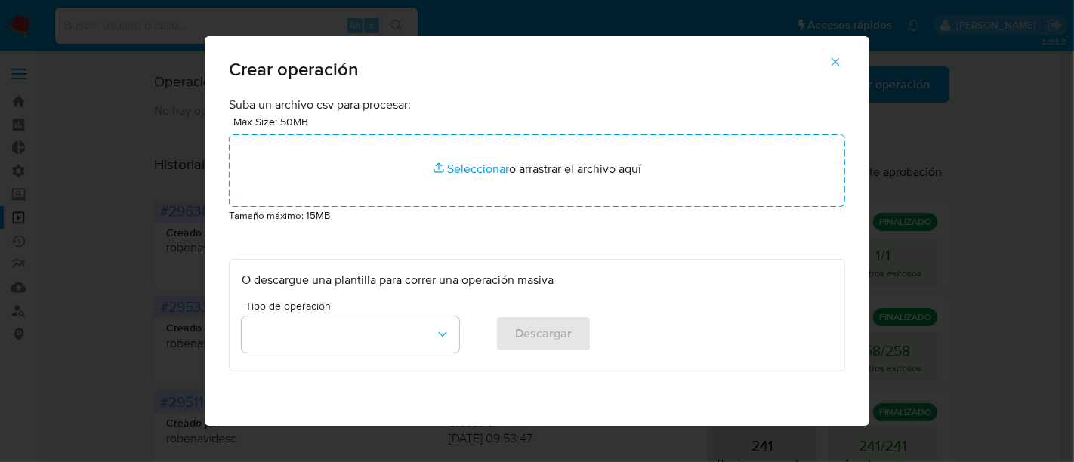
click at [839, 65] on icon "button" at bounding box center [836, 62] width 8 height 8
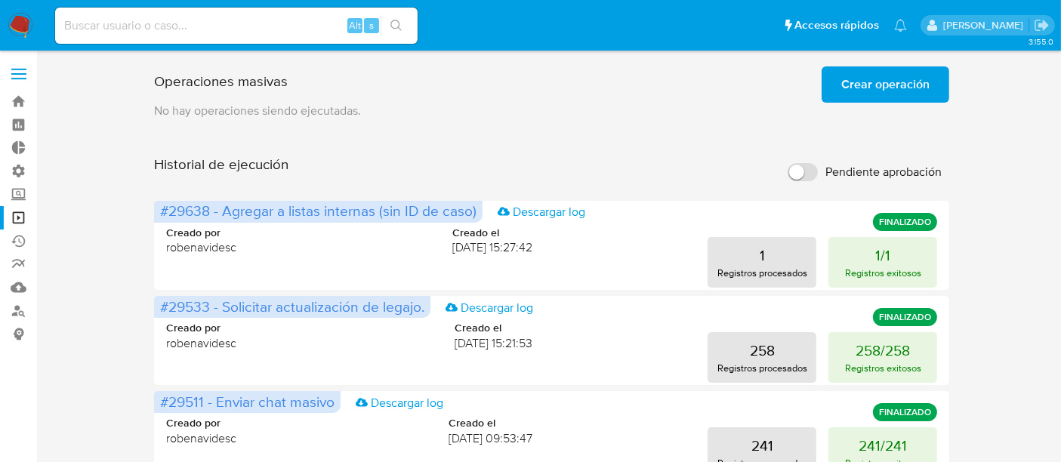
click at [850, 83] on span "Crear operación" at bounding box center [885, 84] width 88 height 33
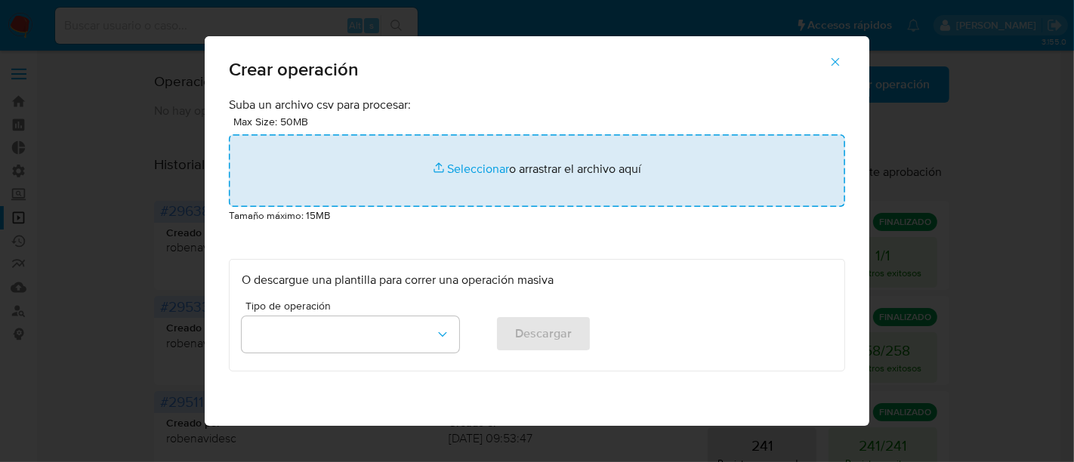
click at [462, 169] on input "file" at bounding box center [537, 170] width 616 height 73
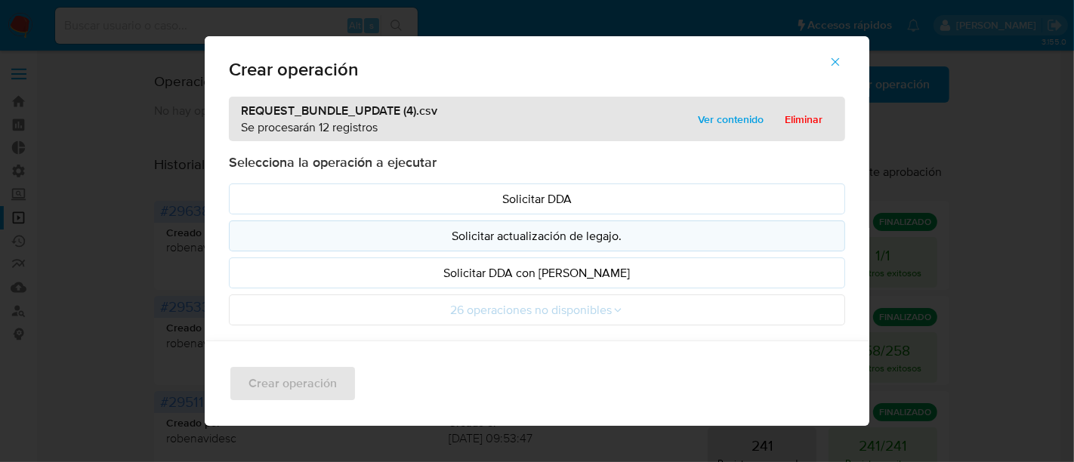
click at [544, 240] on p "Solicitar actualización de legajo." at bounding box center [537, 235] width 591 height 17
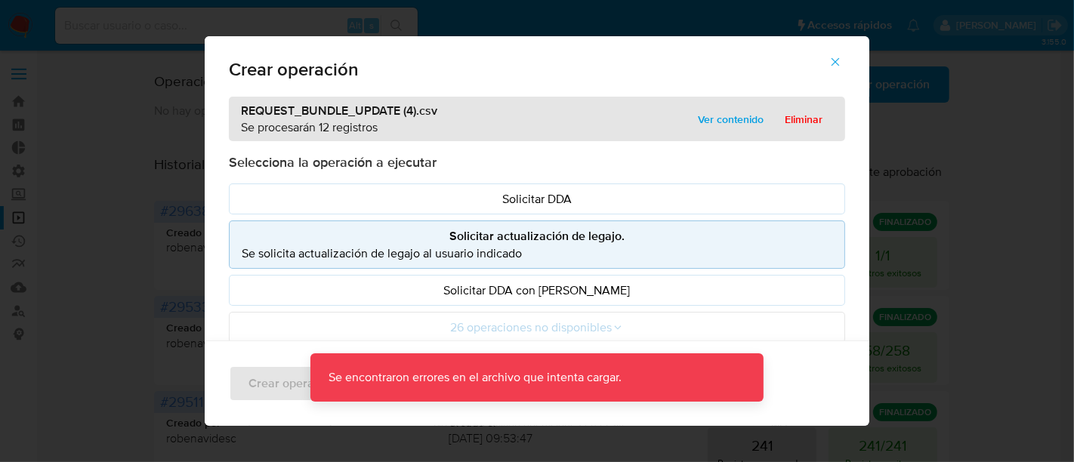
click at [290, 369] on div "Crear operación" at bounding box center [537, 383] width 665 height 85
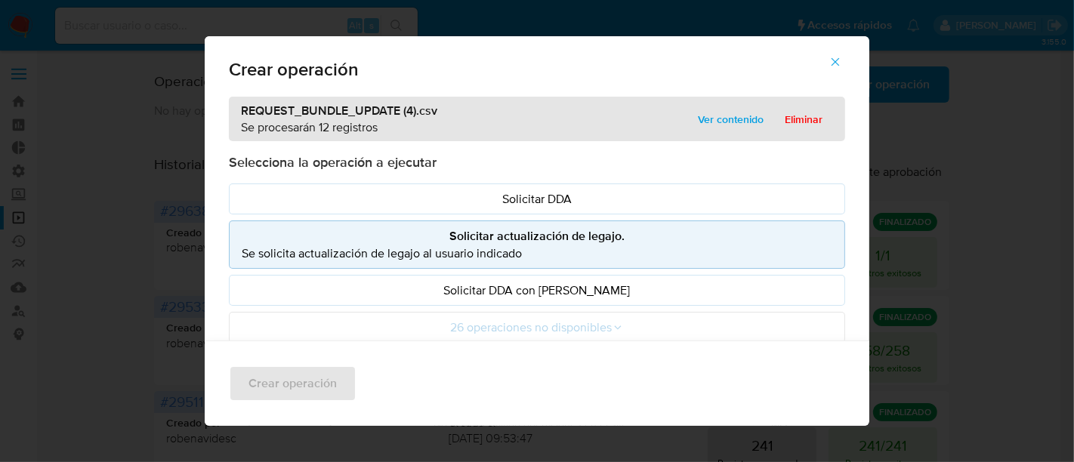
click at [481, 249] on p "Se solicita actualización de legajo al usuario indicado" at bounding box center [537, 253] width 591 height 17
click at [310, 388] on div "Crear operación" at bounding box center [537, 383] width 665 height 85
click at [842, 66] on icon "button" at bounding box center [836, 62] width 14 height 14
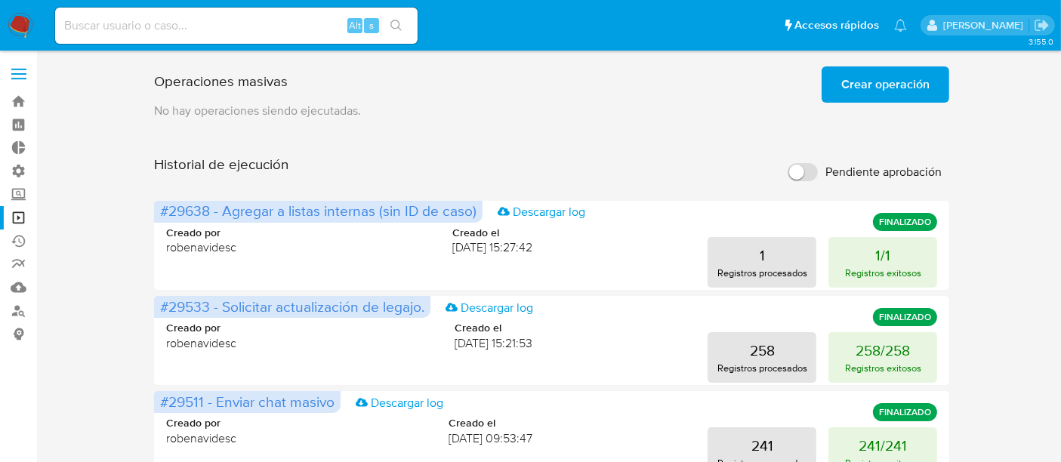
click at [839, 83] on button "Crear operación" at bounding box center [886, 84] width 128 height 36
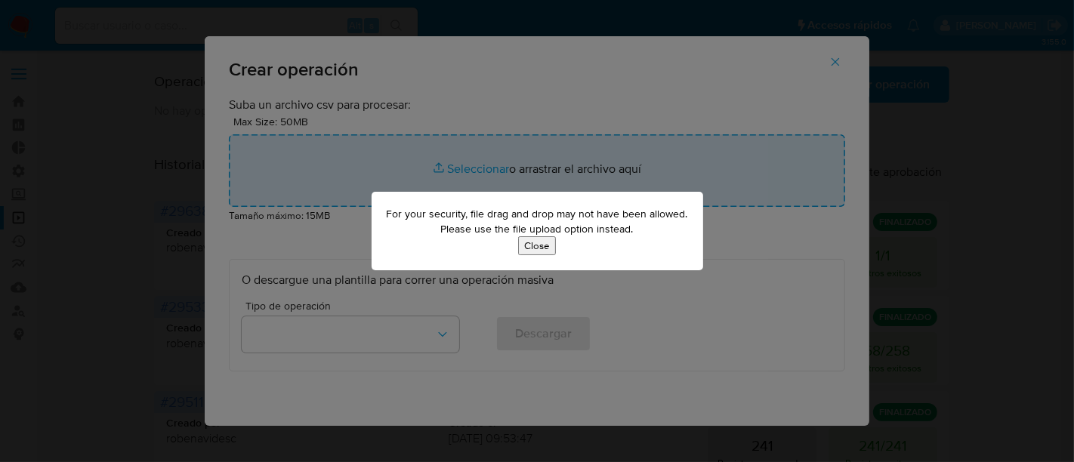
click at [536, 248] on button "Close" at bounding box center [537, 245] width 38 height 19
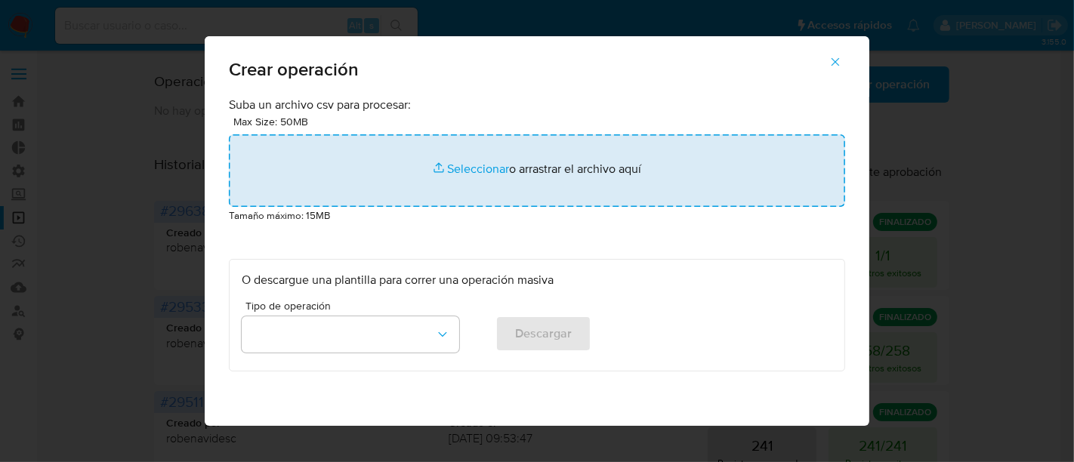
click at [485, 172] on input "file" at bounding box center [537, 170] width 616 height 73
click at [480, 167] on input "file" at bounding box center [537, 170] width 616 height 73
type input "C:\fakepath\Legajos faltantes auditoria interna.csv"
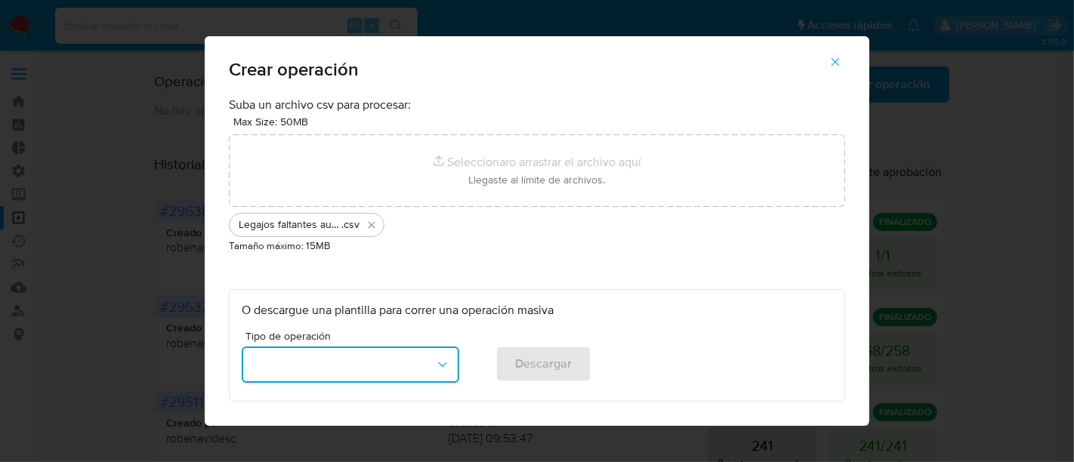
click at [423, 362] on button "button" at bounding box center [351, 365] width 218 height 36
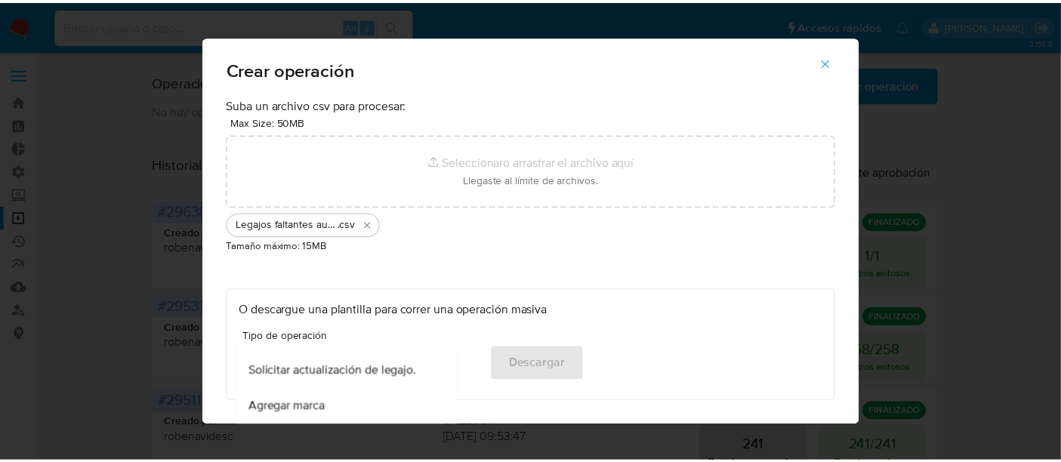
scroll to position [718, 0]
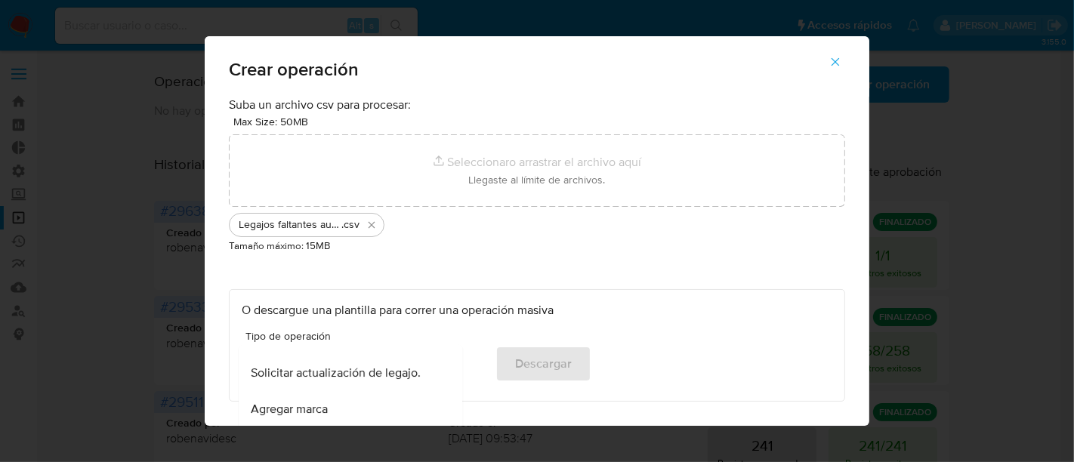
click at [363, 384] on div "Solicitar actualización de legajo." at bounding box center [346, 373] width 190 height 36
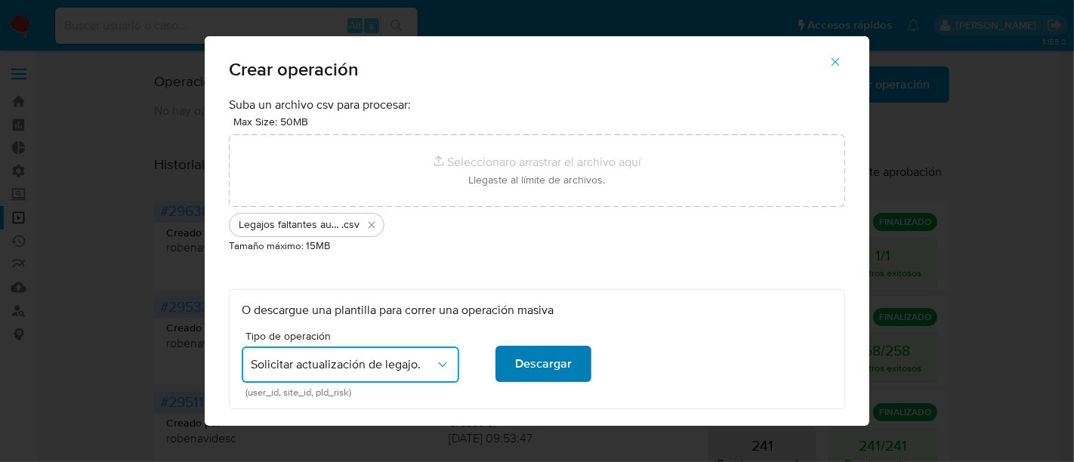
click at [539, 363] on span "Descargar" at bounding box center [543, 363] width 57 height 33
drag, startPoint x: 551, startPoint y: 288, endPoint x: 481, endPoint y: 235, distance: 87.3
click at [481, 235] on div "Suba un archivo csv para procesar: Max Size: 50MB Seleccionar archivos Seleccio…" at bounding box center [537, 253] width 616 height 313
click at [354, 230] on div "Legajos faltantes auditoria interna .csv" at bounding box center [299, 225] width 133 height 14
click at [346, 228] on span ".csv" at bounding box center [350, 225] width 18 height 14
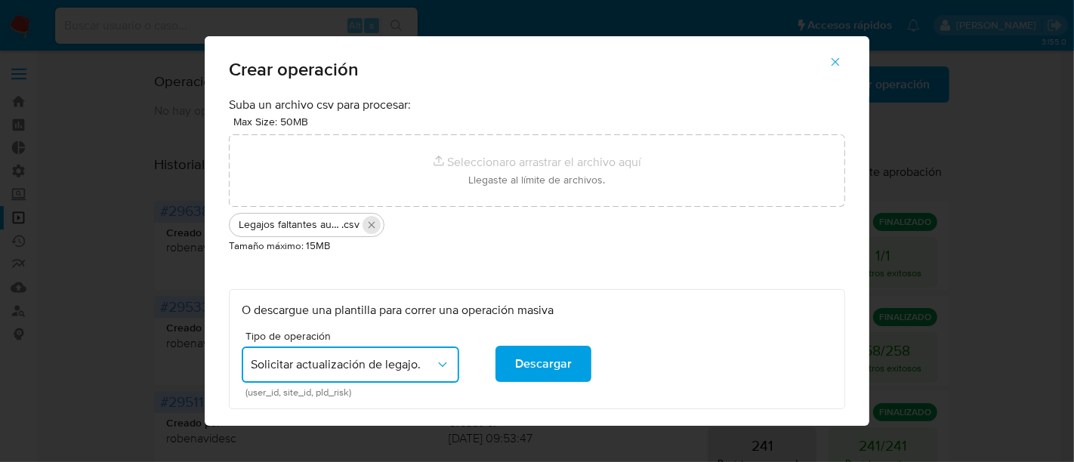
click at [366, 223] on icon "Eliminar Legajos faltantes auditoria interna.csv" at bounding box center [372, 225] width 12 height 12
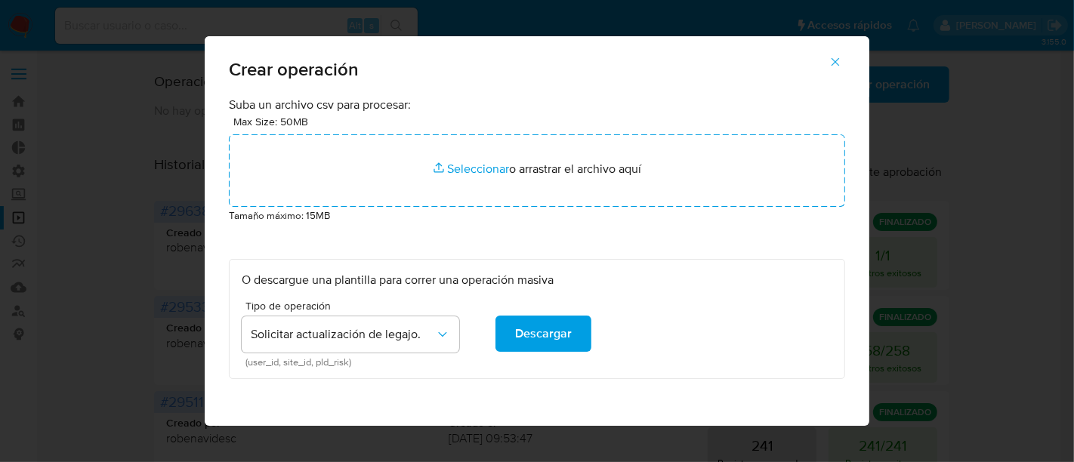
click at [849, 54] on button "button" at bounding box center [835, 62] width 53 height 36
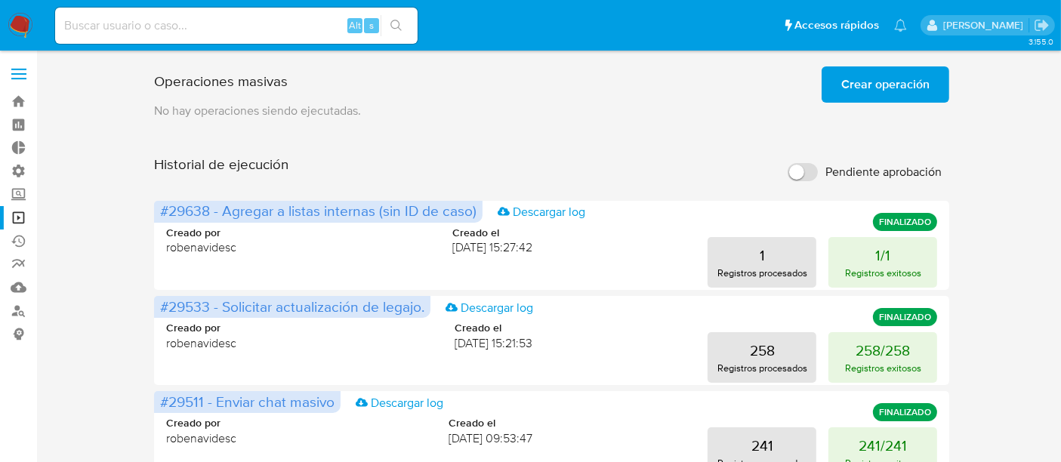
click at [638, 101] on div "Operaciones masivas Crear operación Sólo puede haber hasta un máximo de 5 opera…" at bounding box center [552, 81] width 796 height 42
click at [911, 69] on span "Crear operación" at bounding box center [885, 84] width 88 height 33
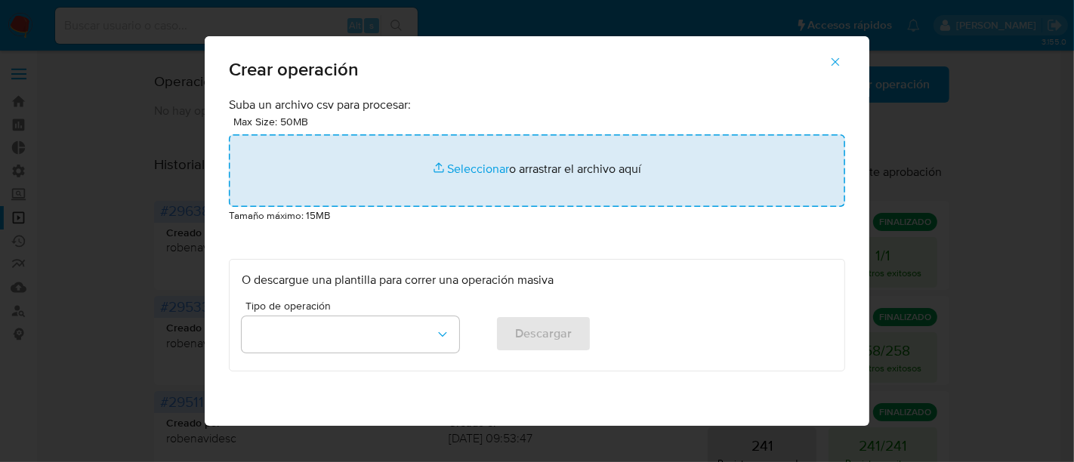
click at [469, 169] on input "file" at bounding box center [537, 170] width 616 height 73
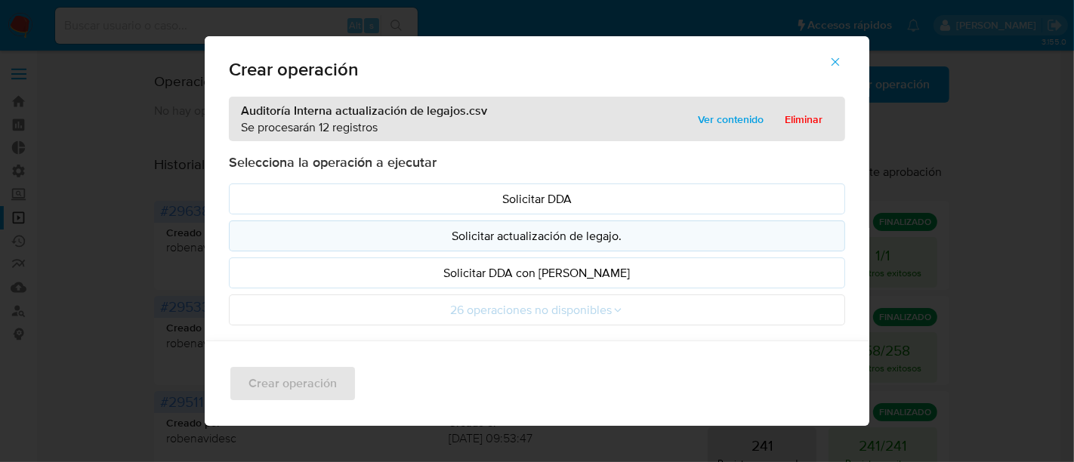
click at [414, 229] on p "Solicitar actualización de legajo." at bounding box center [537, 235] width 591 height 17
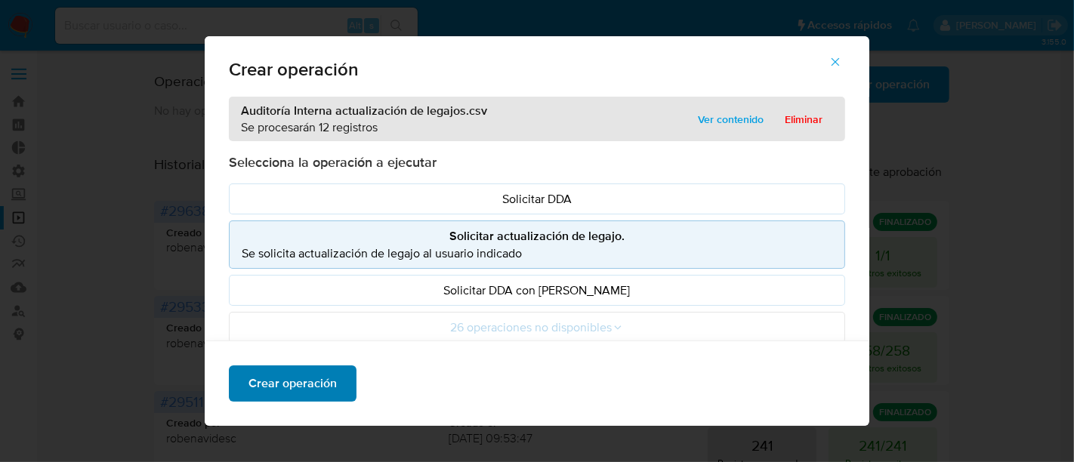
click at [307, 386] on span "Crear operación" at bounding box center [293, 383] width 88 height 33
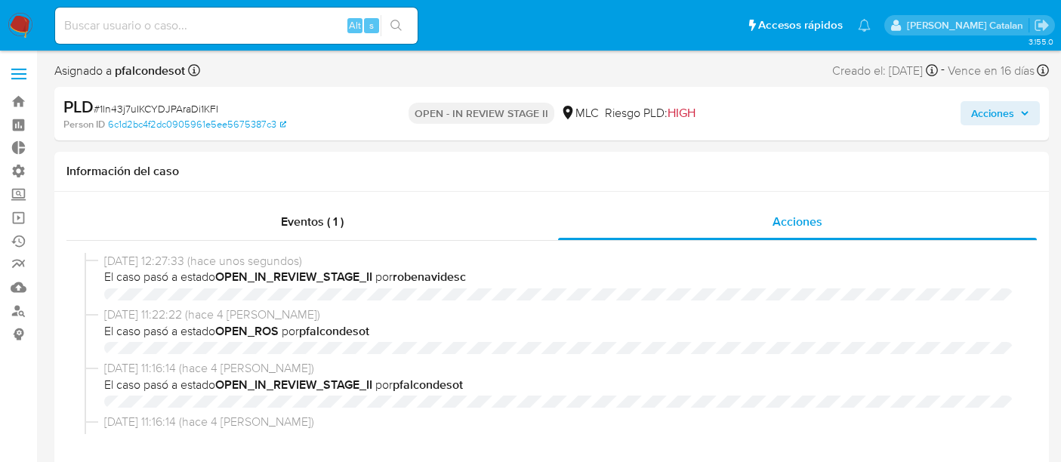
select select "10"
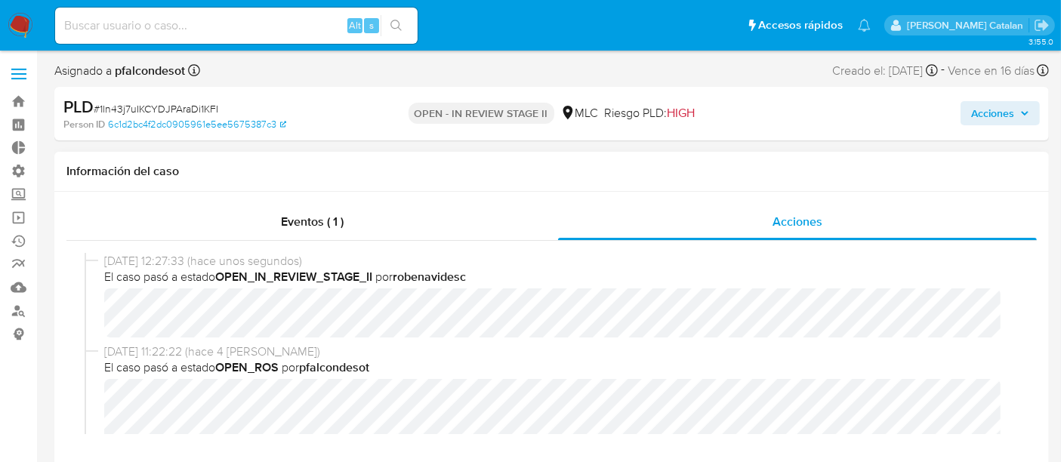
click at [511, 156] on div "Información del caso" at bounding box center [551, 172] width 995 height 40
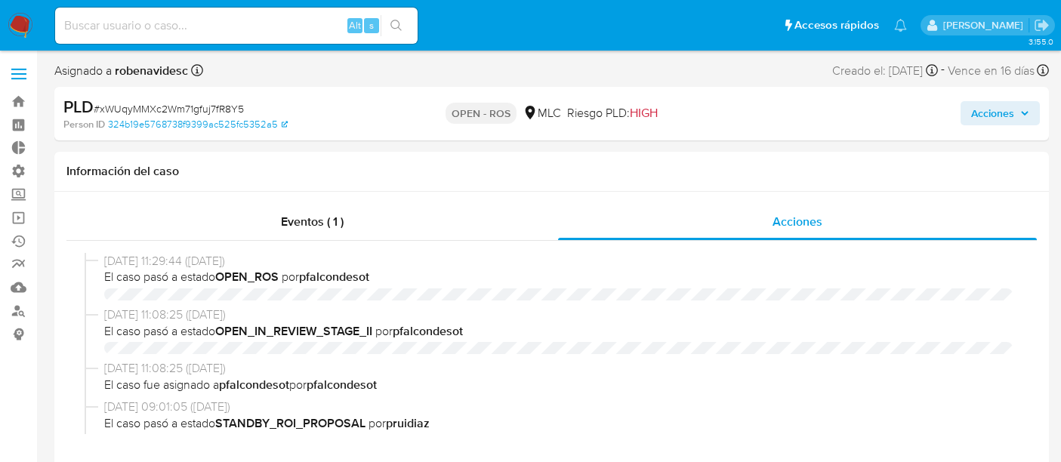
select select "10"
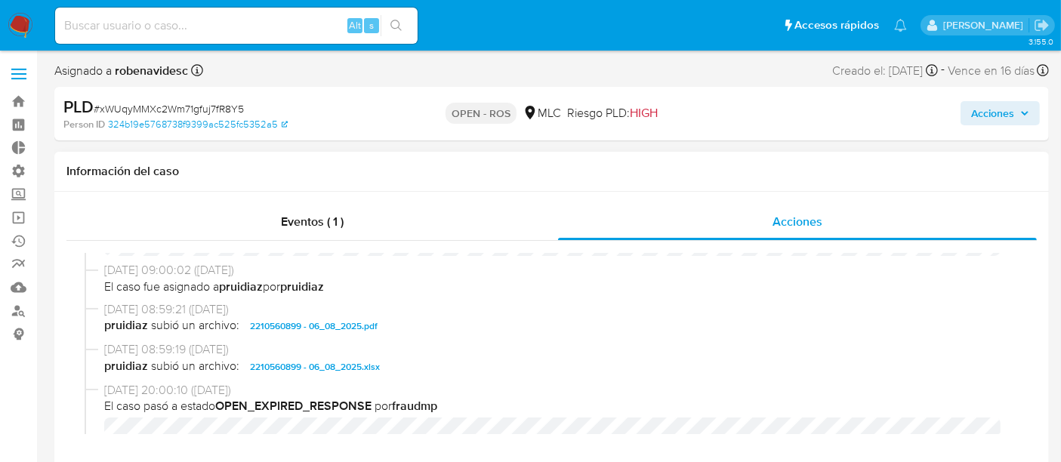
scroll to position [469, 0]
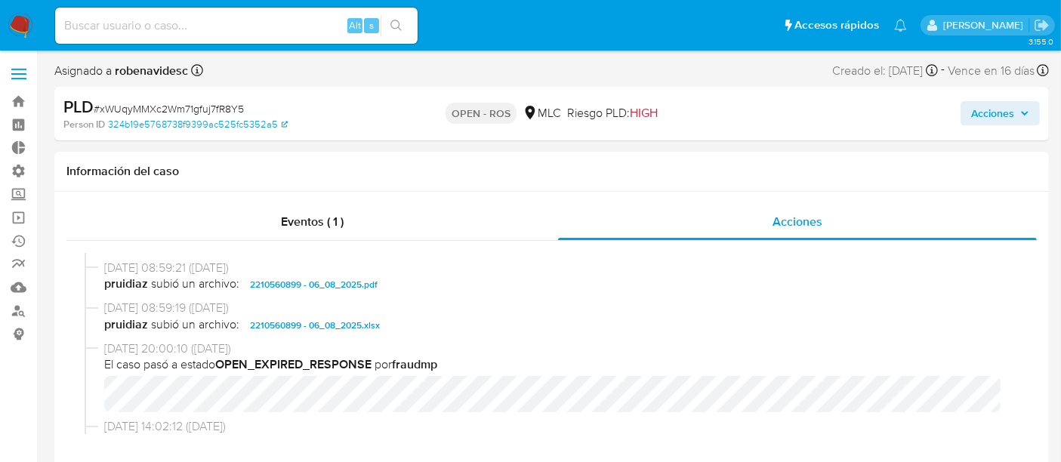
click at [365, 287] on span "2210560899 - 06_08_2025.pdf" at bounding box center [314, 285] width 128 height 18
click at [368, 316] on span "2210560899 - 06_08_2025.xlsx" at bounding box center [315, 325] width 130 height 18
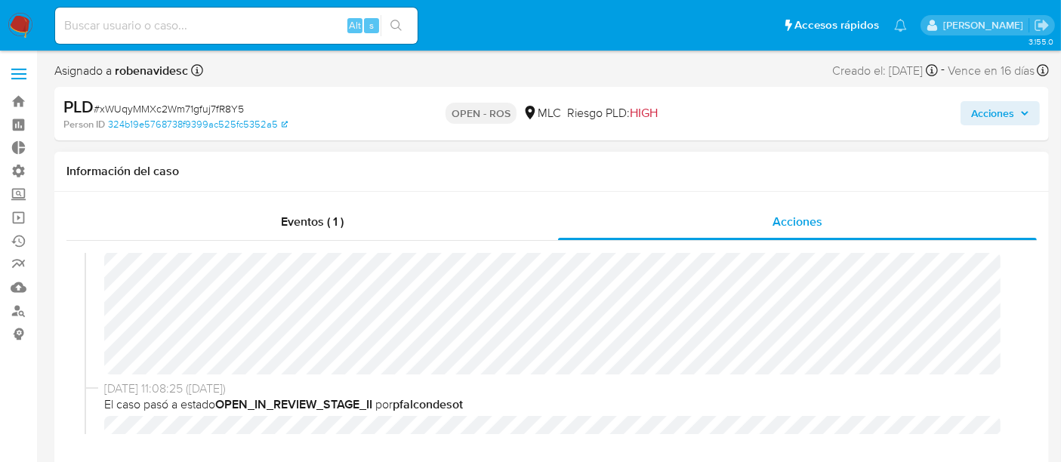
scroll to position [0, 0]
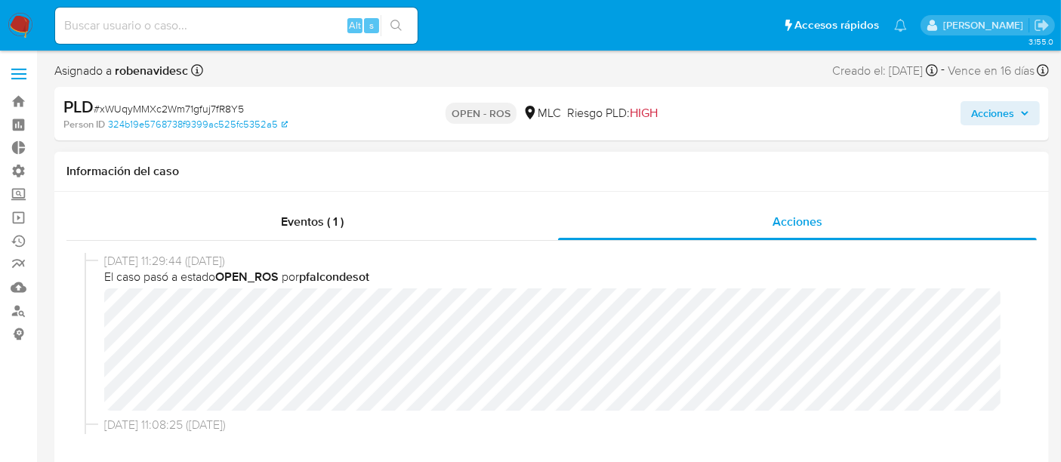
click at [56, 313] on div "Eventos ( 1 ) Acciones 21/08/2025 11:29:44 (hace 4 días) El caso pasó a estado …" at bounding box center [551, 338] width 995 height 292
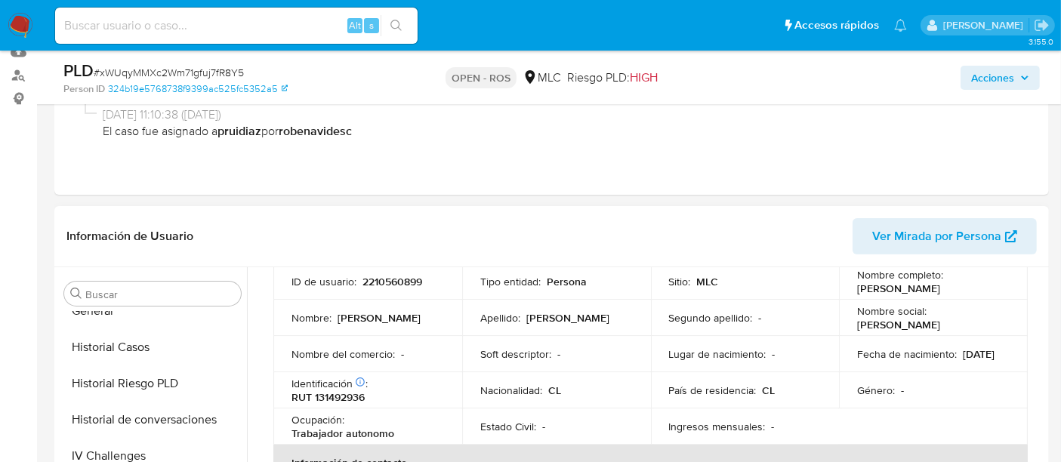
scroll to position [449, 0]
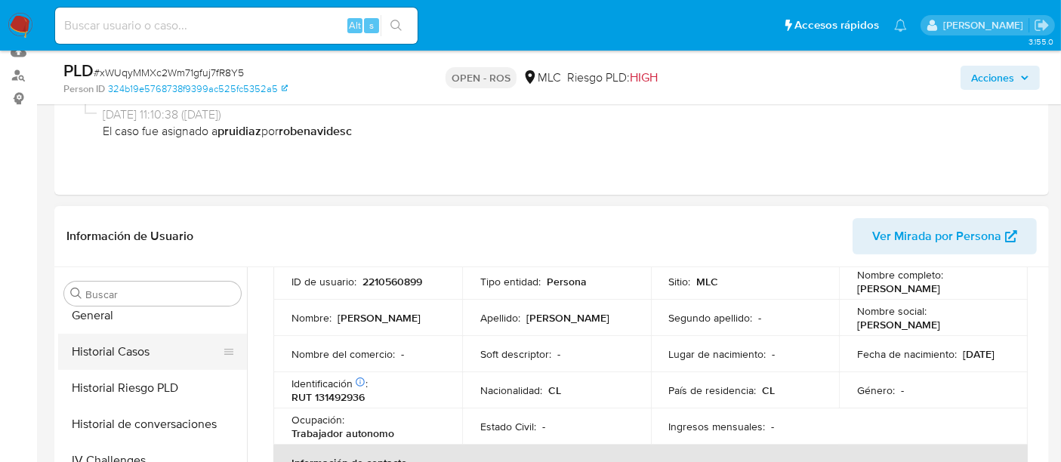
click at [137, 359] on button "Historial Casos" at bounding box center [146, 352] width 177 height 36
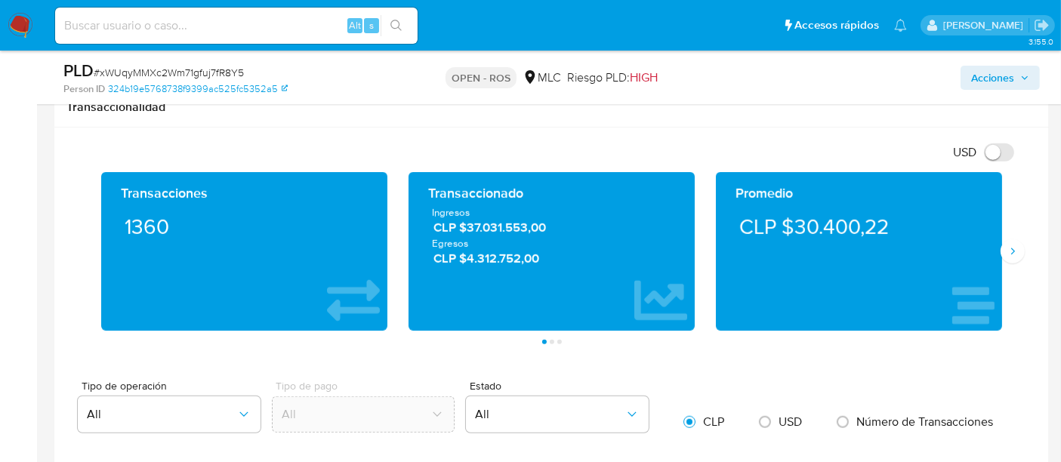
scroll to position [1117, 0]
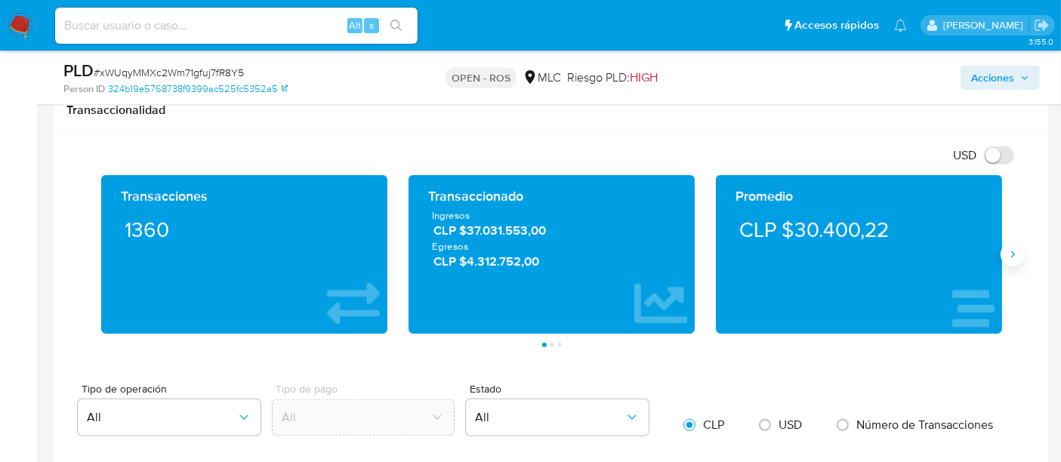
click at [1017, 256] on icon "Siguiente" at bounding box center [1013, 255] width 12 height 12
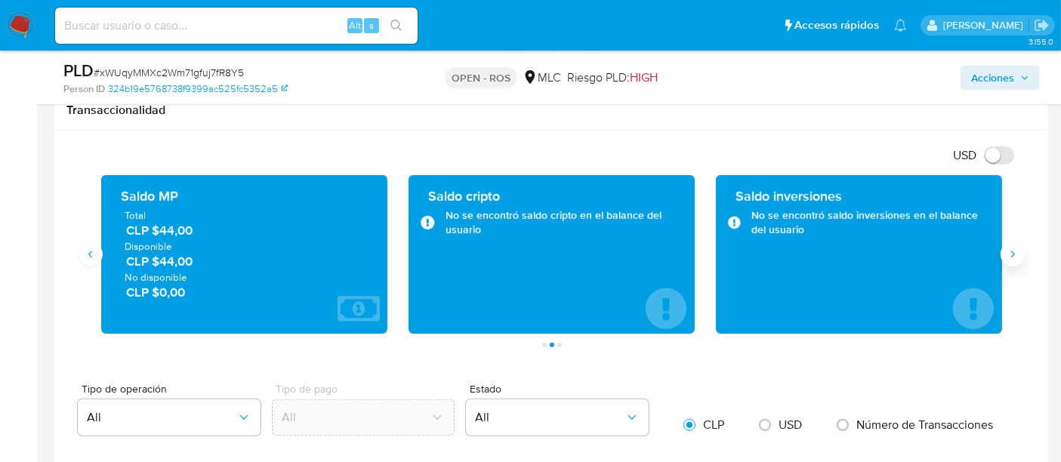
click at [1017, 256] on icon "Siguiente" at bounding box center [1013, 255] width 12 height 12
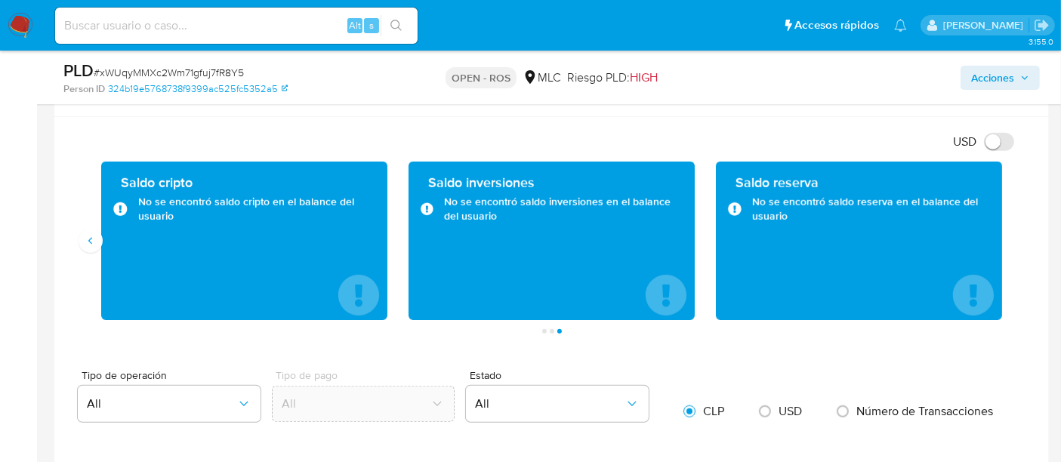
scroll to position [1131, 0]
click at [100, 245] on div "Saldo cripto No se encontró saldo cripto en el balance del usuario" at bounding box center [244, 241] width 307 height 159
click at [99, 245] on button "Anterior" at bounding box center [91, 241] width 24 height 24
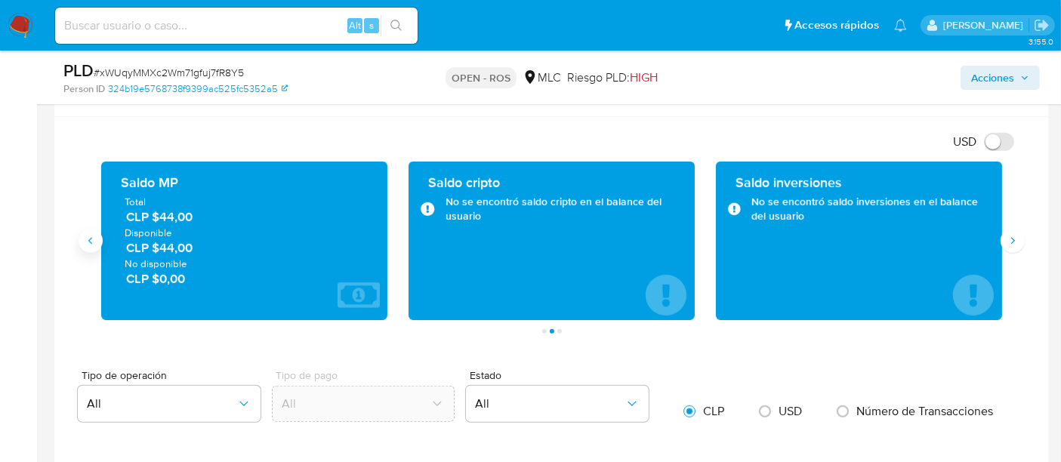
click at [99, 245] on button "Anterior" at bounding box center [91, 241] width 24 height 24
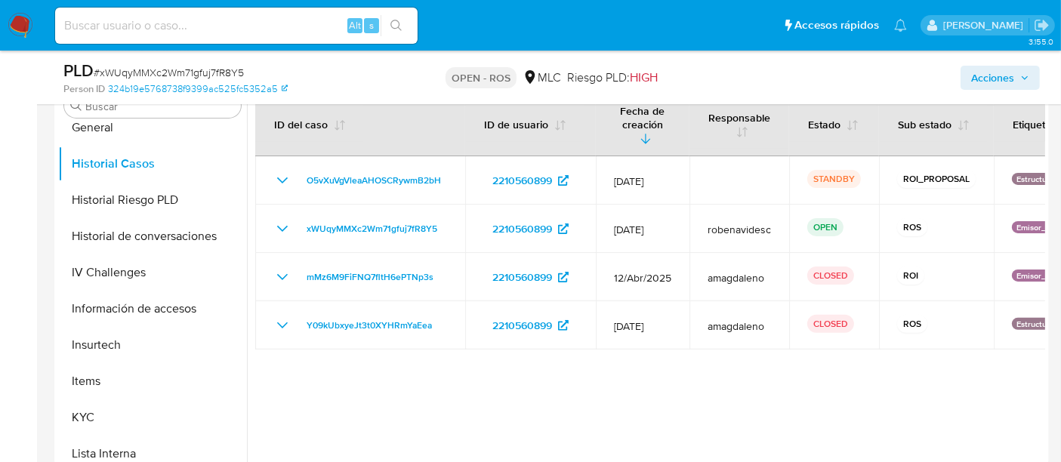
scroll to position [423, 0]
click at [88, 411] on button "KYC" at bounding box center [146, 418] width 177 height 36
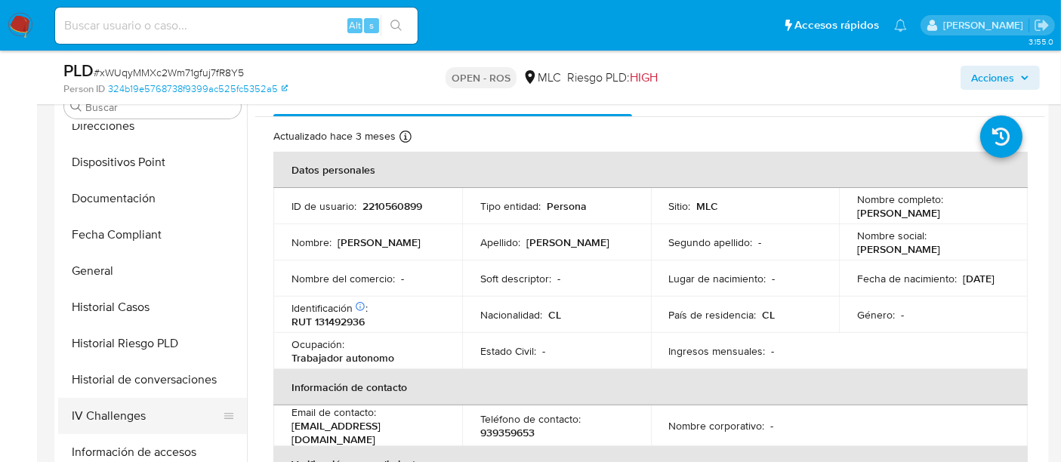
scroll to position [306, 0]
click at [115, 202] on button "Documentación" at bounding box center [146, 199] width 177 height 36
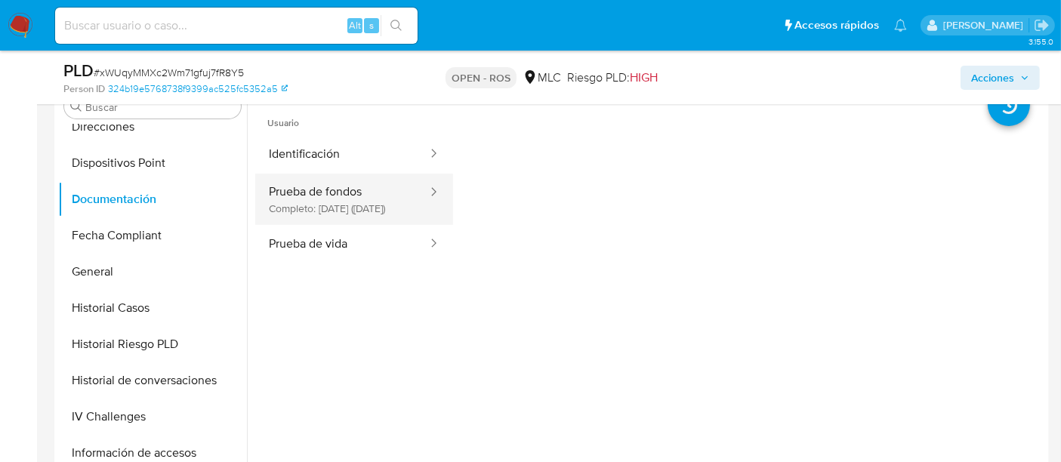
click at [334, 221] on button "Prueba de fondos Completo: 10/06/2025 (hace 3 meses)" at bounding box center [342, 199] width 174 height 51
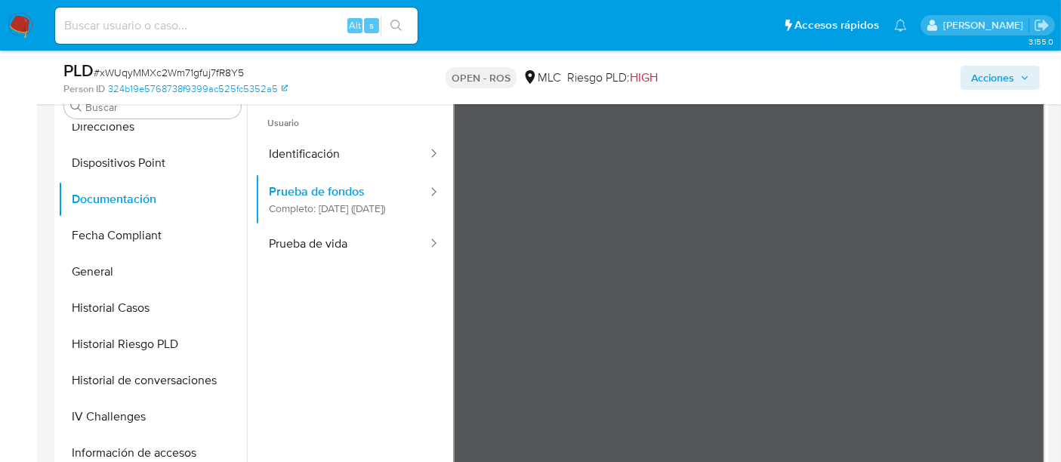
click at [341, 342] on ul "Usuario Identificación Prueba de fondos Completo: 10/06/2025 (hace 3 meses) Pru…" at bounding box center [354, 316] width 198 height 435
click at [320, 156] on button "Identificación" at bounding box center [342, 154] width 174 height 39
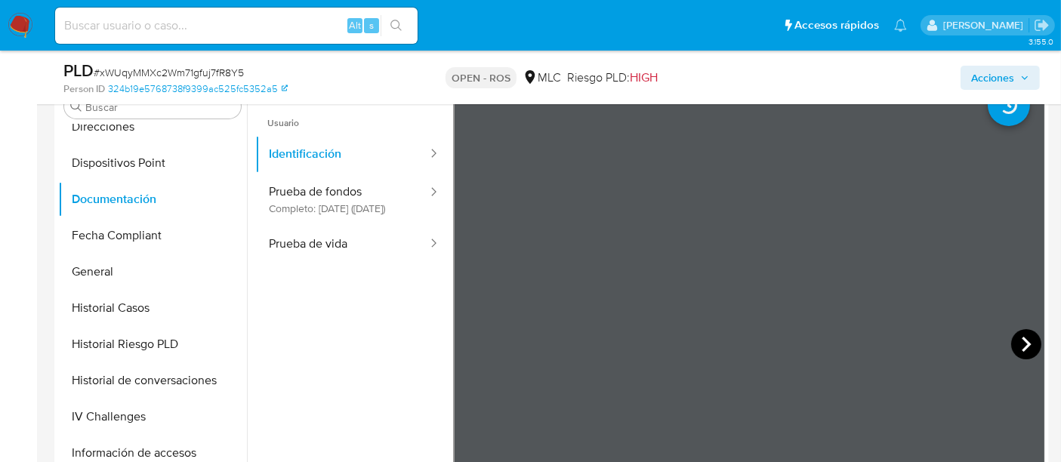
click at [1014, 339] on icon at bounding box center [1026, 344] width 30 height 30
click at [470, 349] on icon at bounding box center [472, 344] width 30 height 30
click at [330, 251] on button "Prueba de vida" at bounding box center [342, 244] width 174 height 39
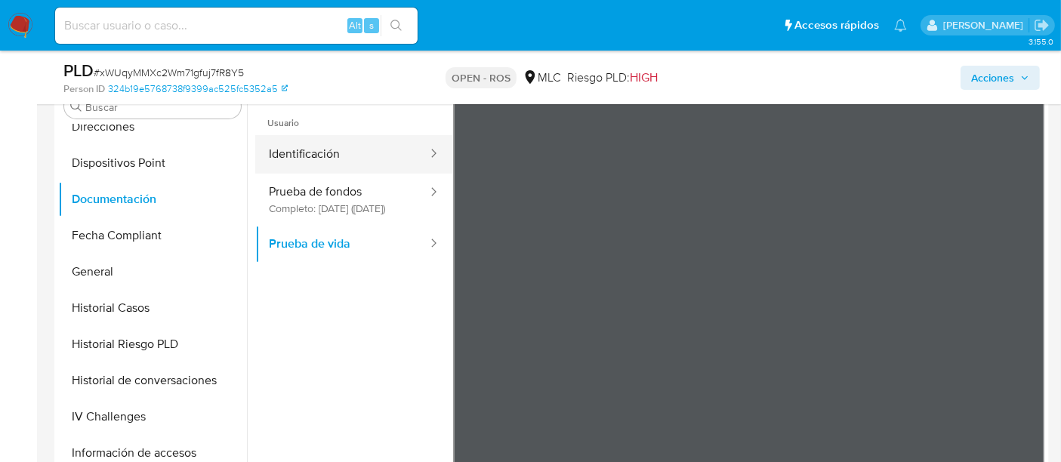
click at [341, 157] on button "Identificación" at bounding box center [342, 154] width 174 height 39
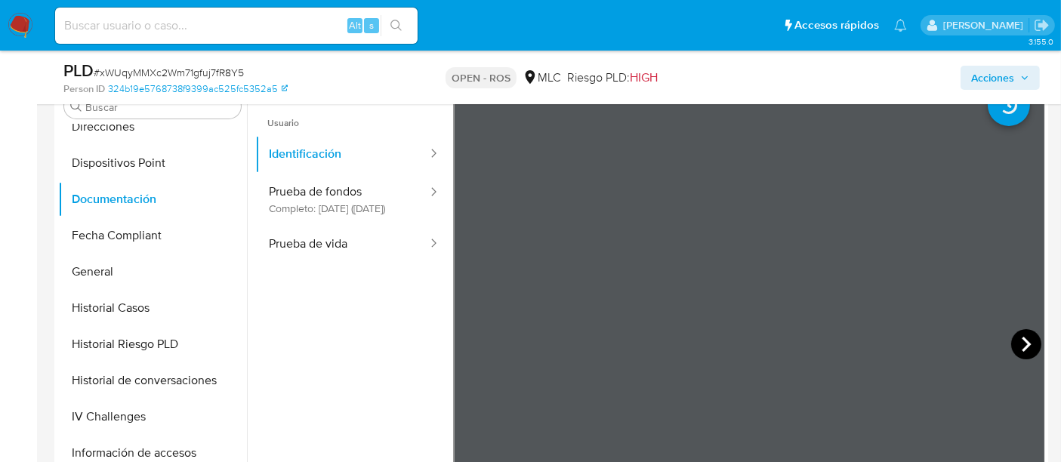
click at [1018, 334] on icon at bounding box center [1026, 344] width 30 height 30
click at [464, 339] on icon at bounding box center [472, 344] width 30 height 30
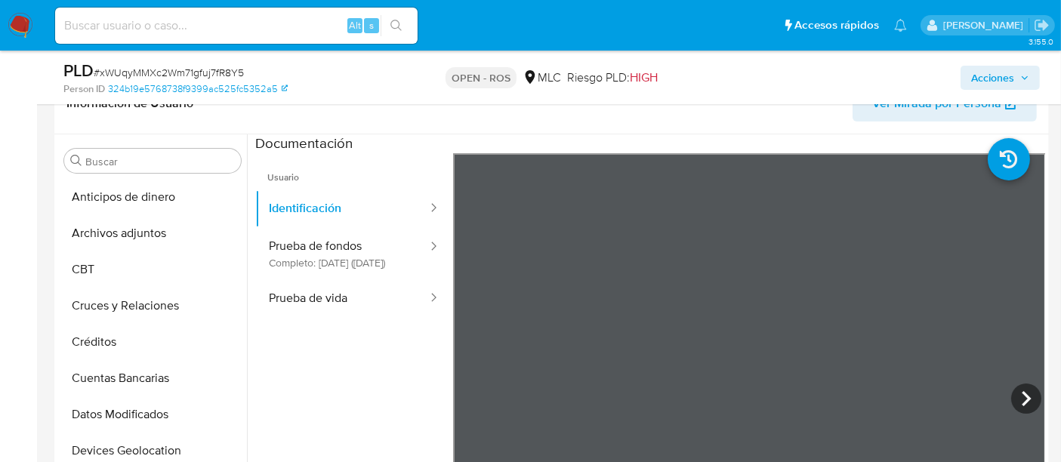
scroll to position [0, 0]
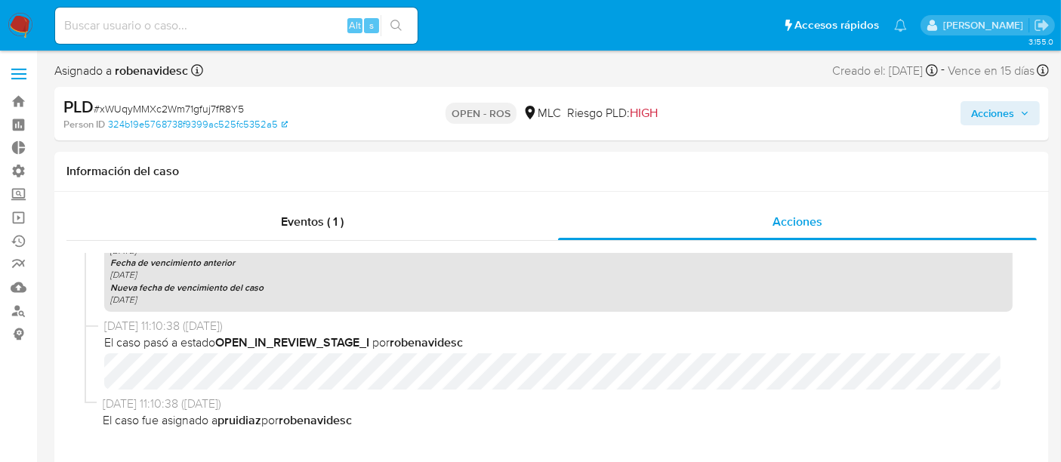
click at [1003, 111] on span "Acciones" at bounding box center [992, 113] width 43 height 24
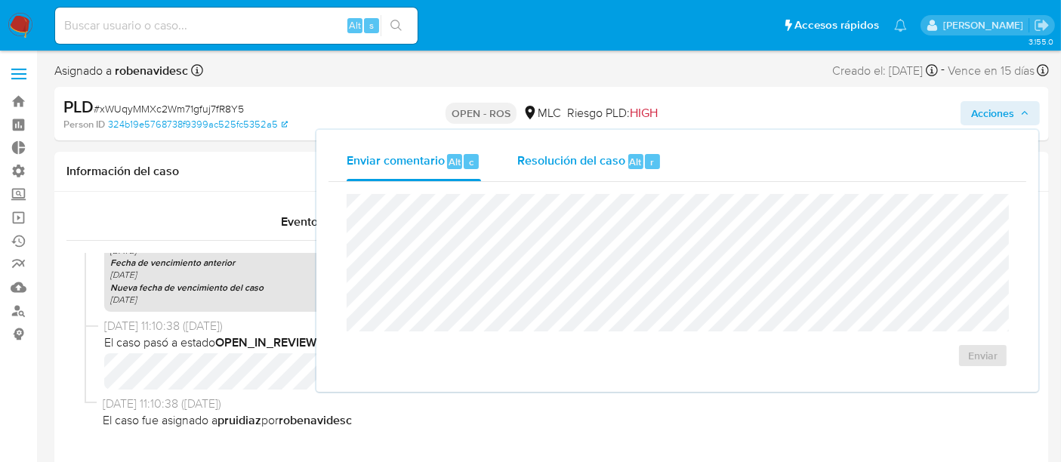
click at [611, 167] on span "Resolución del caso" at bounding box center [571, 161] width 108 height 17
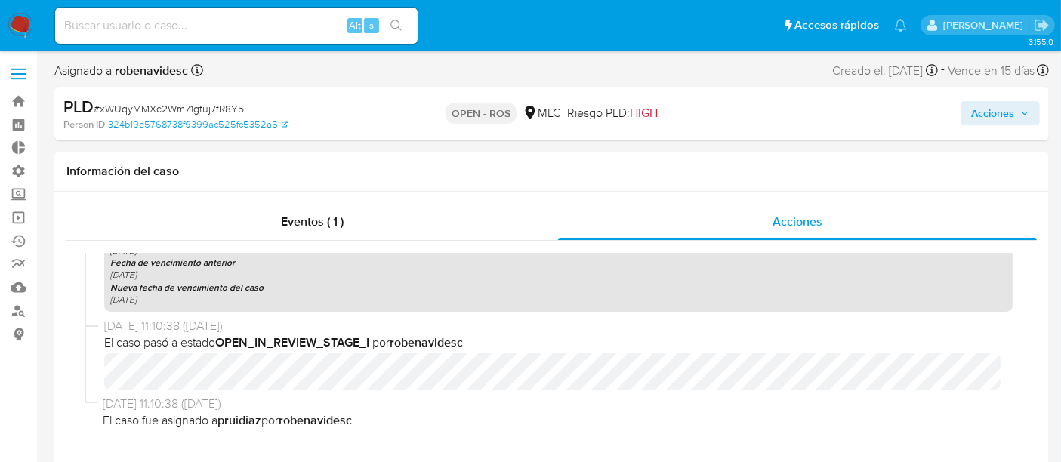
click at [994, 110] on span "Acciones" at bounding box center [992, 113] width 43 height 24
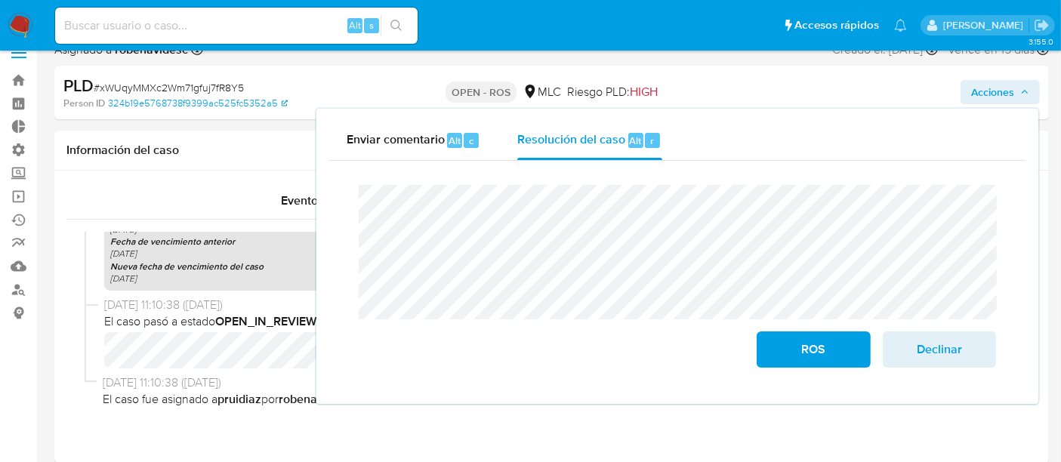
scroll to position [21, 0]
click at [316, 236] on div "Enviar comentario Alt c Resolución del caso Alt r Cierre de caso ROS Declinar" at bounding box center [677, 256] width 722 height 295
click at [775, 341] on button "ROS" at bounding box center [813, 350] width 113 height 36
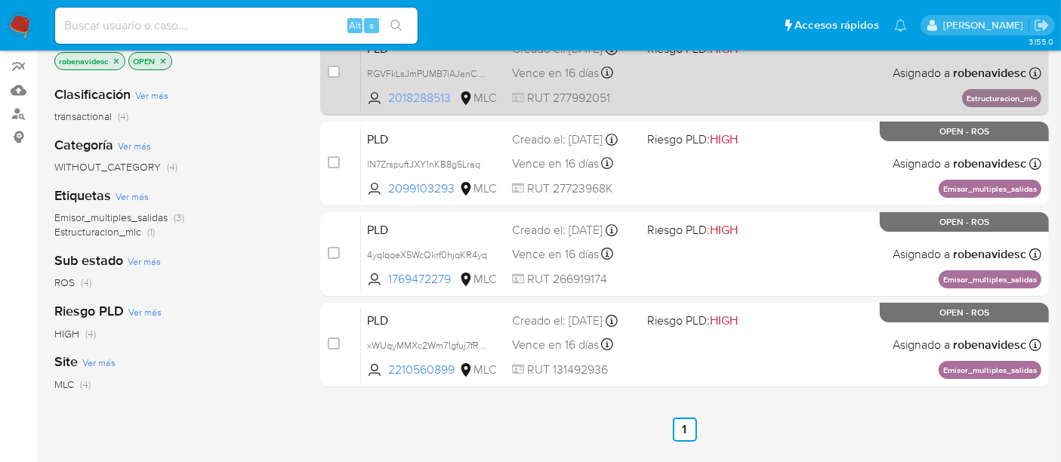
scroll to position [199, 0]
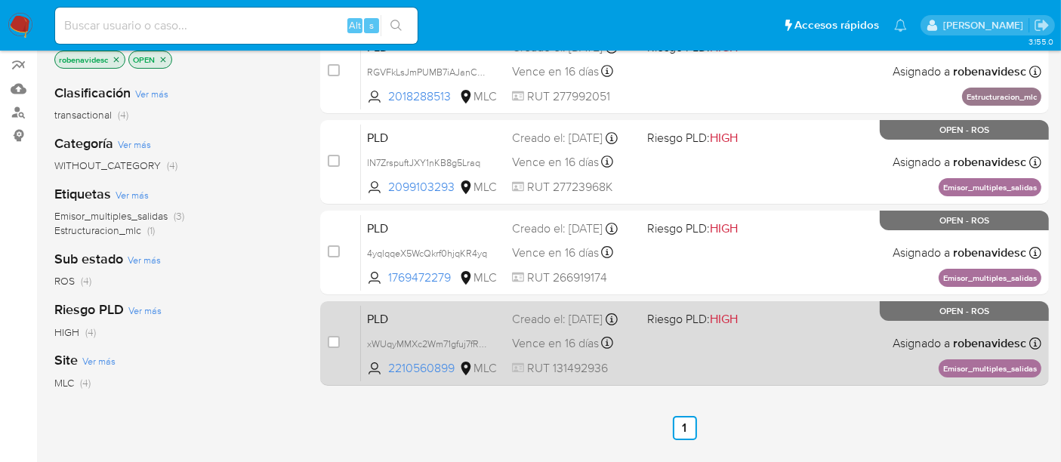
click at [764, 338] on div "PLD xWUqyMMXc2Wm71gfuj7fR8Y5 2210560899 MLC Riesgo PLD: HIGH Creado el: [DATE] …" at bounding box center [701, 343] width 681 height 76
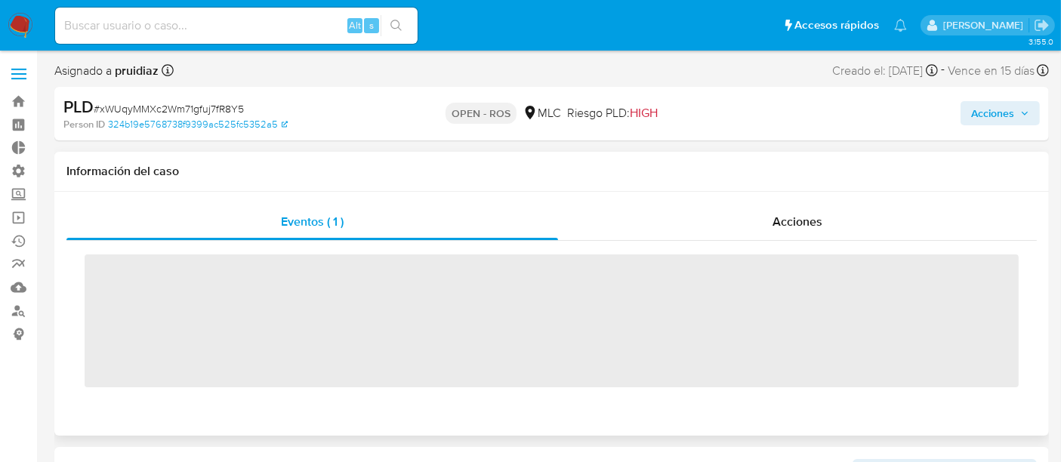
scroll to position [638, 0]
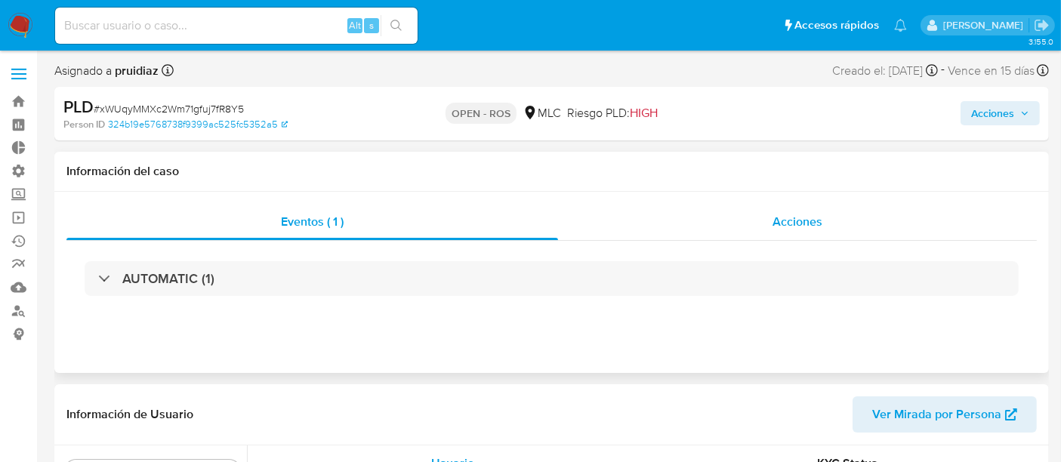
click at [749, 218] on div "Acciones" at bounding box center [797, 222] width 479 height 36
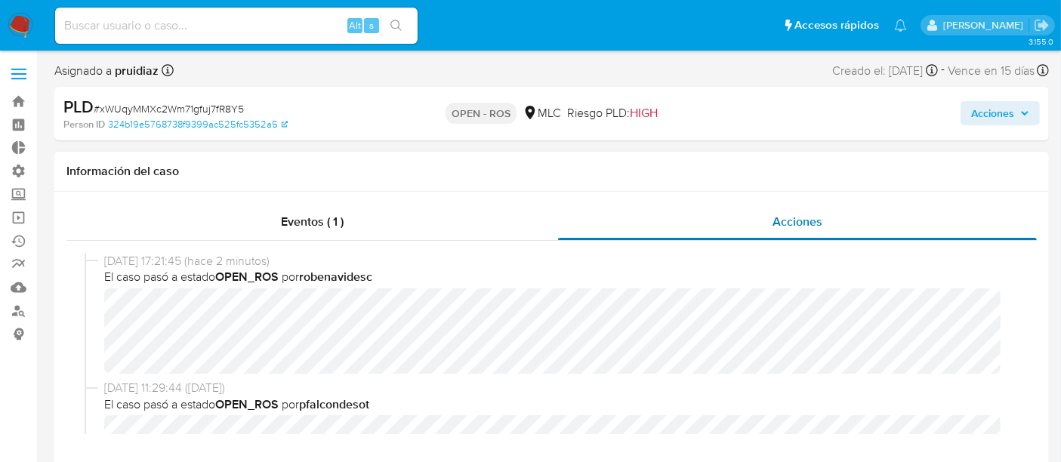
select select "10"
click at [980, 107] on span "Acciones" at bounding box center [992, 113] width 43 height 24
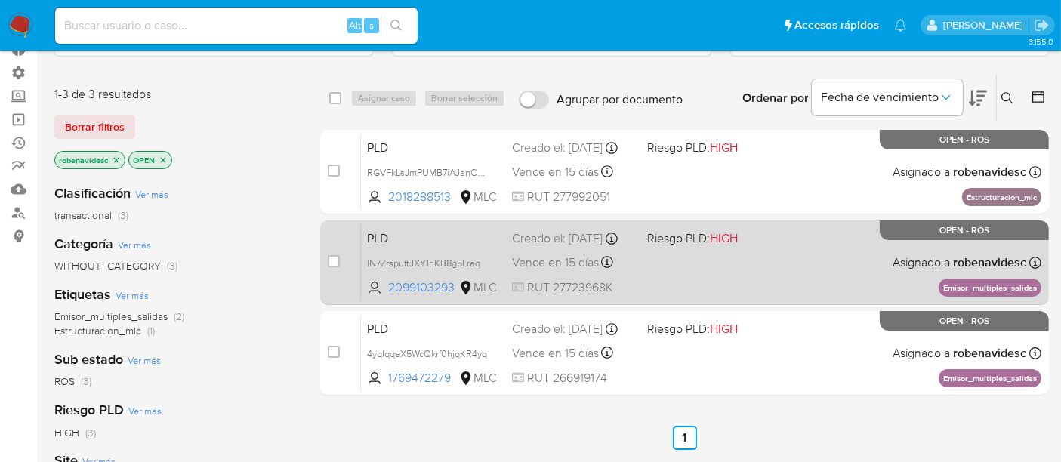
scroll to position [99, 0]
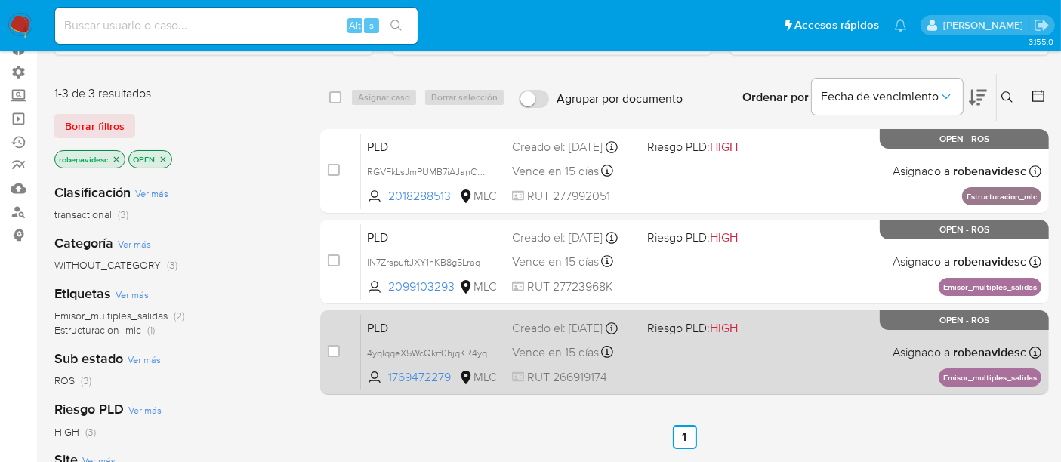
click at [743, 323] on span "Riesgo PLD: HIGH" at bounding box center [708, 327] width 123 height 20
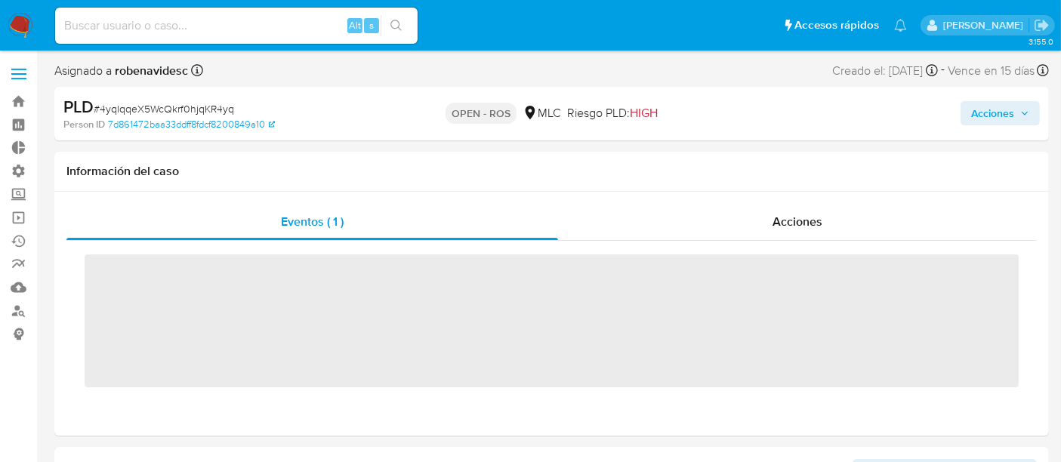
scroll to position [638, 0]
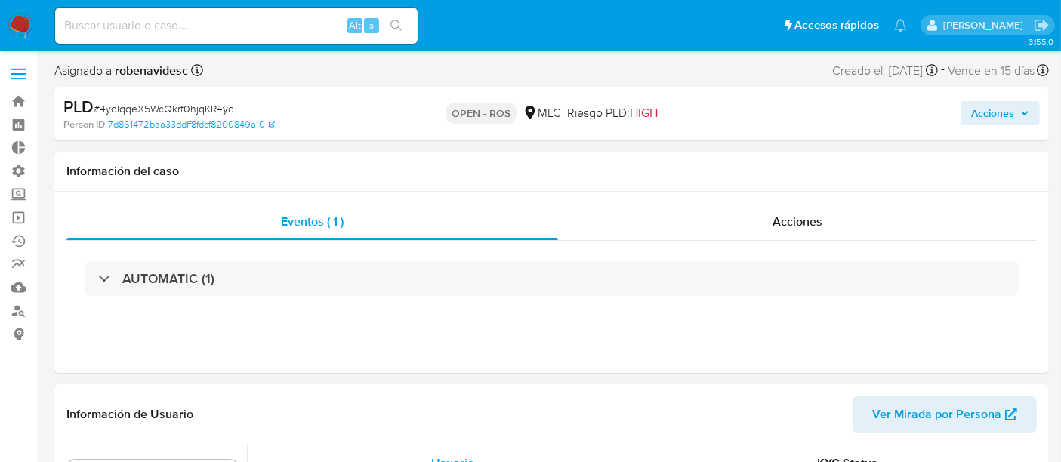
select select "10"
click at [767, 215] on div "Acciones" at bounding box center [797, 222] width 479 height 36
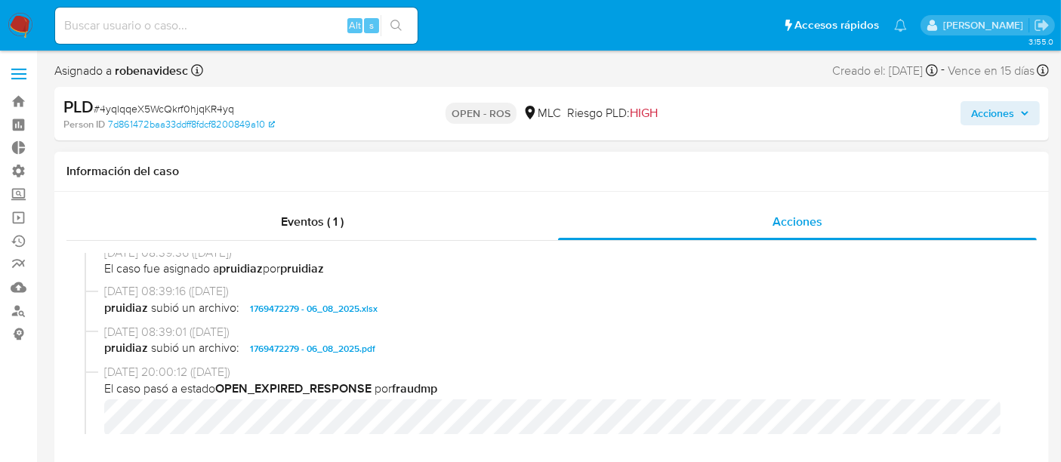
scroll to position [552, 0]
click at [366, 347] on span "1769472279 - 06_08_2025.pdf" at bounding box center [312, 347] width 125 height 18
click at [366, 306] on span "1769472279 - 06_08_2025.xlsx" at bounding box center [314, 307] width 128 height 18
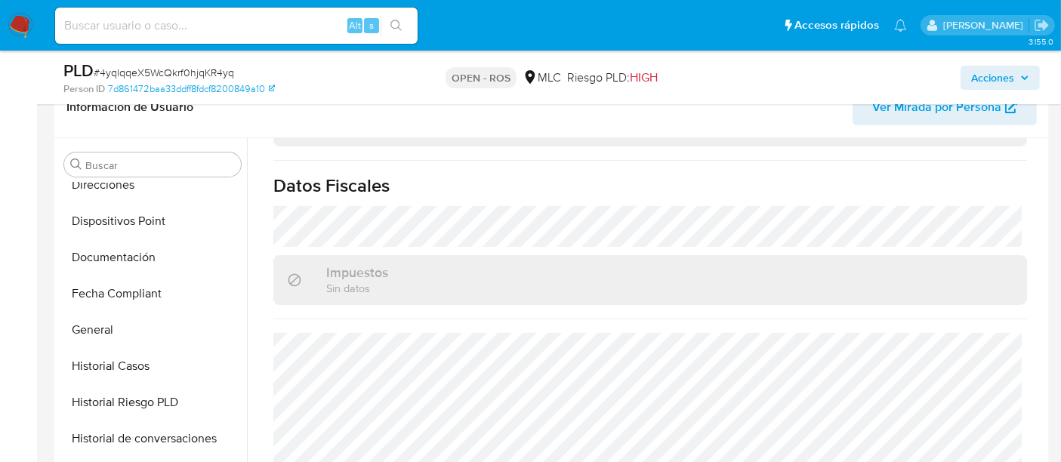
scroll to position [305, 0]
click at [126, 261] on button "Documentación" at bounding box center [146, 258] width 177 height 36
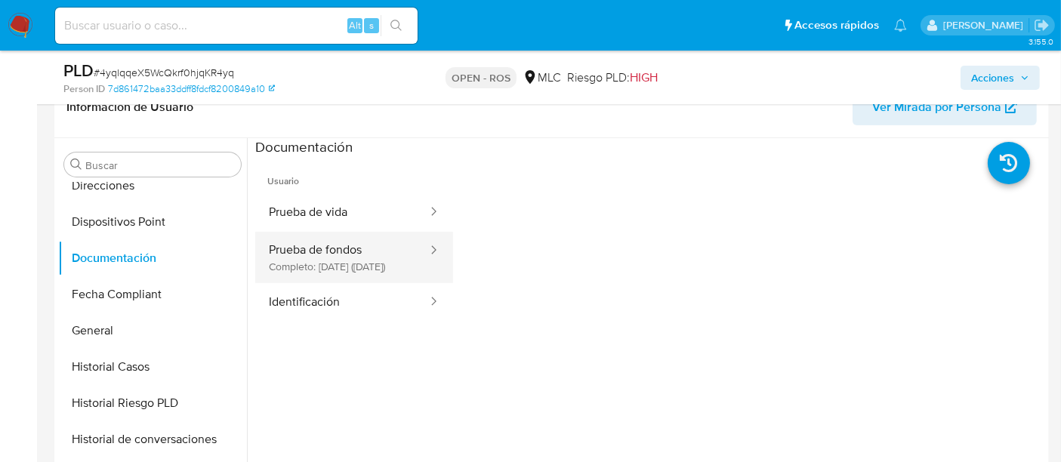
click at [313, 255] on button "Prueba de fondos Completo: [DATE] ([DATE])" at bounding box center [342, 257] width 174 height 51
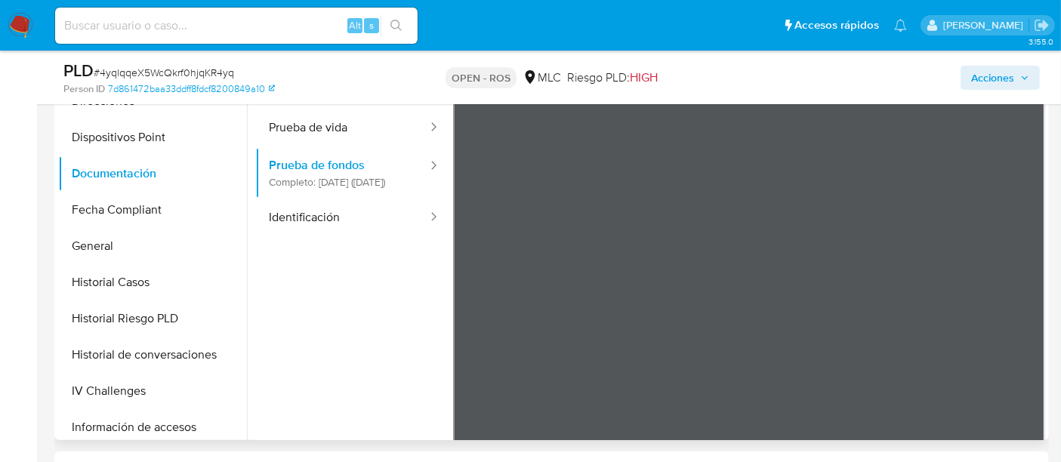
scroll to position [451, 0]
click at [403, 361] on ul "Usuario Prueba de vida Prueba de fondos Completo: [DATE] ([DATE]) Identificación" at bounding box center [354, 288] width 198 height 435
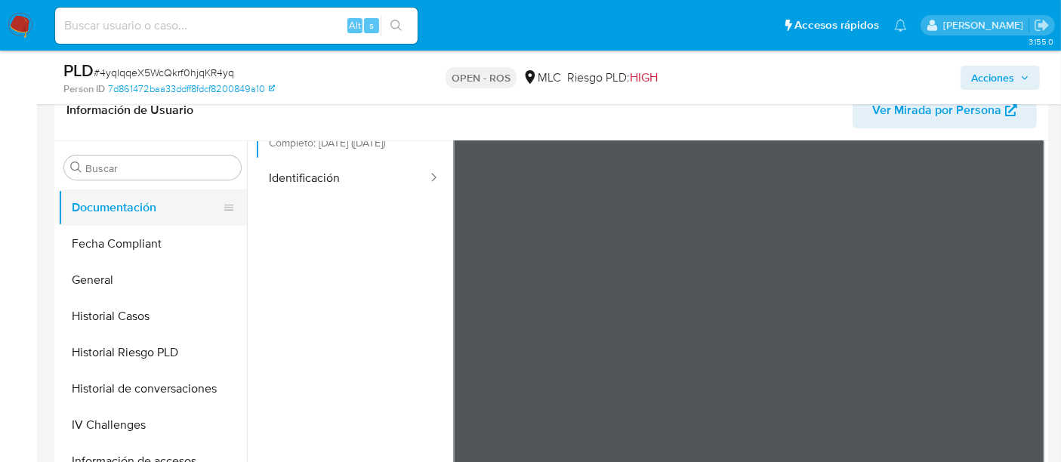
scroll to position [360, 0]
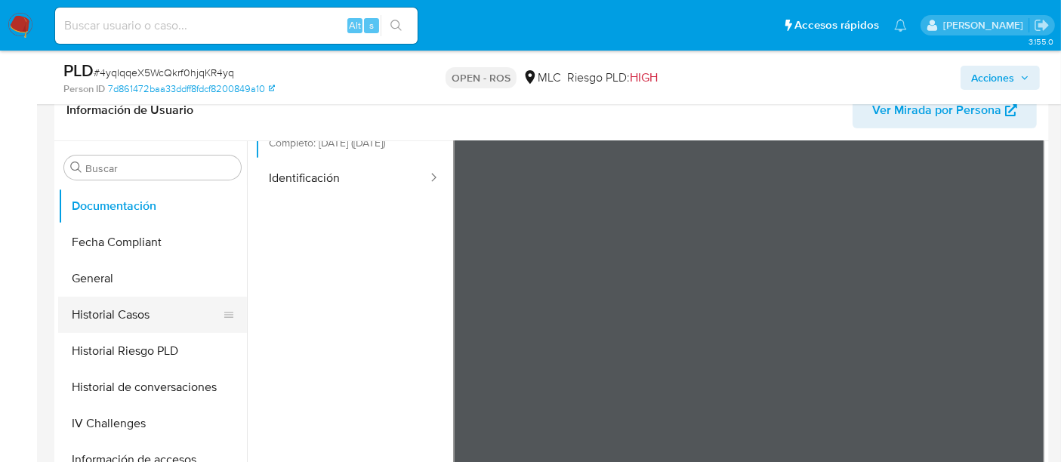
click at [119, 330] on button "Historial Casos" at bounding box center [146, 315] width 177 height 36
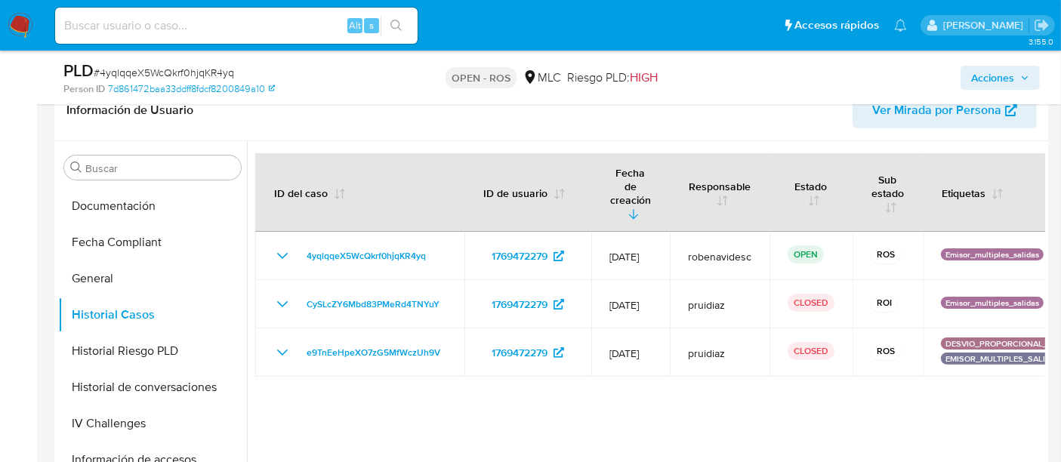
scroll to position [365, 0]
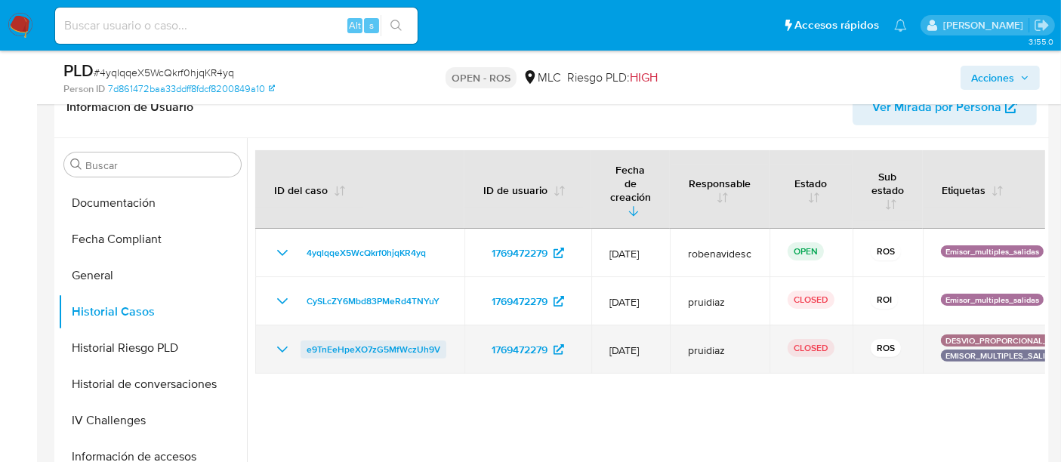
click at [418, 341] on span "e9TnEeHpeXO7zG5MfWczUh9V" at bounding box center [374, 350] width 134 height 18
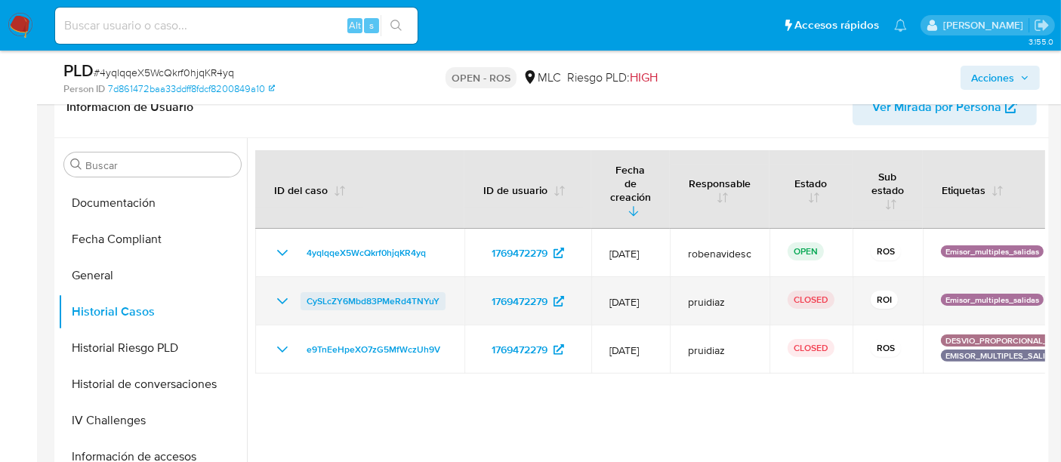
click at [377, 292] on span "CySLcZY6Mbd83PMeRd4TNYuY" at bounding box center [373, 301] width 133 height 18
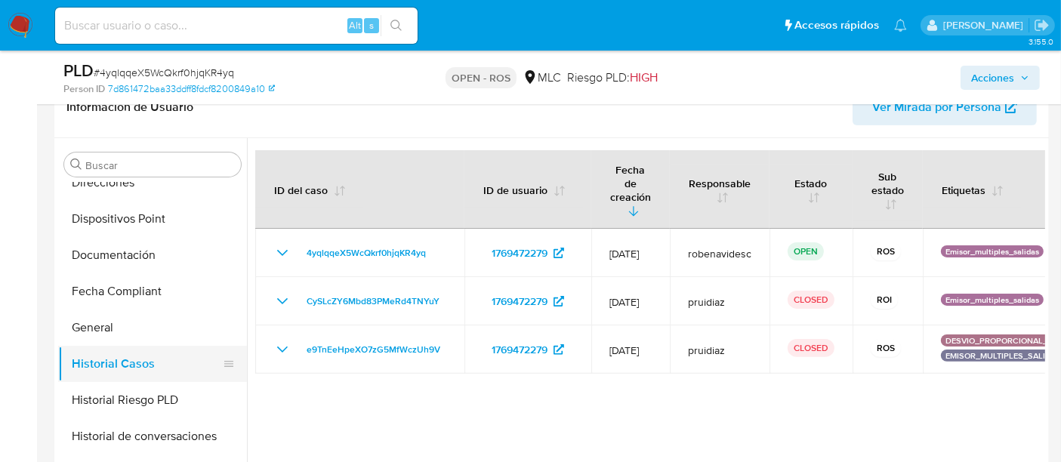
scroll to position [290, 0]
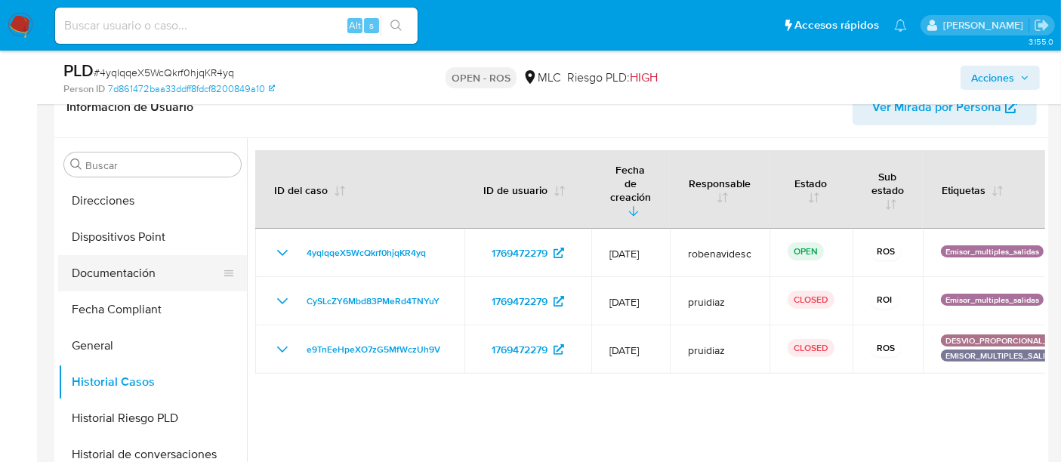
click at [128, 270] on button "Documentación" at bounding box center [146, 273] width 177 height 36
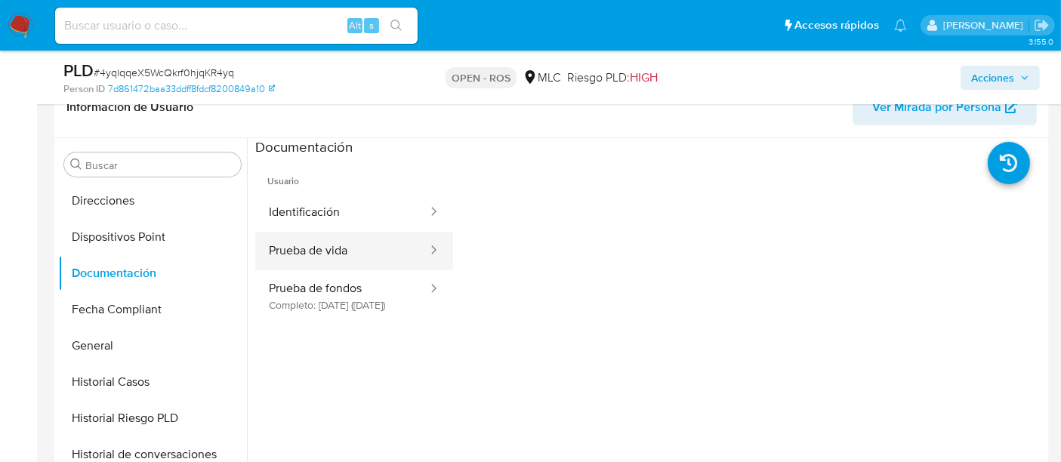
click at [334, 258] on button "Prueba de vida" at bounding box center [342, 251] width 174 height 39
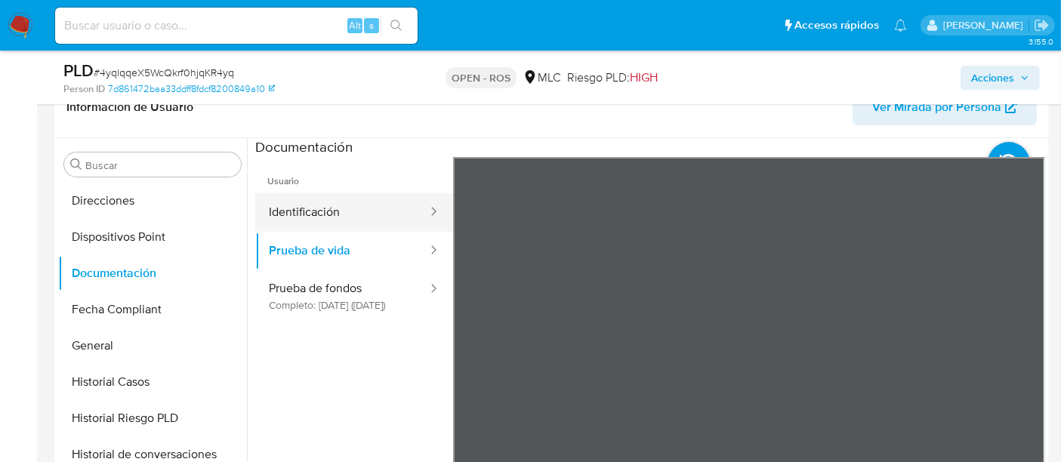
click at [326, 202] on button "Identificación" at bounding box center [342, 212] width 174 height 39
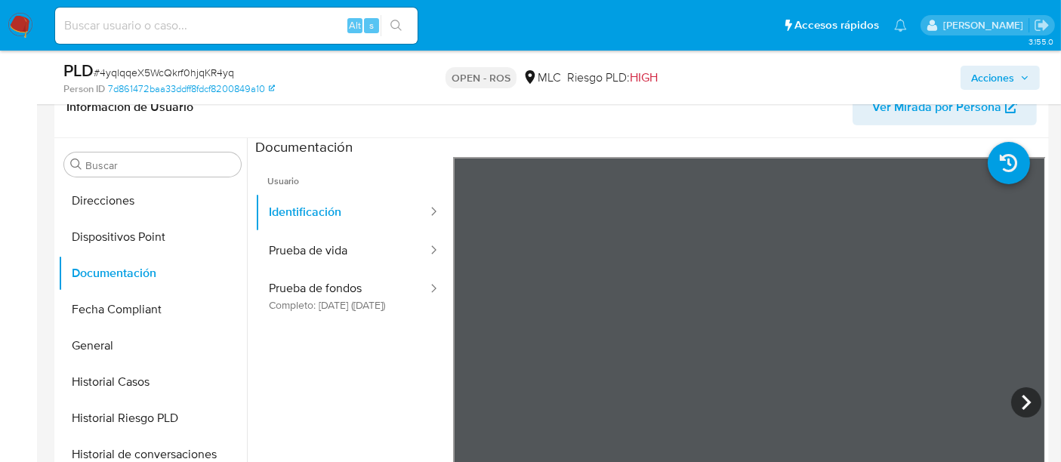
click at [432, 403] on ul "Usuario Identificación Prueba de vida Prueba de fondos Completo: 15/07/2025 (ha…" at bounding box center [354, 374] width 198 height 435
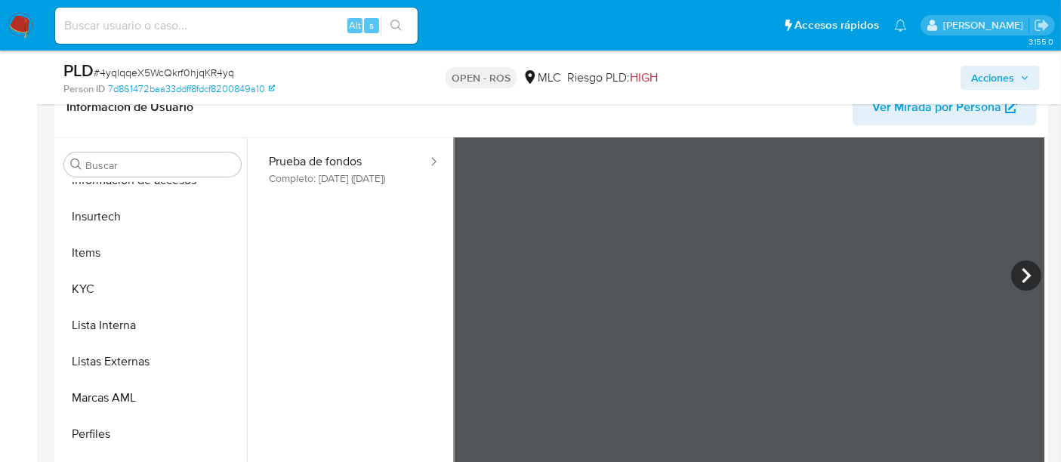
scroll to position [638, 0]
click at [88, 296] on button "KYC" at bounding box center [146, 288] width 177 height 36
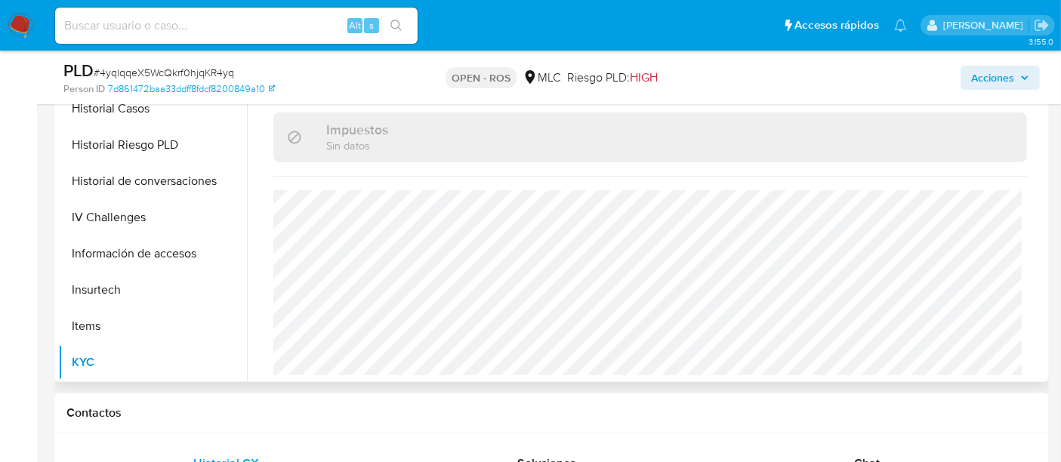
scroll to position [356, 0]
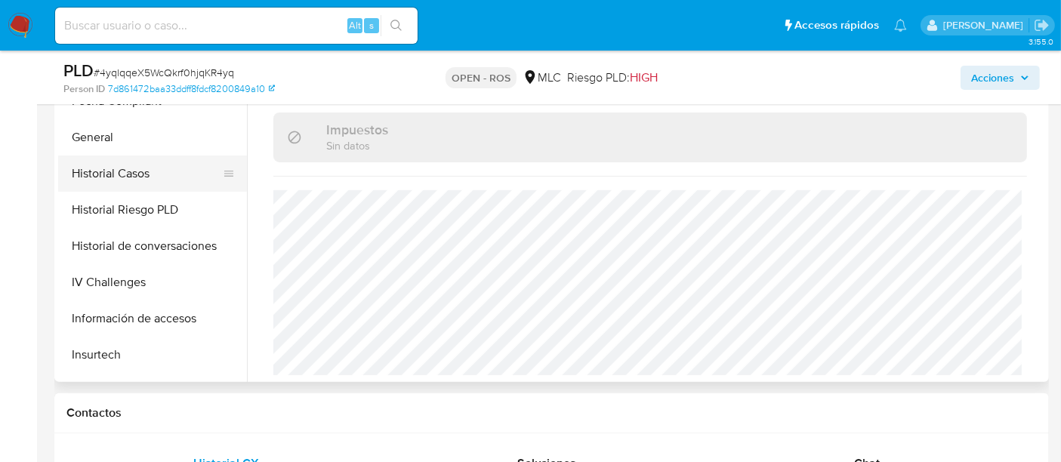
click at [136, 181] on button "Historial Casos" at bounding box center [146, 174] width 177 height 36
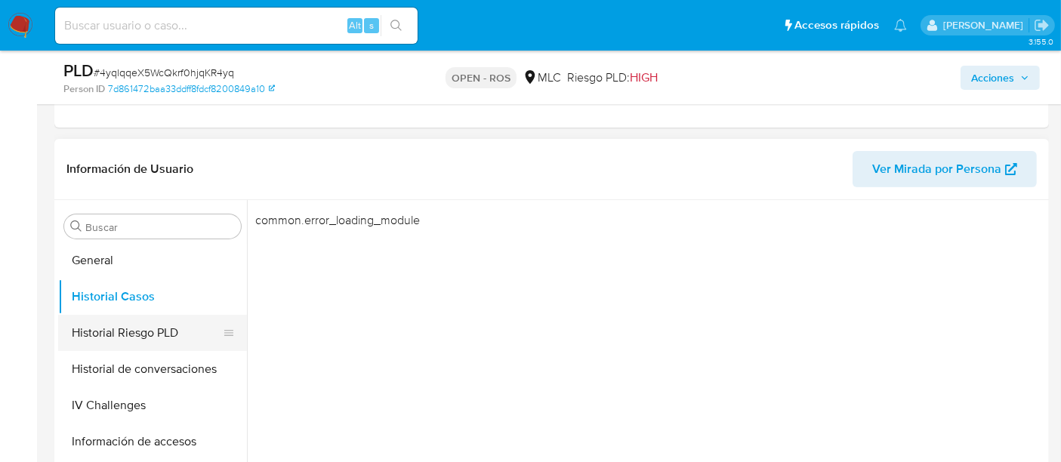
scroll to position [437, 0]
click at [108, 323] on button "Historial Riesgo PLD" at bounding box center [146, 333] width 177 height 36
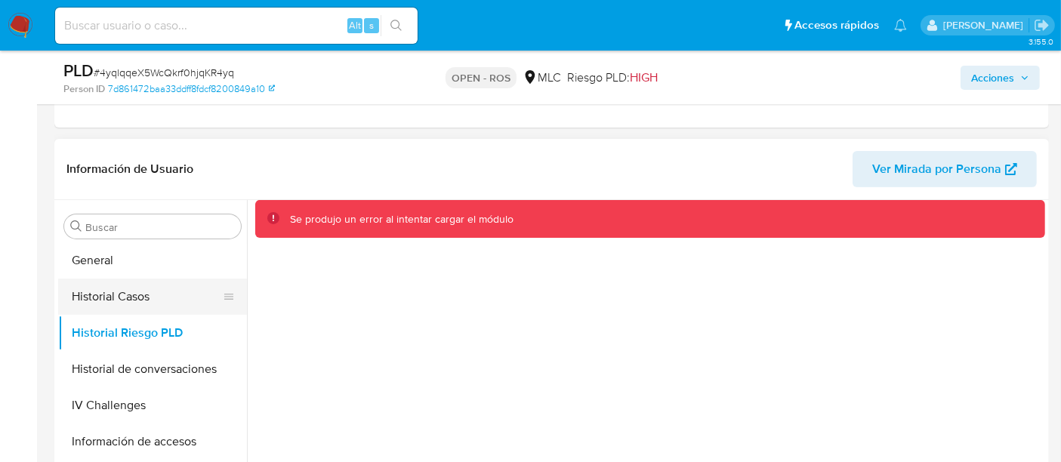
click at [124, 295] on button "Historial Casos" at bounding box center [146, 297] width 177 height 36
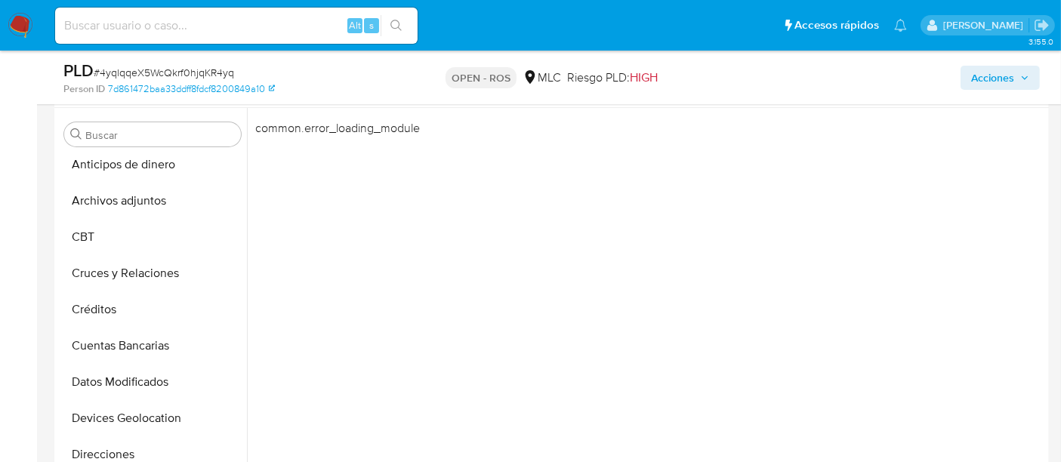
scroll to position [0, 0]
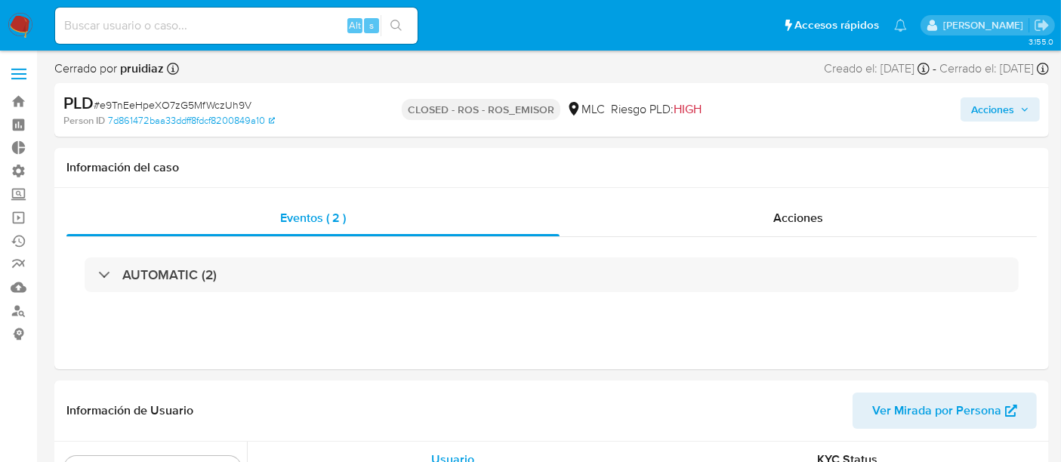
scroll to position [638, 0]
select select "10"
click at [783, 219] on span "Acciones" at bounding box center [798, 217] width 50 height 17
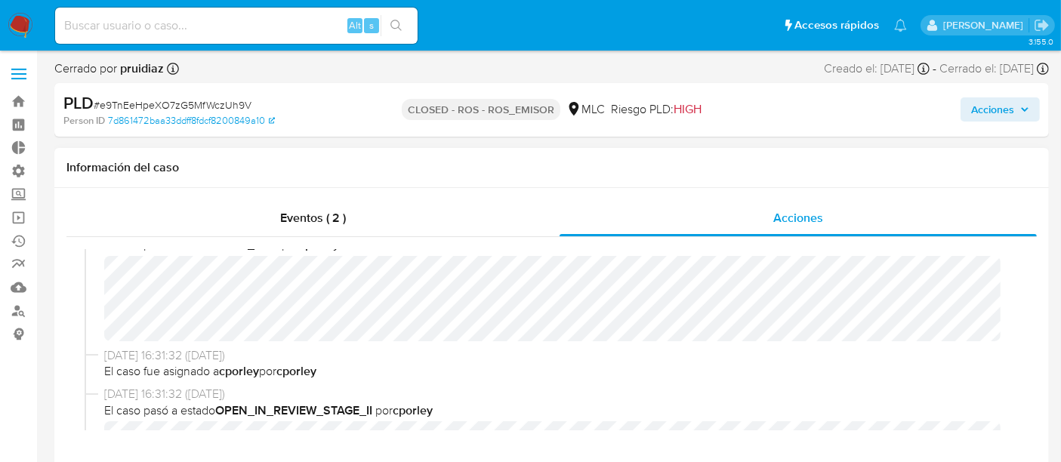
scroll to position [492, 0]
click at [709, 360] on span "El caso fue asignado a cporley por cporley" at bounding box center [558, 368] width 909 height 17
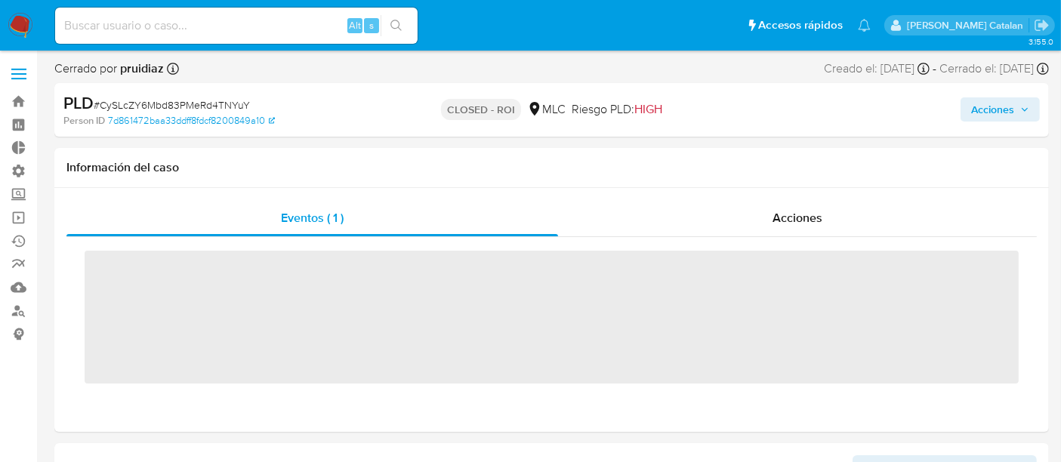
scroll to position [638, 0]
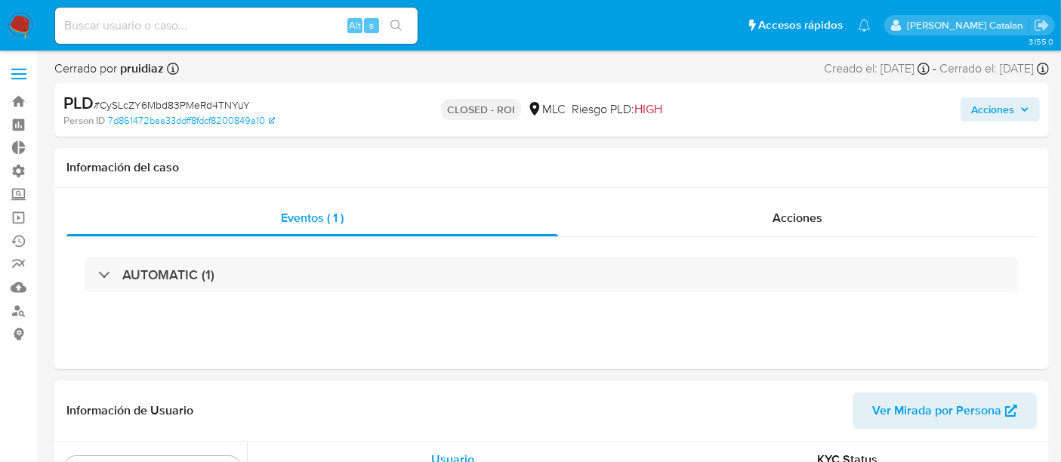
select select "10"
click at [808, 225] on span "Acciones" at bounding box center [798, 217] width 50 height 17
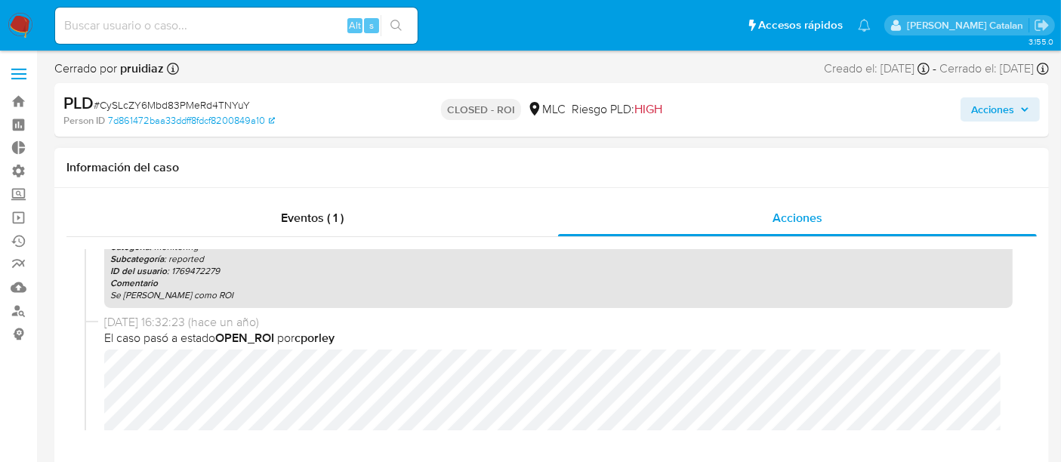
scroll to position [0, 0]
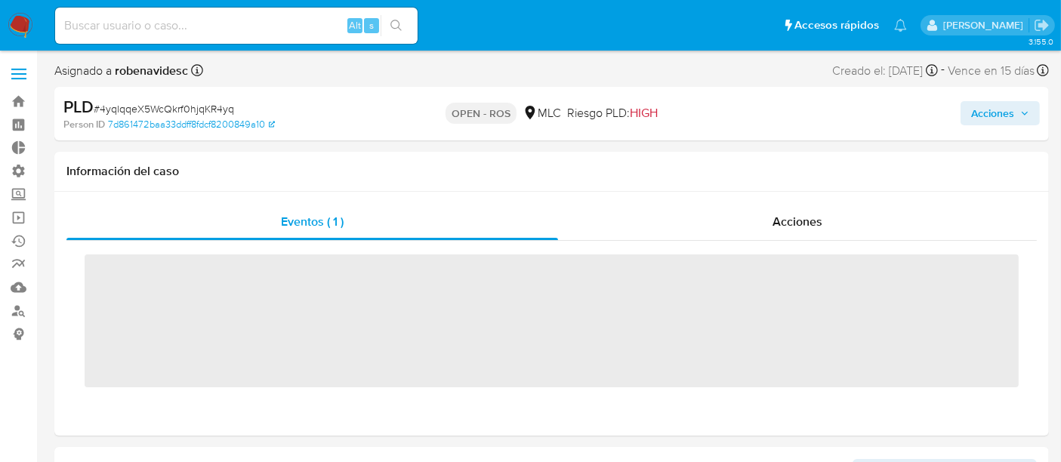
scroll to position [638, 0]
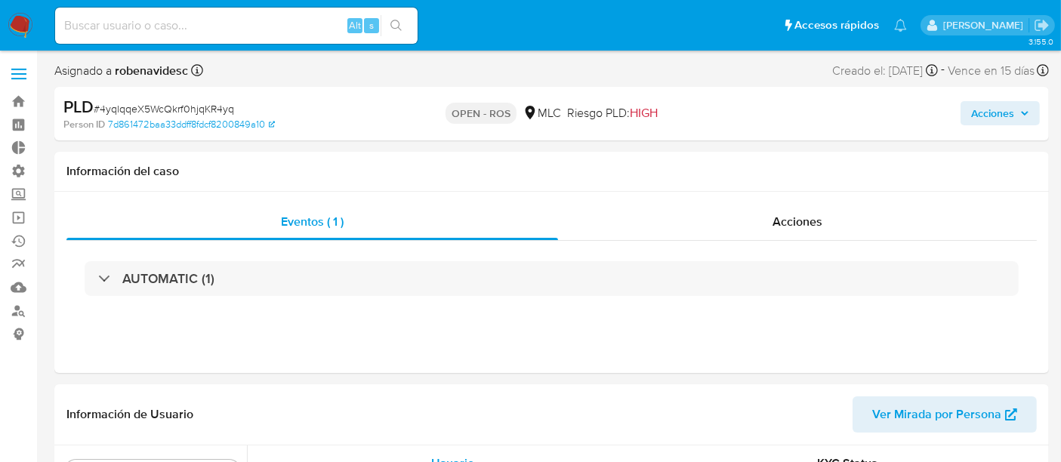
select select "10"
click at [775, 217] on span "Acciones" at bounding box center [798, 221] width 50 height 17
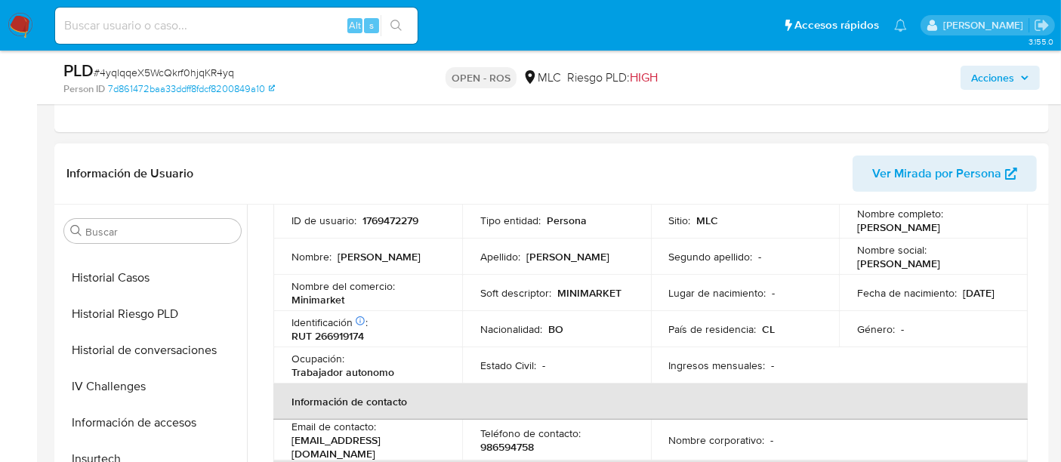
scroll to position [459, 0]
click at [115, 277] on button "Historial Casos" at bounding box center [146, 279] width 177 height 36
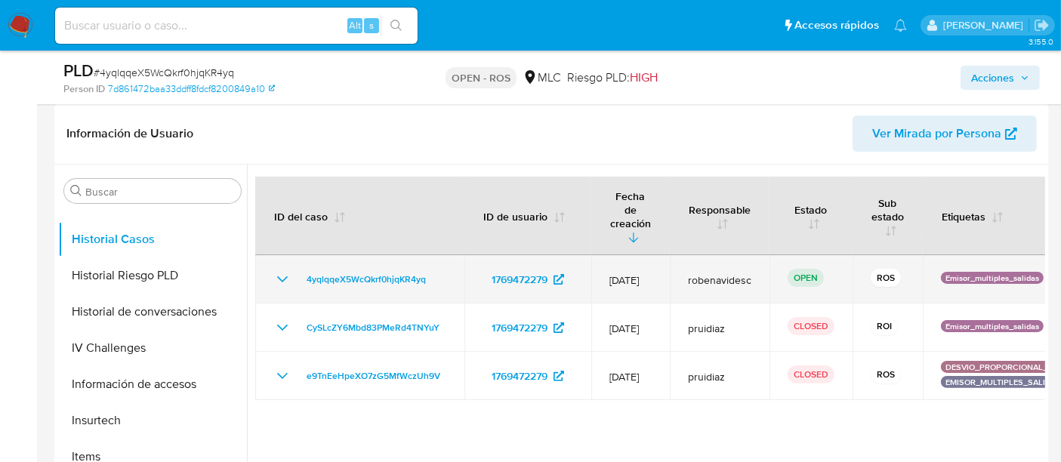
scroll to position [342, 0]
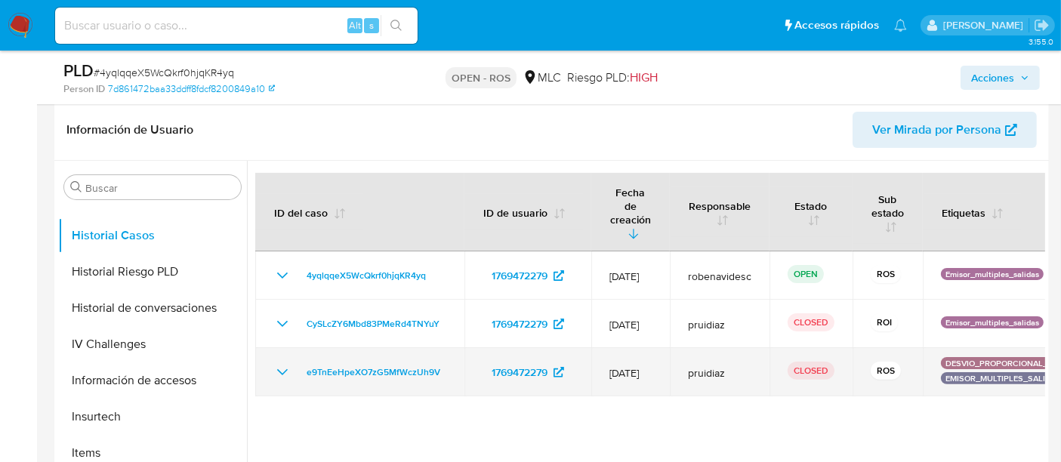
click at [656, 381] on td "12/Jun/2024" at bounding box center [630, 372] width 79 height 48
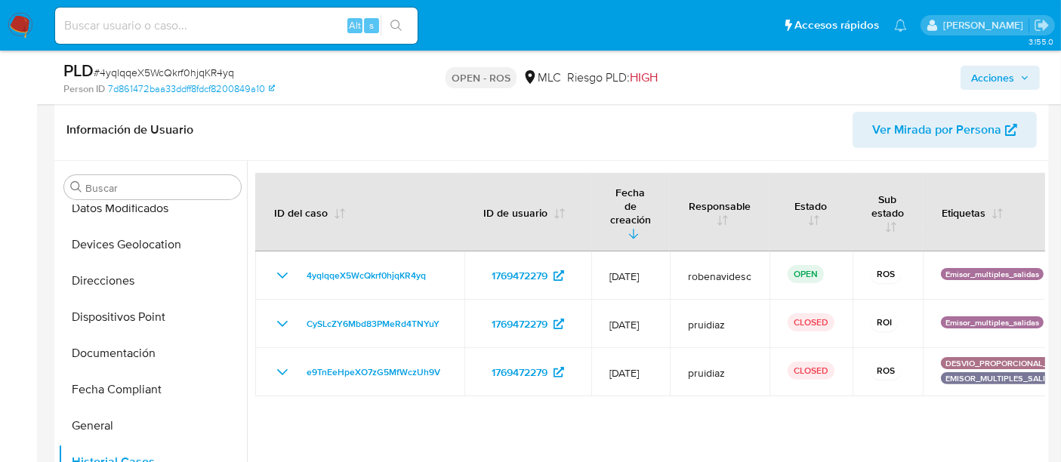
scroll to position [258, 0]
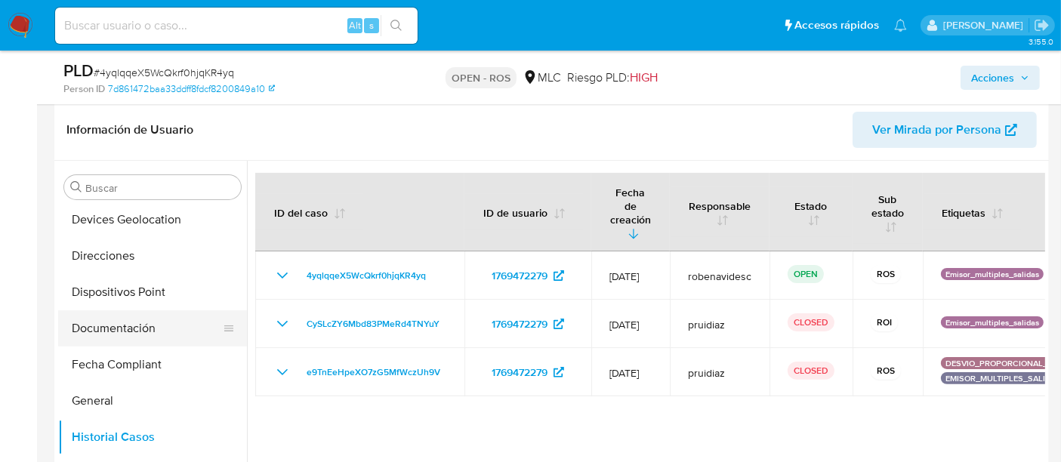
click at [138, 318] on button "Documentación" at bounding box center [146, 328] width 177 height 36
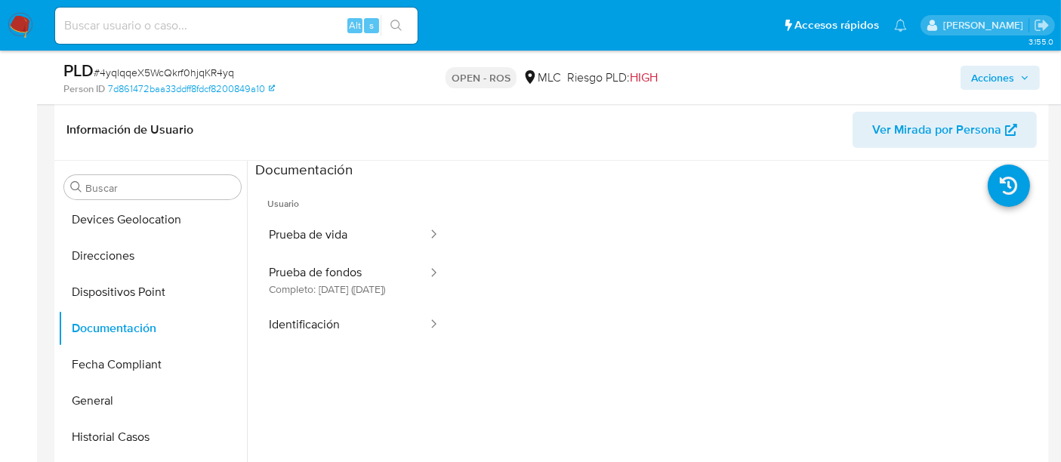
click at [934, 206] on div at bounding box center [749, 421] width 593 height 483
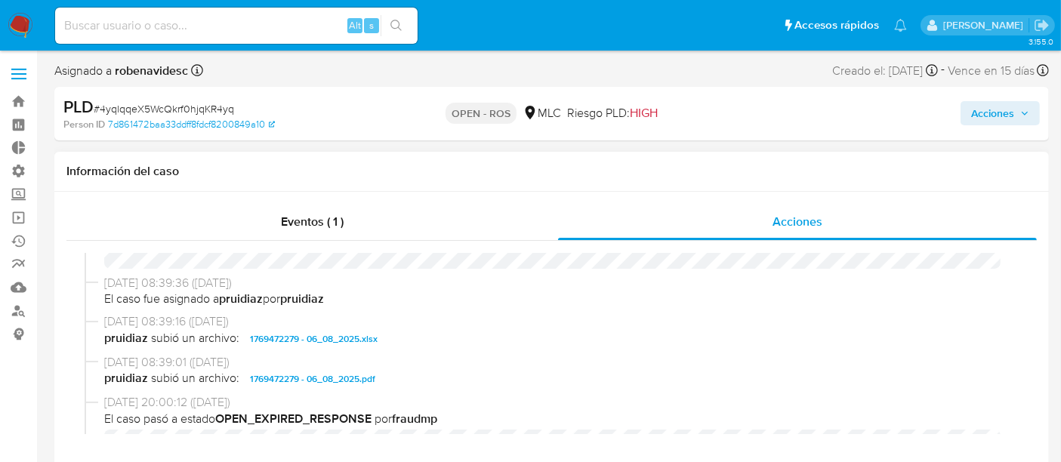
scroll to position [519, 0]
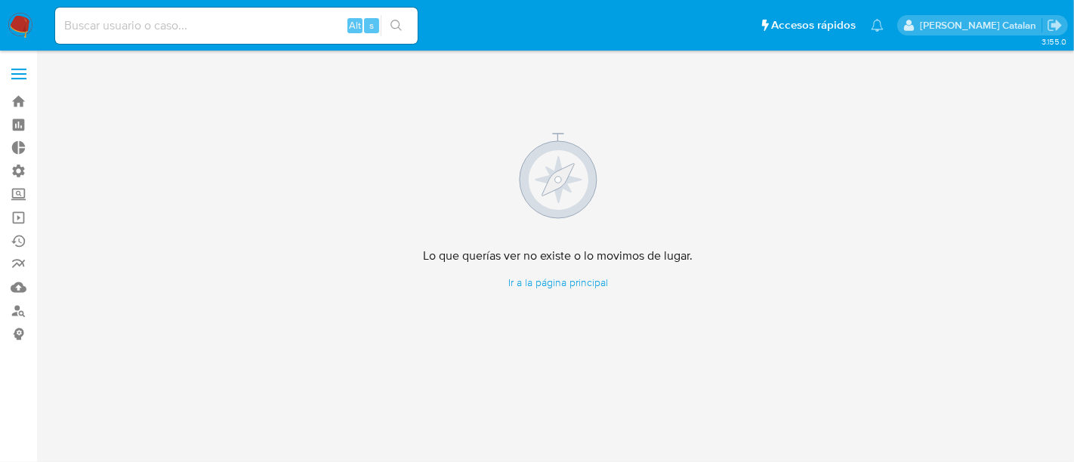
click at [246, 23] on input at bounding box center [236, 26] width 363 height 20
paste input "9600101828"
type input "9600101828"
click at [22, 308] on link "Buscador de personas" at bounding box center [90, 310] width 180 height 23
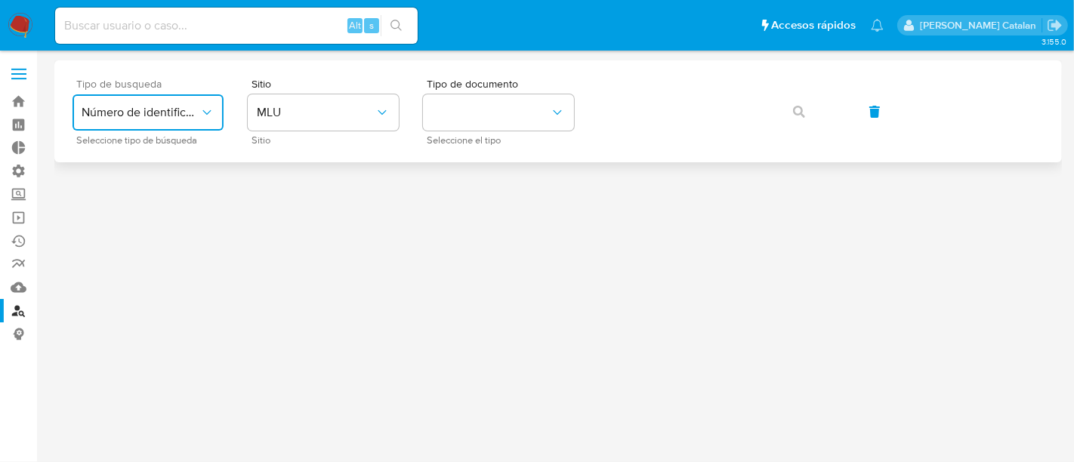
click at [214, 122] on button "Número de identificación" at bounding box center [148, 112] width 151 height 36
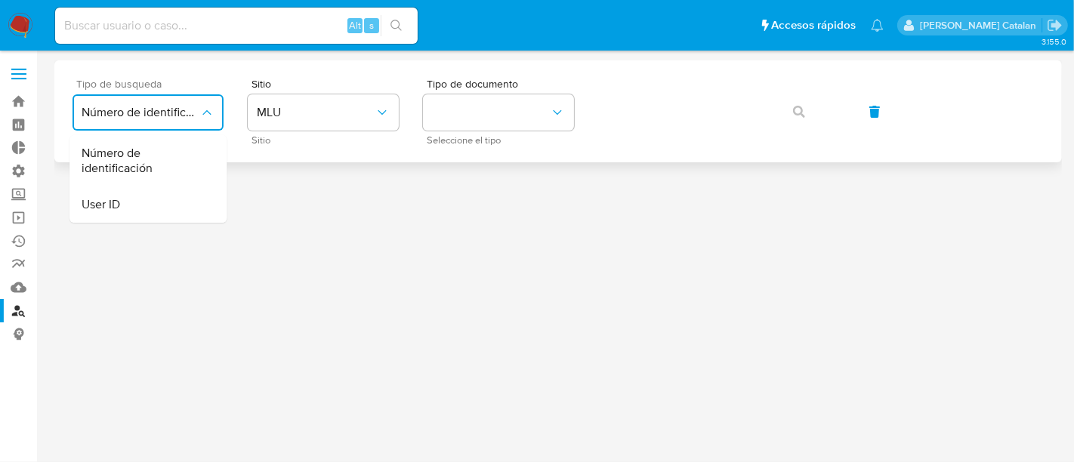
click at [214, 122] on button "Número de identificación" at bounding box center [148, 112] width 151 height 36
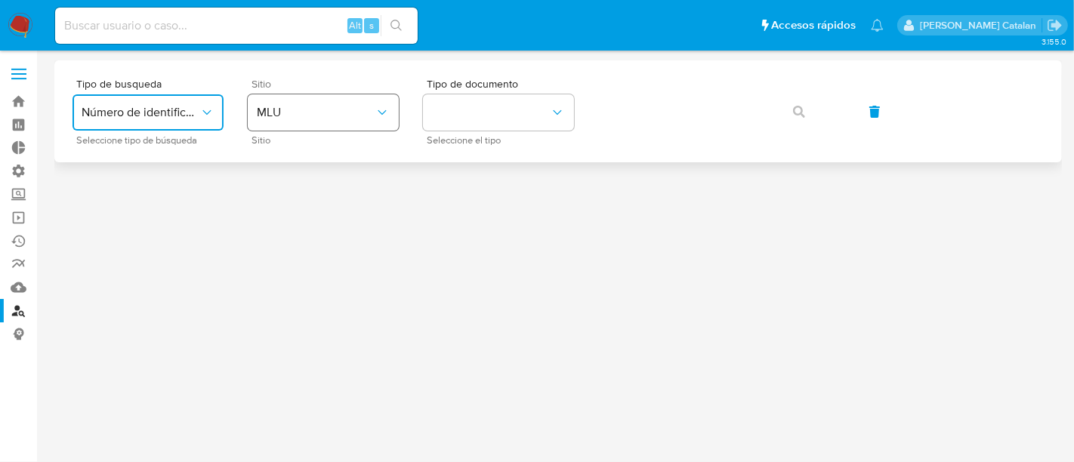
click at [288, 116] on span "MLU" at bounding box center [316, 112] width 118 height 15
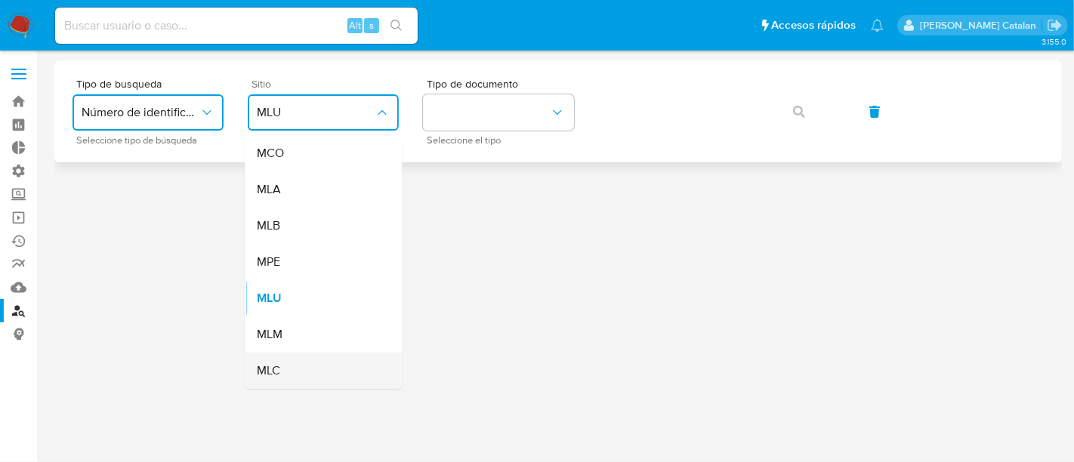
click at [289, 360] on div "MLC" at bounding box center [319, 371] width 124 height 36
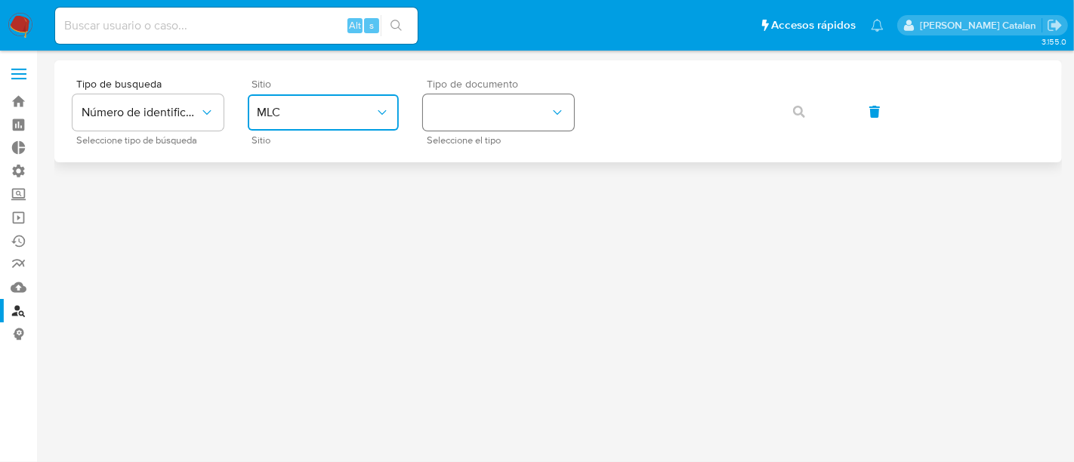
click at [489, 119] on button "identificationType" at bounding box center [498, 112] width 151 height 36
click at [489, 168] on div "RUT RUT" at bounding box center [494, 160] width 124 height 51
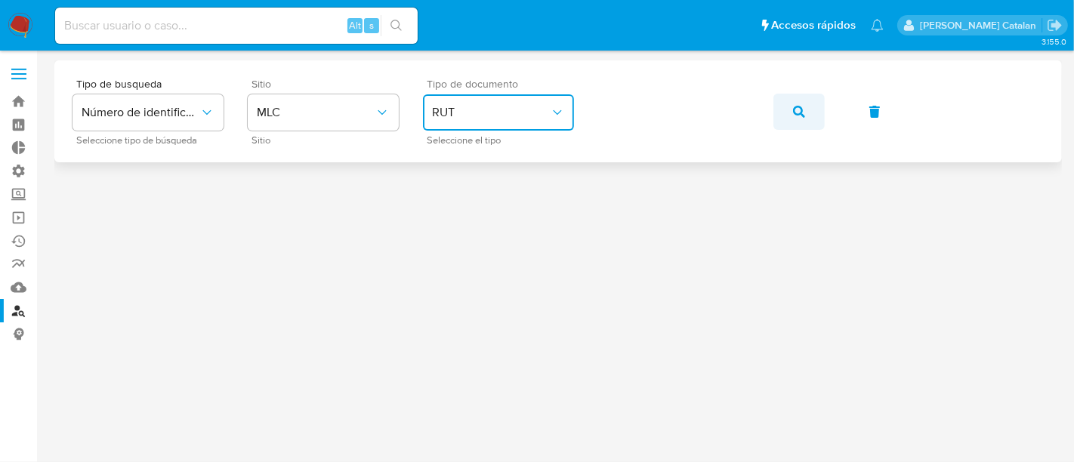
click at [815, 109] on button "button" at bounding box center [798, 112] width 51 height 36
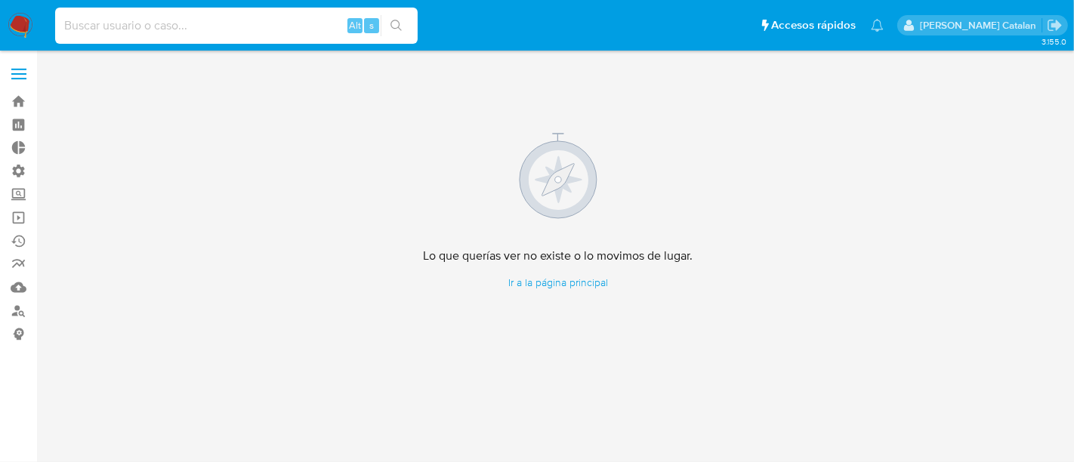
click at [241, 29] on input at bounding box center [236, 26] width 363 height 20
paste input "1400207650"
type input "1400207650"
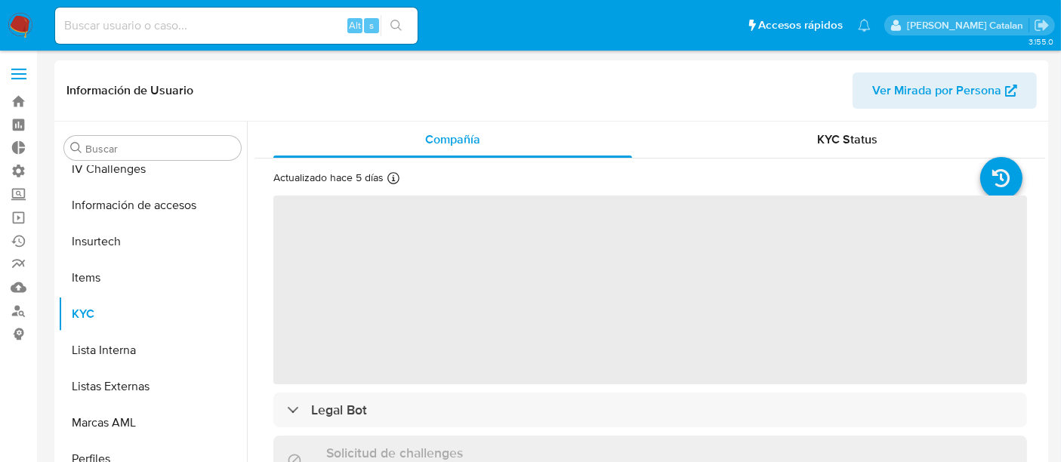
scroll to position [638, 0]
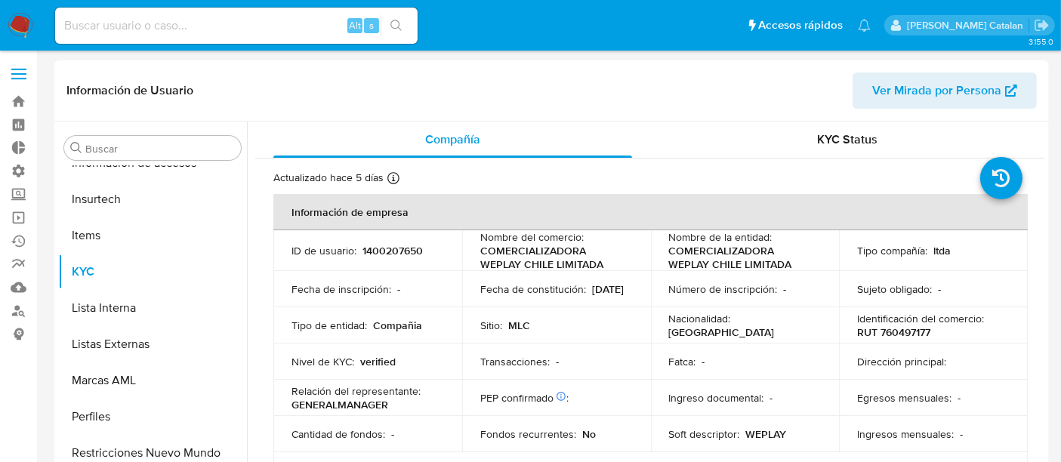
select select "10"
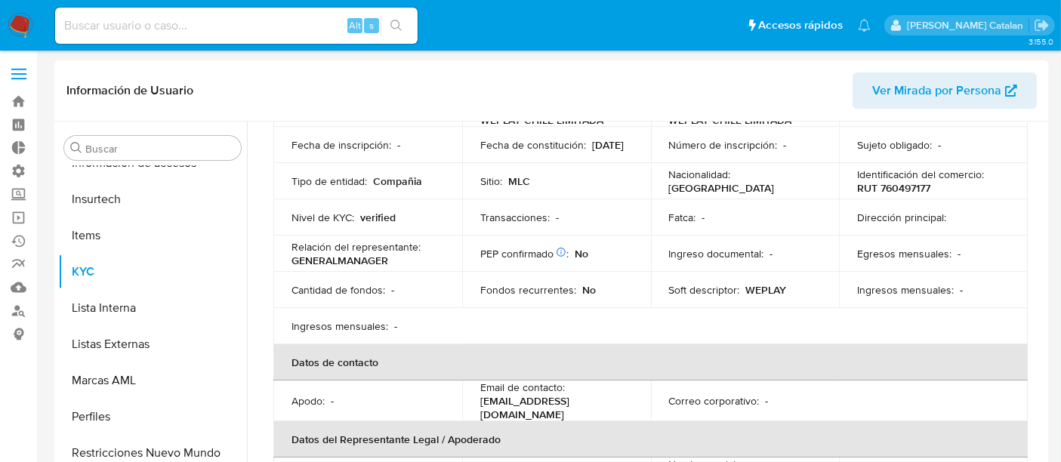
scroll to position [0, 0]
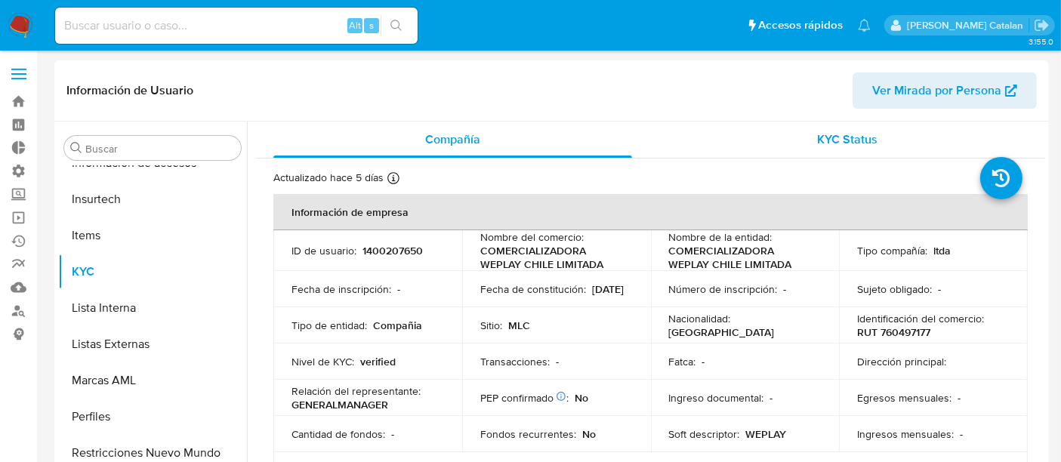
click at [817, 149] on div "KYC Status" at bounding box center [847, 140] width 359 height 36
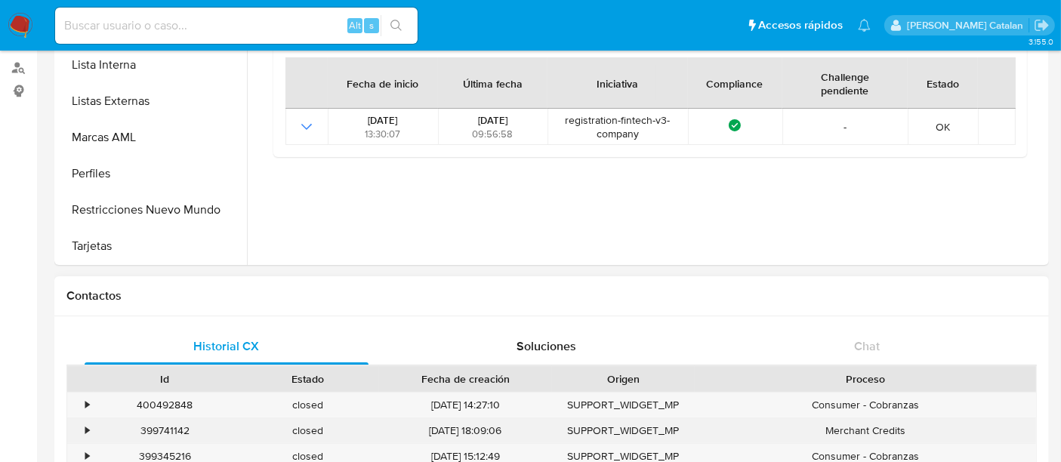
scroll to position [233, 0]
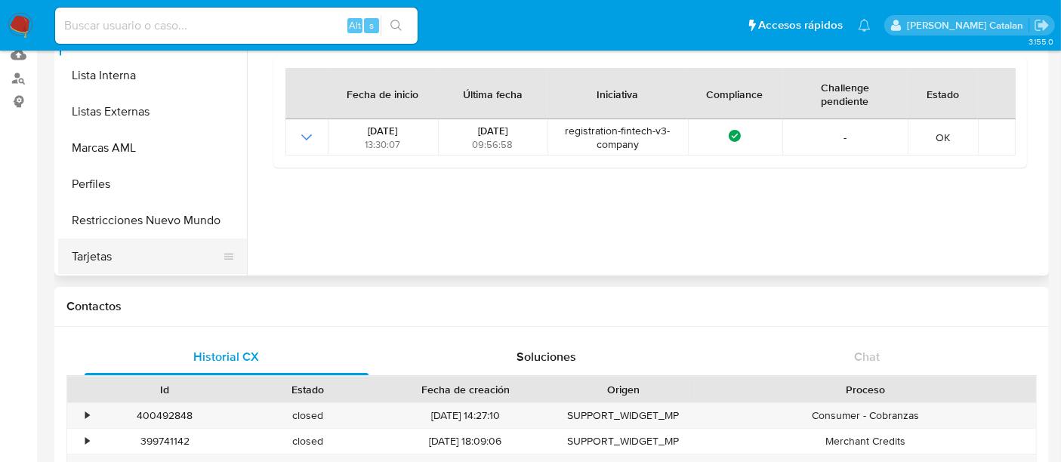
click at [144, 245] on button "Tarjetas" at bounding box center [146, 257] width 177 height 36
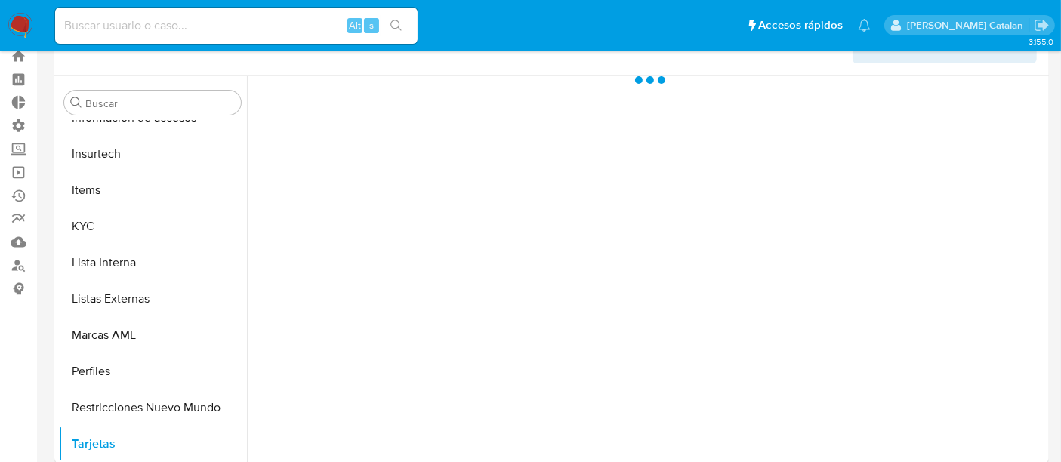
scroll to position [45, 0]
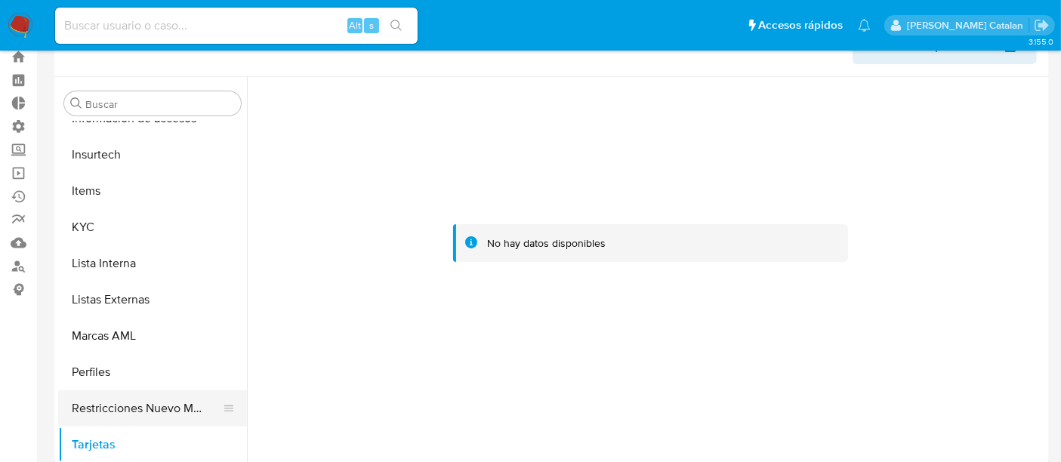
click at [97, 416] on button "Restricciones Nuevo Mundo" at bounding box center [146, 409] width 177 height 36
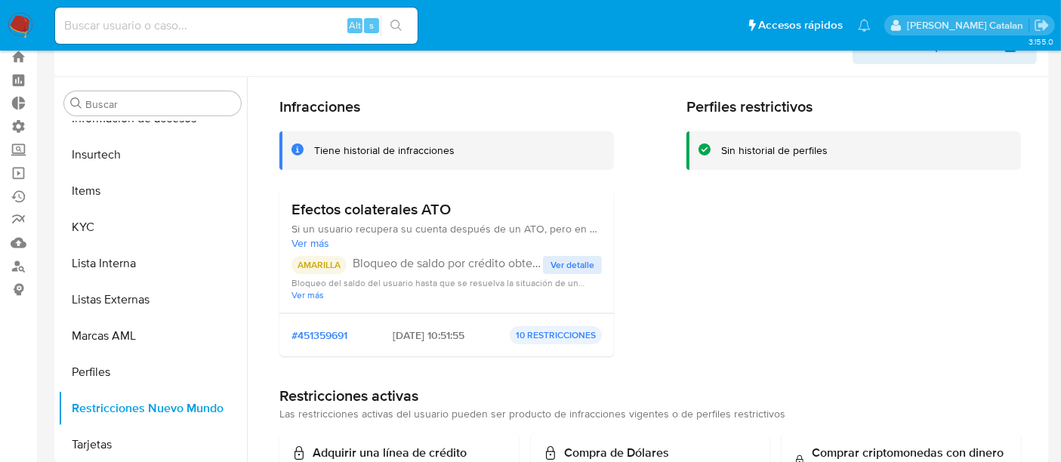
click at [589, 259] on span "Ver detalle" at bounding box center [573, 265] width 44 height 15
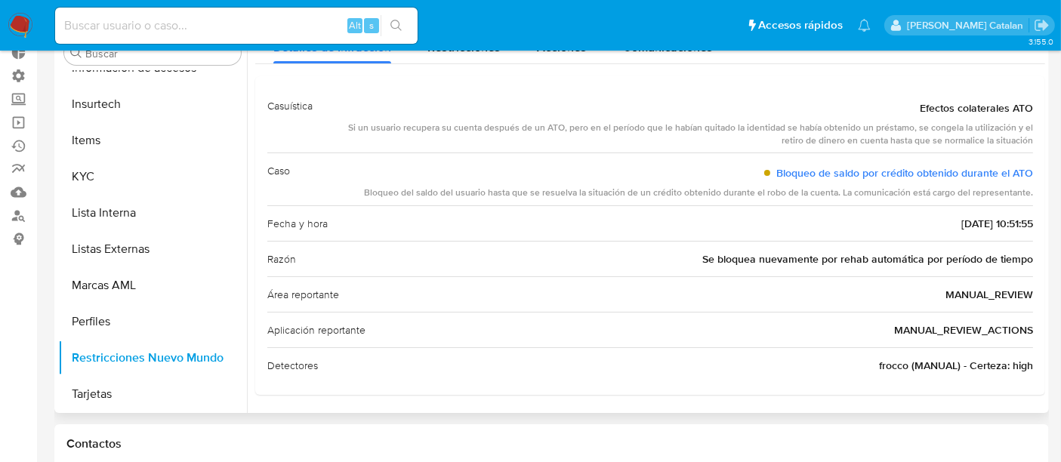
scroll to position [83, 0]
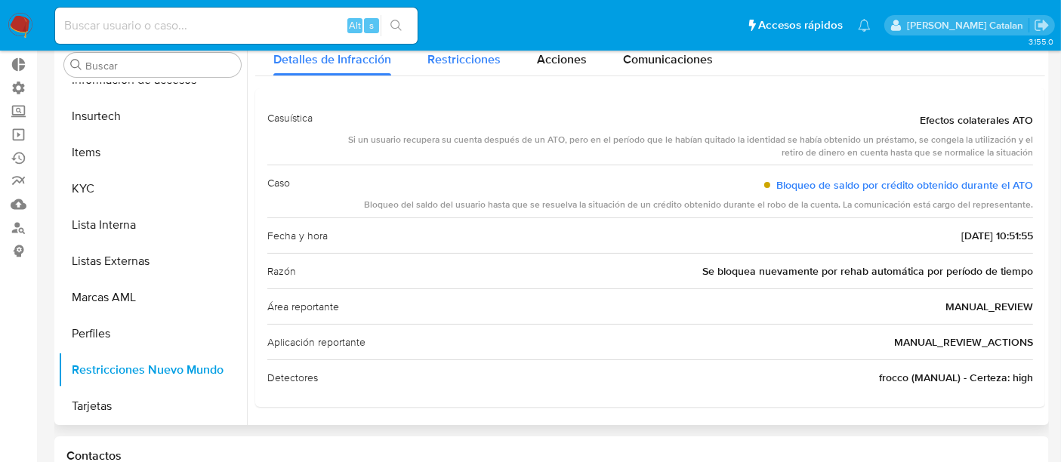
click at [459, 61] on span "Restricciones" at bounding box center [464, 59] width 73 height 17
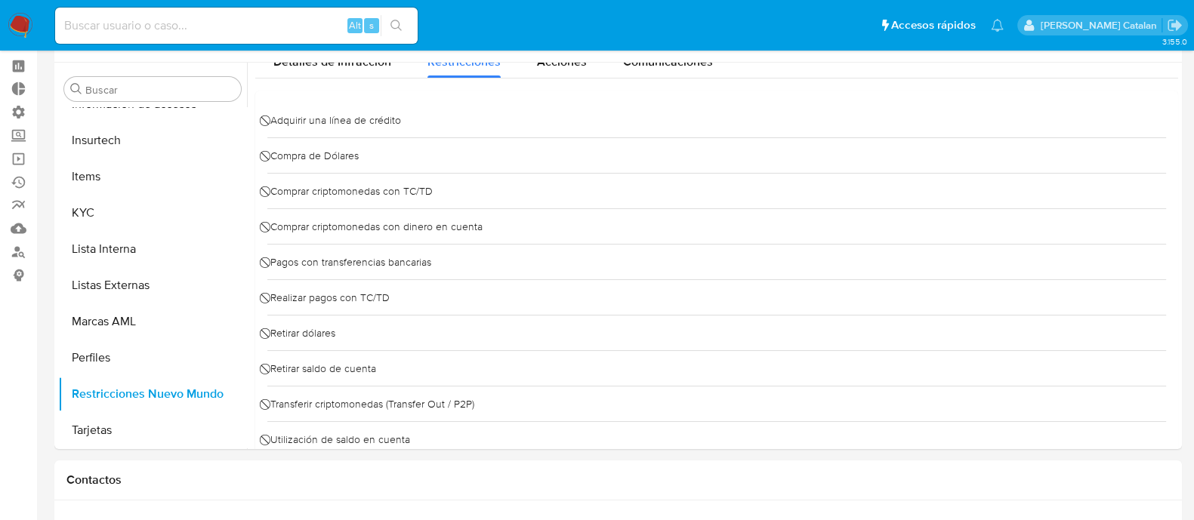
scroll to position [49, 0]
drag, startPoint x: 1057, startPoint y: 8, endPoint x: 755, endPoint y: 455, distance: 540.1
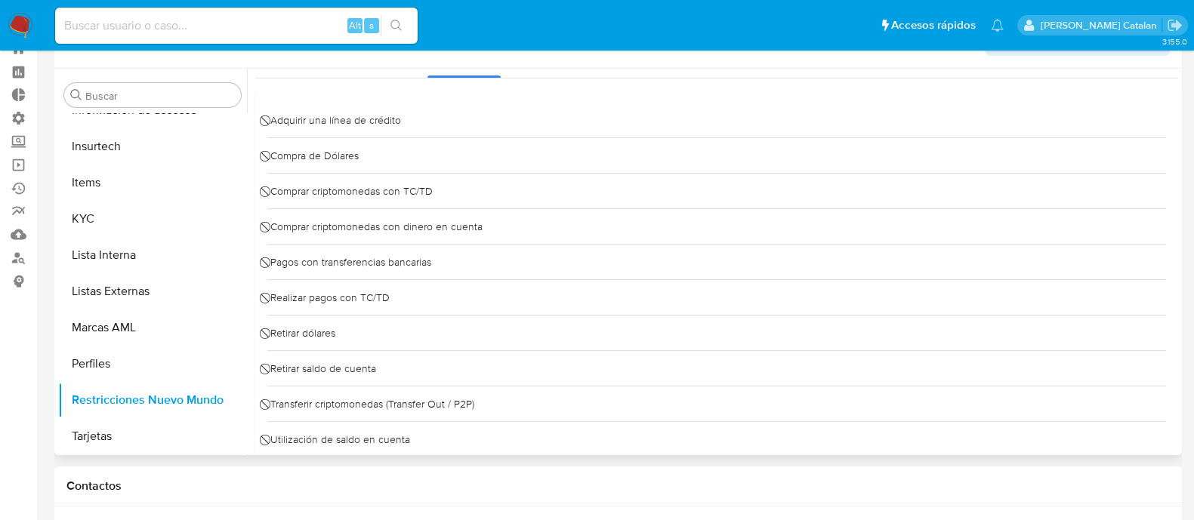
scroll to position [0, 0]
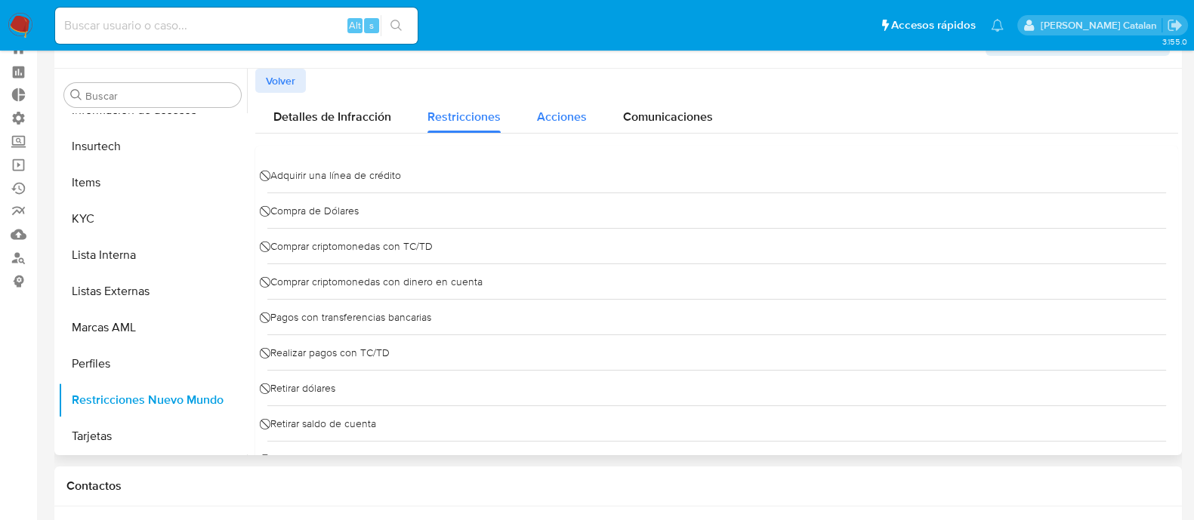
click at [570, 121] on span "Acciones" at bounding box center [562, 116] width 50 height 17
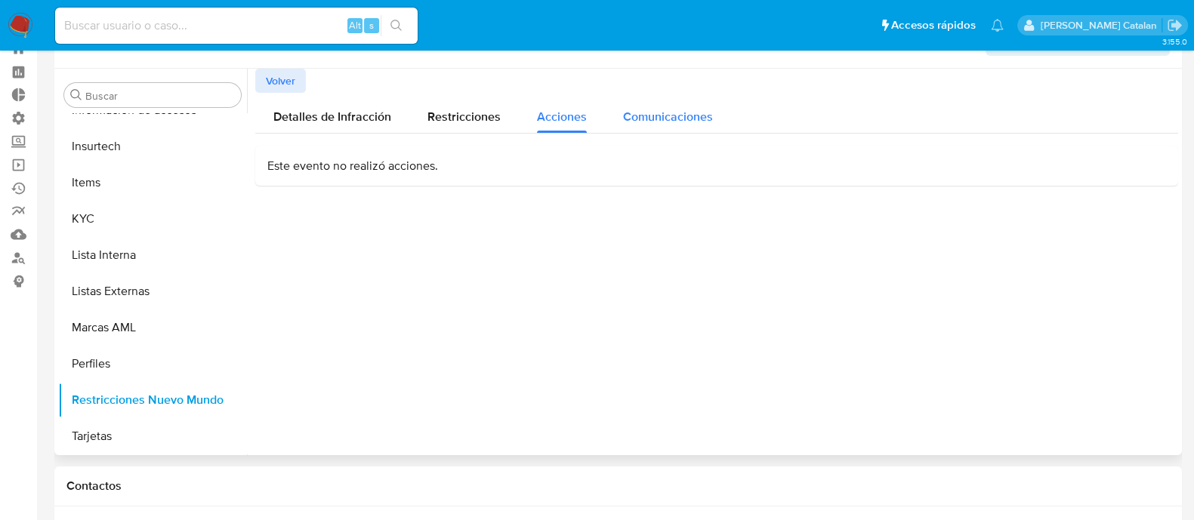
click at [665, 122] on span "Comunicaciones" at bounding box center [668, 116] width 90 height 17
click at [400, 114] on button "Detalles de Infracción" at bounding box center [332, 113] width 154 height 40
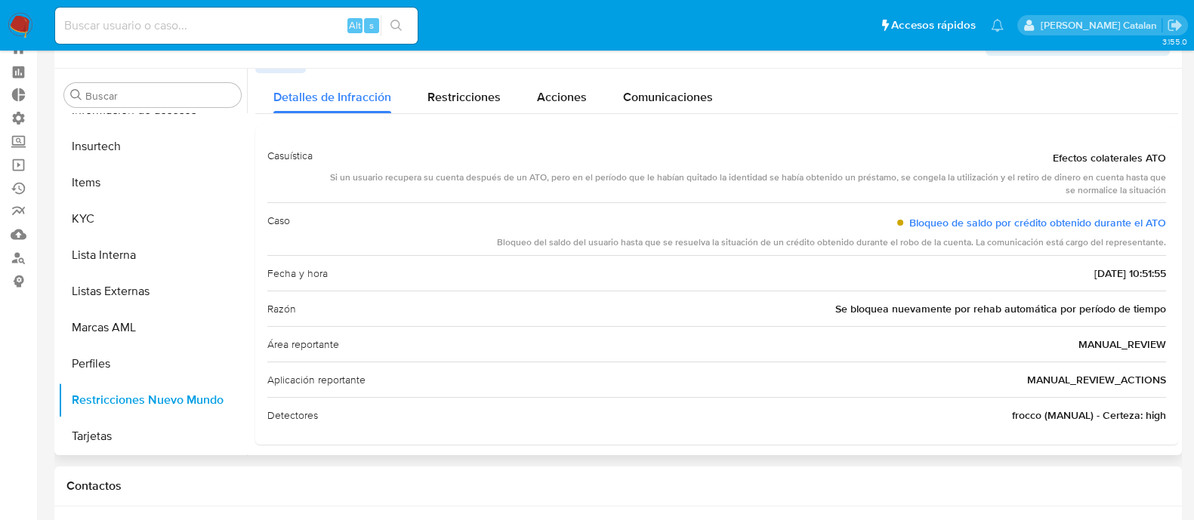
scroll to position [18, 0]
click at [113, 368] on button "Perfiles" at bounding box center [146, 364] width 177 height 36
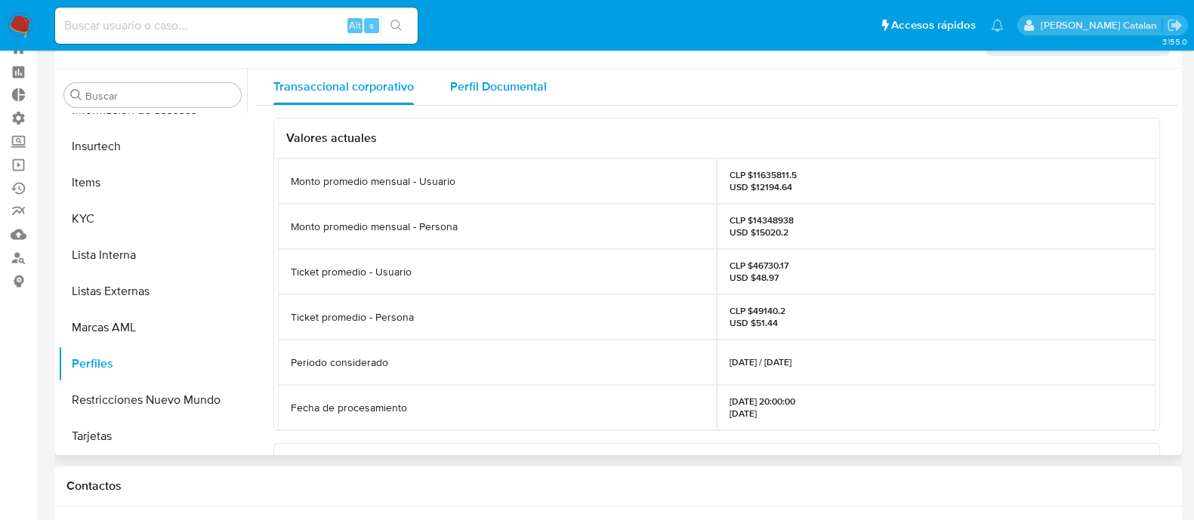
click at [472, 85] on span "Perfil Documental" at bounding box center [498, 86] width 97 height 17
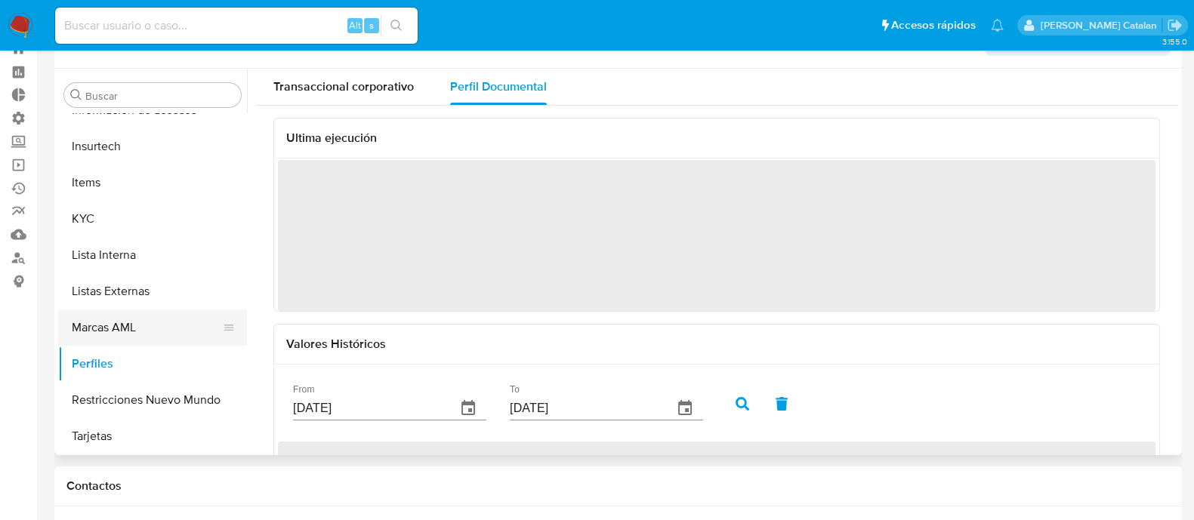
click at [128, 331] on button "Marcas AML" at bounding box center [146, 328] width 177 height 36
